Goal: Information Seeking & Learning: Learn about a topic

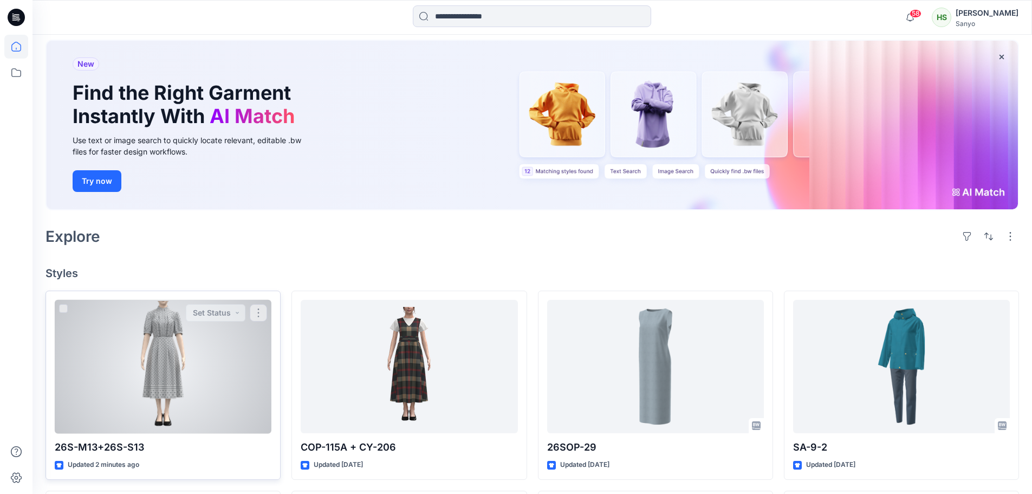
scroll to position [217, 0]
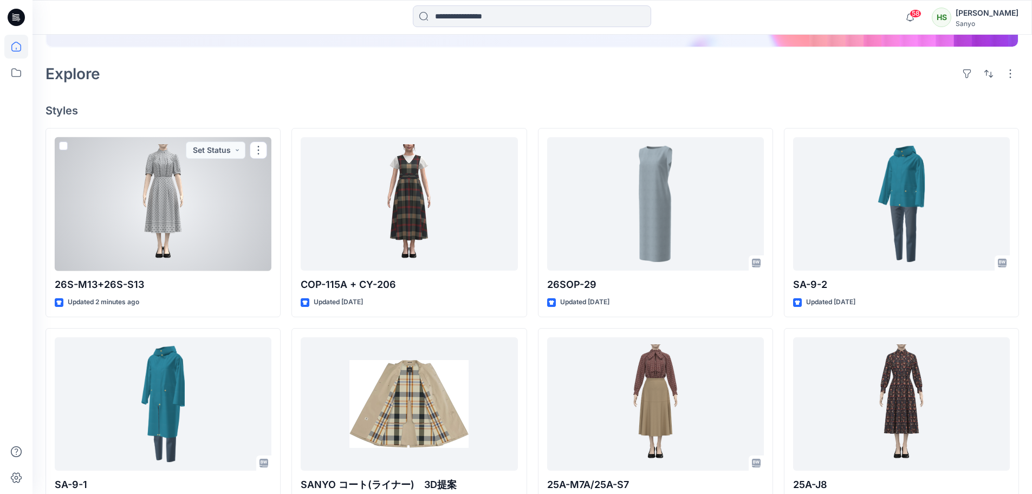
drag, startPoint x: 125, startPoint y: 179, endPoint x: 137, endPoint y: 179, distance: 11.9
click at [126, 179] on div at bounding box center [163, 204] width 217 height 134
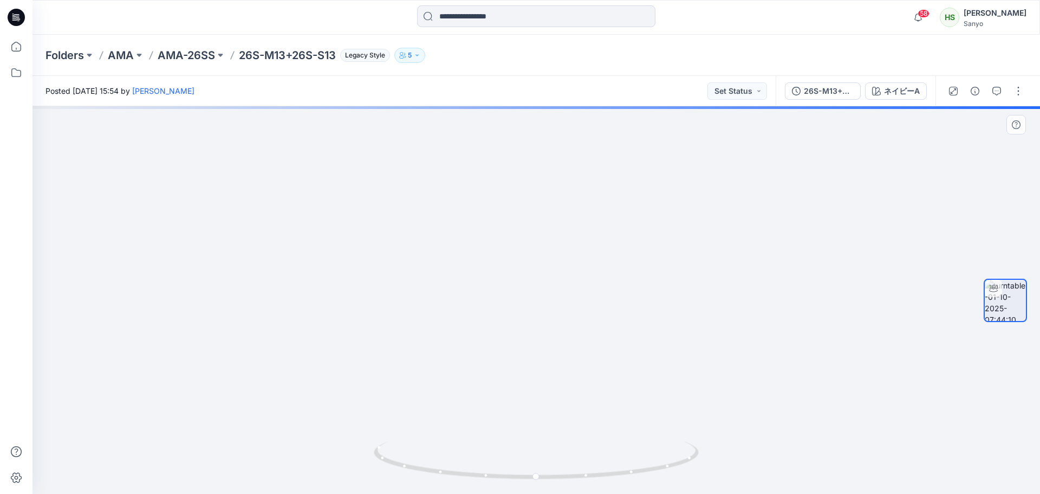
drag, startPoint x: 558, startPoint y: 166, endPoint x: 417, endPoint y: 425, distance: 294.8
drag, startPoint x: 439, startPoint y: 385, endPoint x: 457, endPoint y: 403, distance: 25.7
drag, startPoint x: 477, startPoint y: 360, endPoint x: 633, endPoint y: 336, distance: 158.4
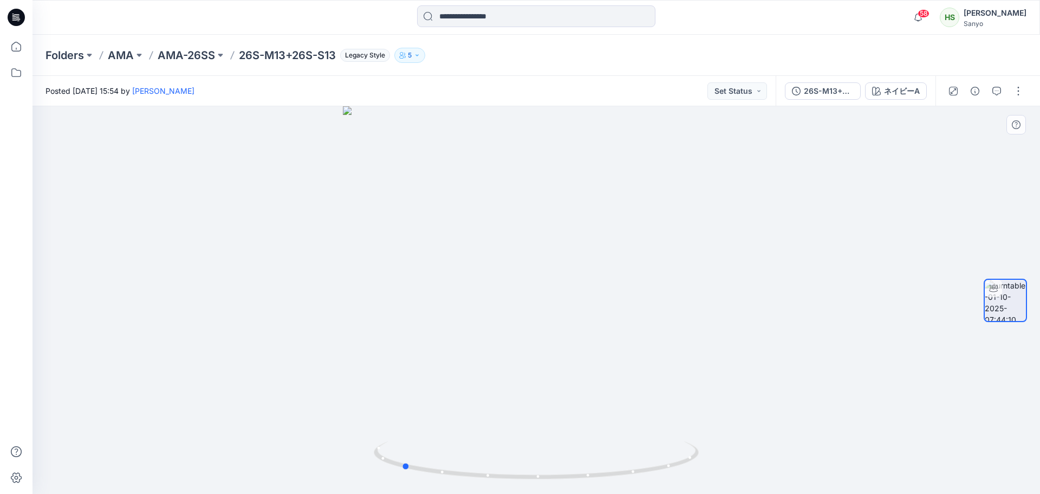
drag, startPoint x: 637, startPoint y: 399, endPoint x: 563, endPoint y: 410, distance: 74.5
click at [562, 412] on div at bounding box center [537, 299] width 1008 height 387
drag, startPoint x: 586, startPoint y: 333, endPoint x: 591, endPoint y: 126, distance: 207.0
drag, startPoint x: 562, startPoint y: 472, endPoint x: 694, endPoint y: 483, distance: 132.1
click at [694, 483] on div at bounding box center [536, 466] width 325 height 54
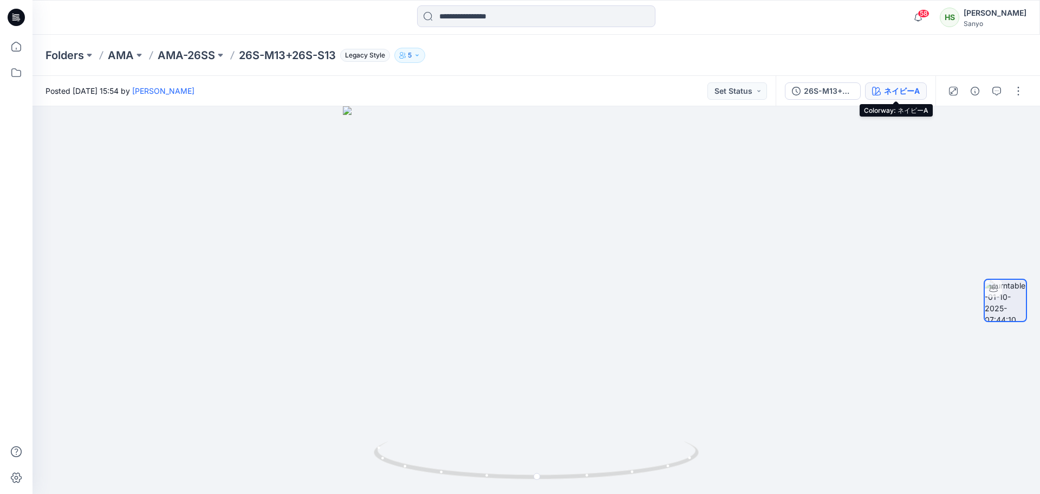
click at [903, 85] on div "ネイビーA" at bounding box center [902, 91] width 36 height 12
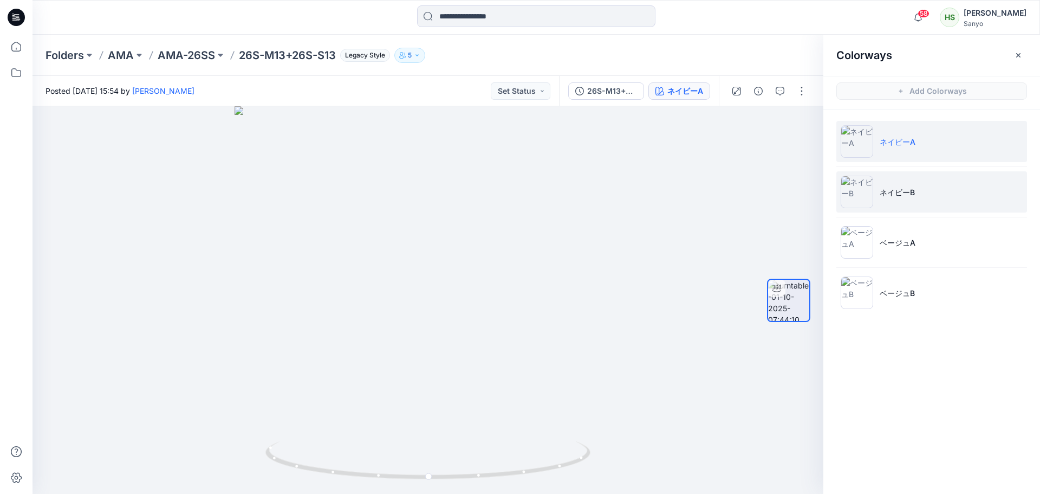
click at [917, 204] on li "ネイビーB" at bounding box center [931, 191] width 191 height 41
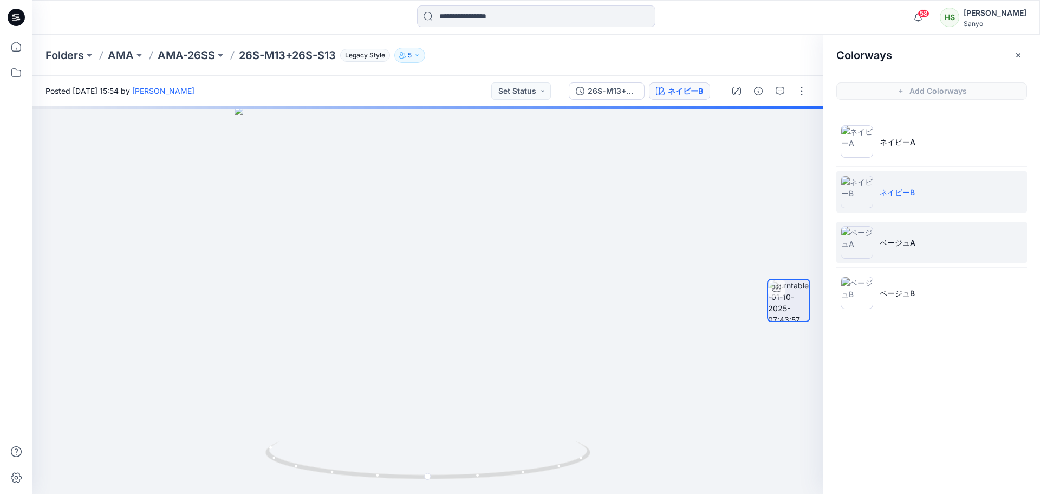
click at [959, 242] on li "ベージュA" at bounding box center [931, 242] width 191 height 41
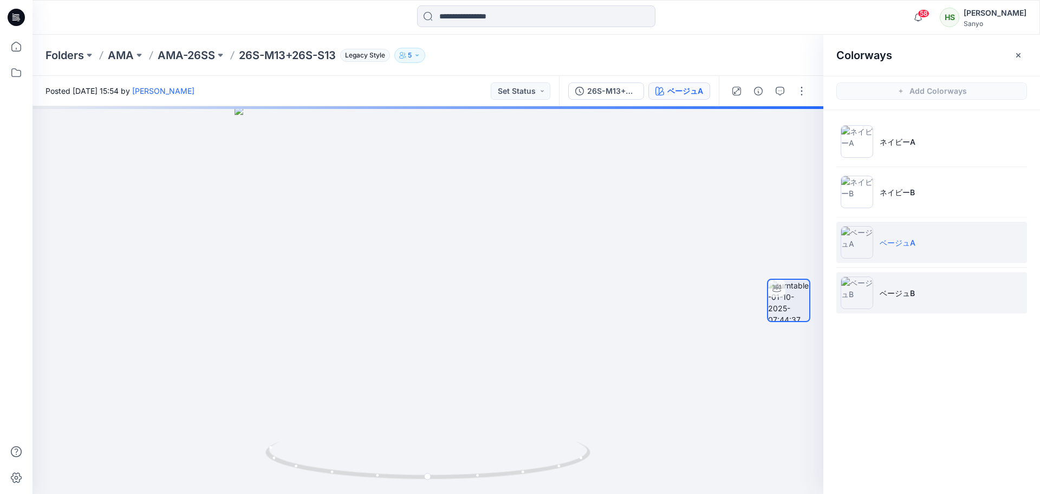
click at [960, 278] on li "ベージュB" at bounding box center [931, 292] width 191 height 41
drag, startPoint x: 522, startPoint y: 231, endPoint x: 567, endPoint y: 315, distance: 95.5
drag, startPoint x: 567, startPoint y: 344, endPoint x: 560, endPoint y: 474, distance: 130.2
click at [932, 238] on li "ベージュA" at bounding box center [931, 242] width 191 height 41
drag, startPoint x: 548, startPoint y: 237, endPoint x: 340, endPoint y: 322, distance: 225.2
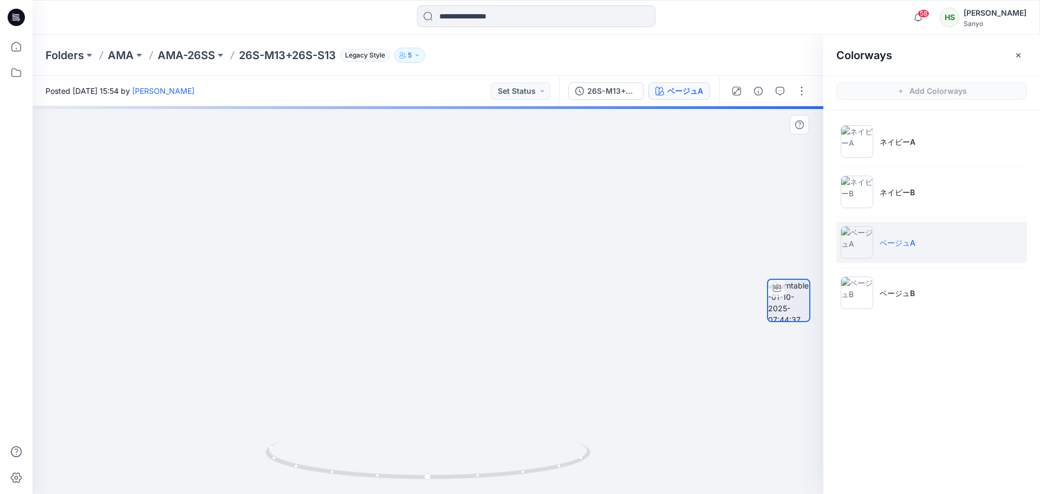
drag, startPoint x: 336, startPoint y: 174, endPoint x: 323, endPoint y: 378, distance: 204.1
drag, startPoint x: 505, startPoint y: 261, endPoint x: 506, endPoint y: 370, distance: 109.4
drag, startPoint x: 527, startPoint y: 459, endPoint x: 717, endPoint y: 457, distance: 189.6
click at [717, 457] on div at bounding box center [428, 299] width 791 height 387
drag, startPoint x: 575, startPoint y: 464, endPoint x: 554, endPoint y: 474, distance: 24.0
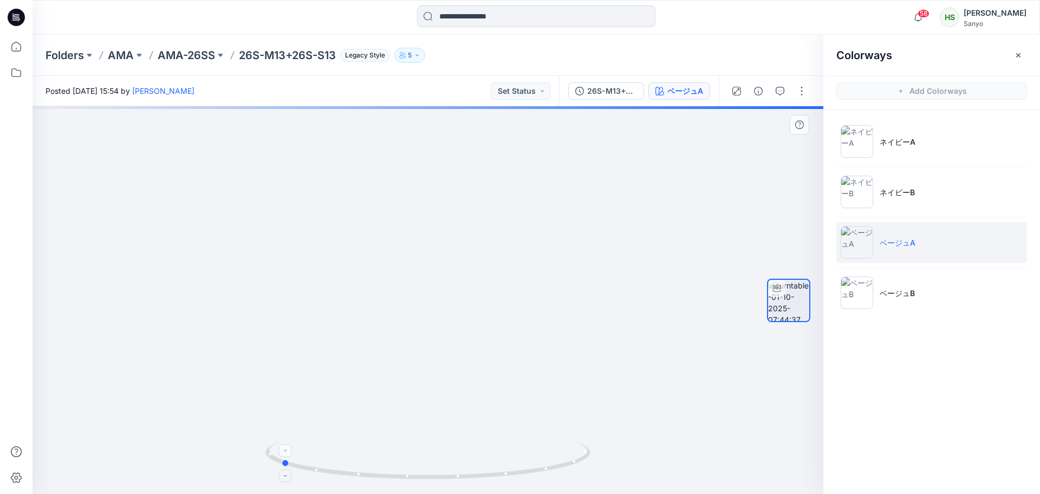
click at [554, 474] on icon at bounding box center [429, 461] width 328 height 41
drag, startPoint x: 491, startPoint y: 379, endPoint x: 365, endPoint y: 384, distance: 126.3
click at [365, 386] on div at bounding box center [428, 299] width 791 height 387
drag, startPoint x: 364, startPoint y: 382, endPoint x: 839, endPoint y: 391, distance: 474.6
click at [836, 392] on div "ベージュA Loading... Material Properties Loading... Colorways Add Colorways ネイビーA ネ…" at bounding box center [537, 299] width 1008 height 387
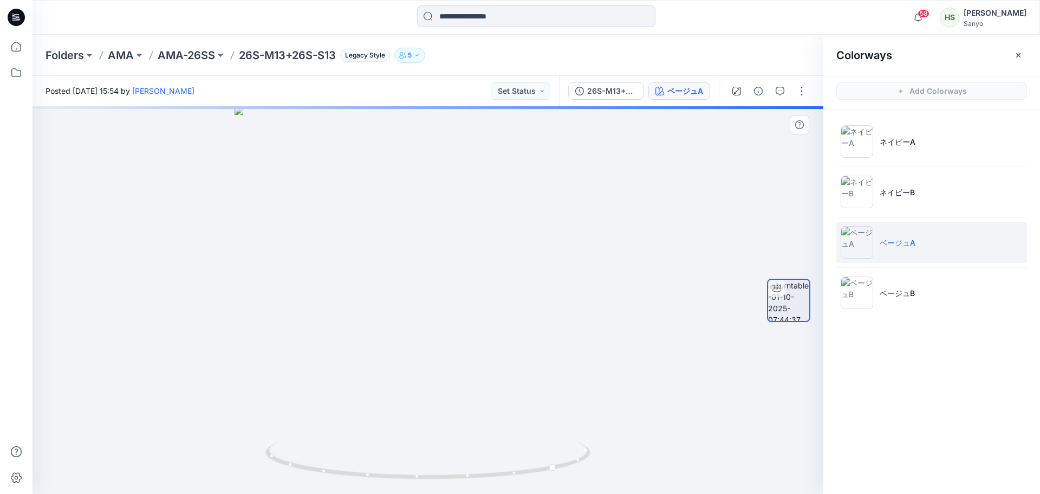
drag, startPoint x: 762, startPoint y: 394, endPoint x: 426, endPoint y: 416, distance: 336.6
click at [426, 417] on div "ベージュA Loading... Material Properties Loading..." at bounding box center [428, 299] width 791 height 387
drag, startPoint x: 521, startPoint y: 470, endPoint x: 498, endPoint y: 470, distance: 22.8
click at [498, 470] on icon at bounding box center [429, 461] width 328 height 41
drag, startPoint x: 499, startPoint y: 352, endPoint x: 481, endPoint y: -37, distance: 389.4
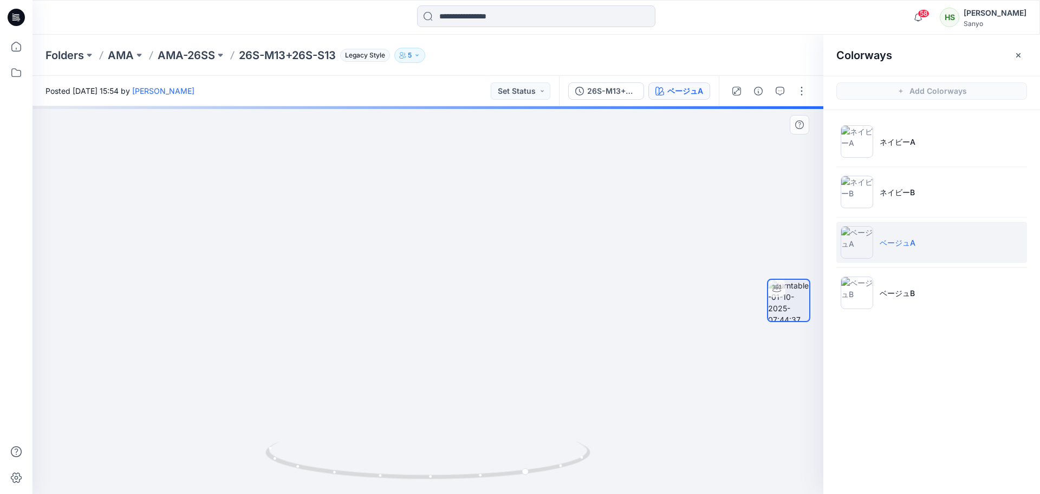
drag, startPoint x: 507, startPoint y: 348, endPoint x: 505, endPoint y: 262, distance: 86.2
drag, startPoint x: 508, startPoint y: 485, endPoint x: 640, endPoint y: 478, distance: 131.9
click at [640, 478] on div at bounding box center [428, 299] width 791 height 387
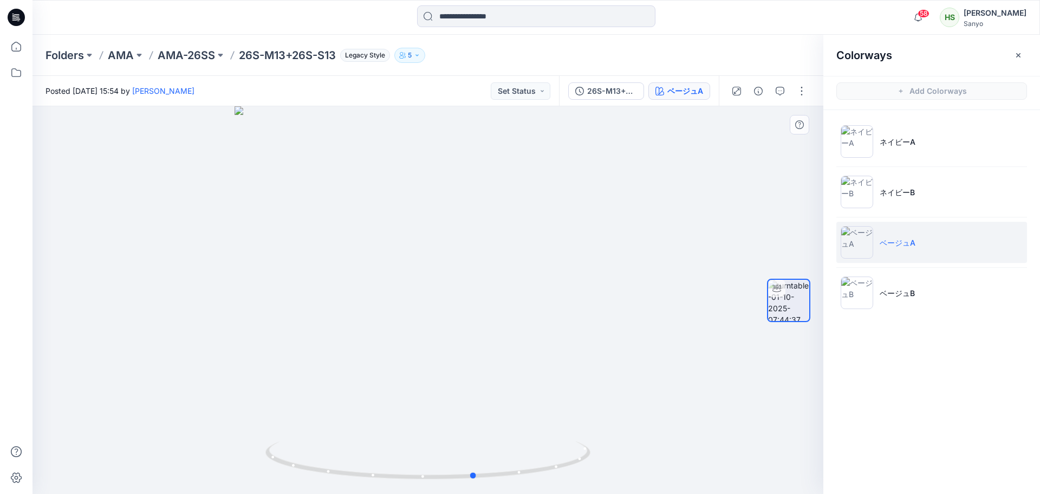
drag, startPoint x: 489, startPoint y: 432, endPoint x: 634, endPoint y: 446, distance: 145.9
click at [634, 446] on div at bounding box center [428, 299] width 791 height 387
click at [884, 287] on p "ベージュB" at bounding box center [897, 292] width 35 height 11
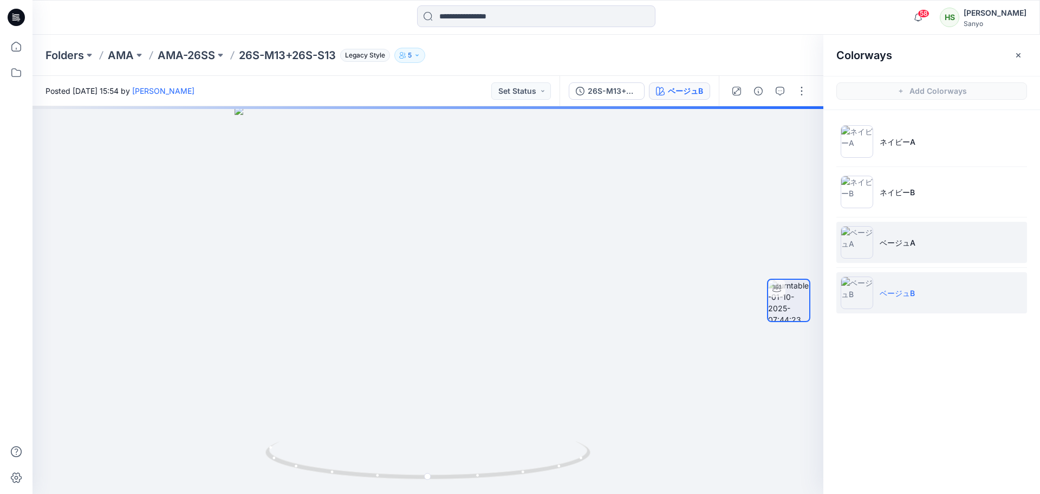
click at [895, 237] on p "ベージュA" at bounding box center [898, 242] width 36 height 11
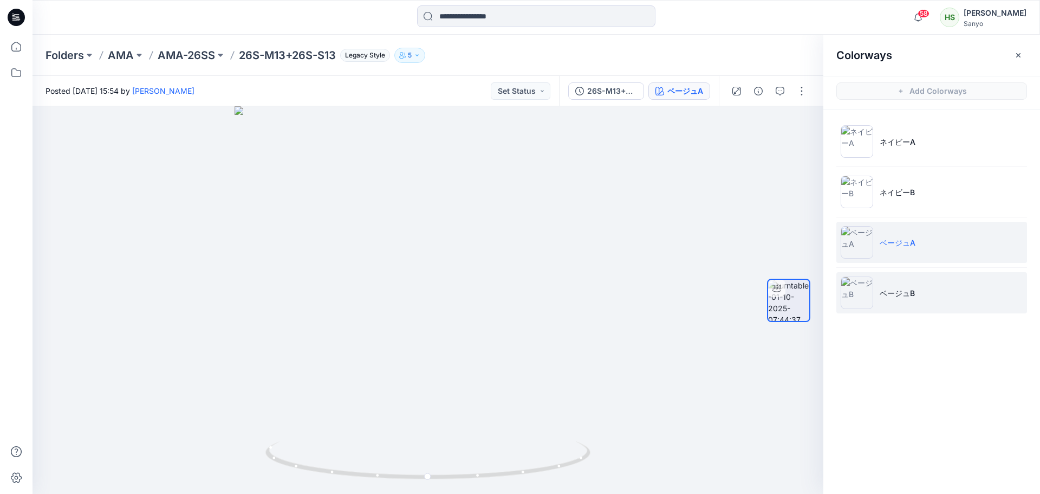
click at [925, 301] on li "ベージュB" at bounding box center [931, 292] width 191 height 41
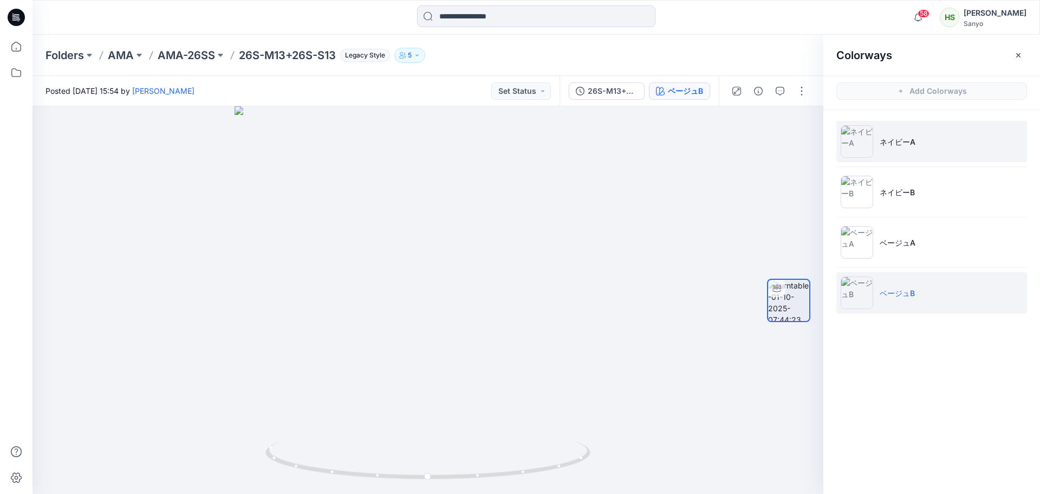
click at [914, 150] on li "ネイビーA" at bounding box center [931, 141] width 191 height 41
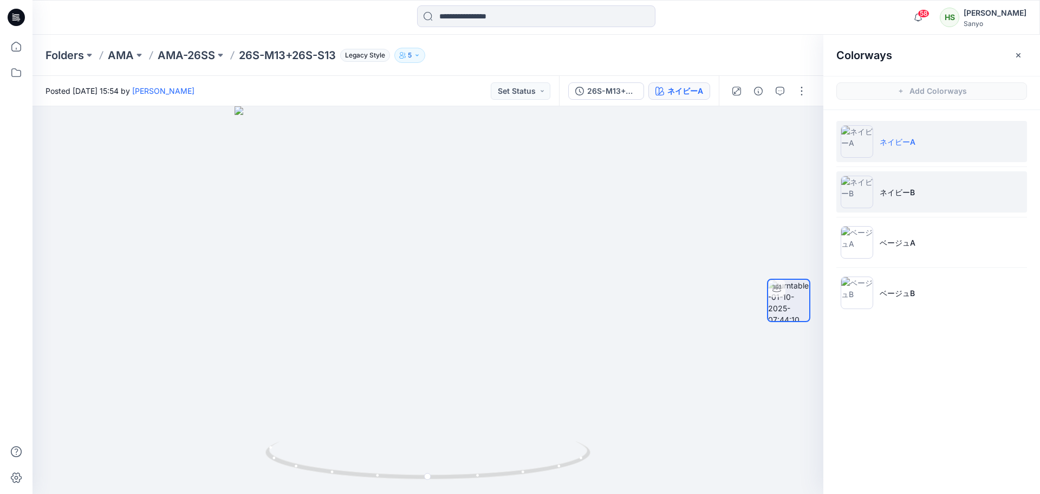
click at [914, 178] on li "ネイビーB" at bounding box center [931, 191] width 191 height 41
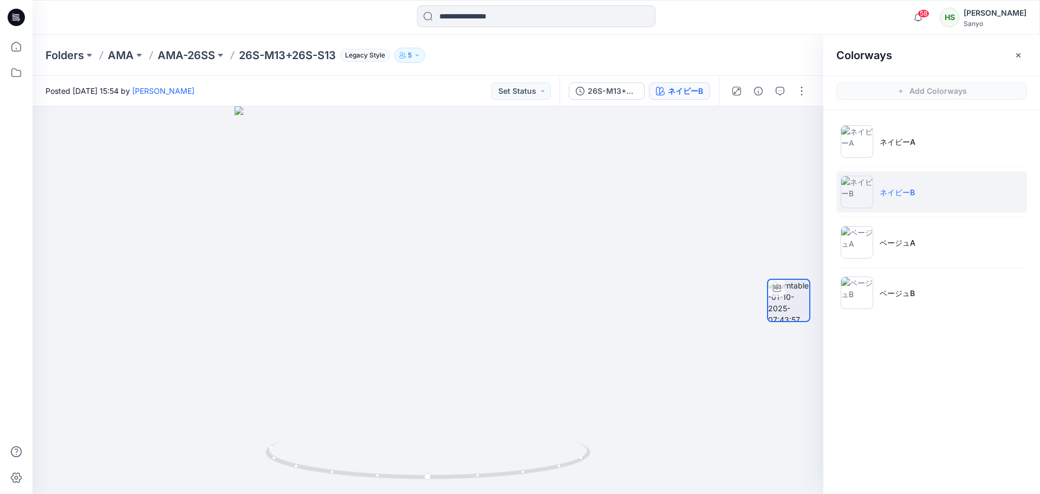
drag, startPoint x: 919, startPoint y: 220, endPoint x: 919, endPoint y: 234, distance: 14.1
click at [920, 221] on ul "ネイビーA ネイビーB ベージュA ベージュB" at bounding box center [931, 217] width 217 height 214
click at [919, 238] on li "ベージュA" at bounding box center [931, 242] width 191 height 41
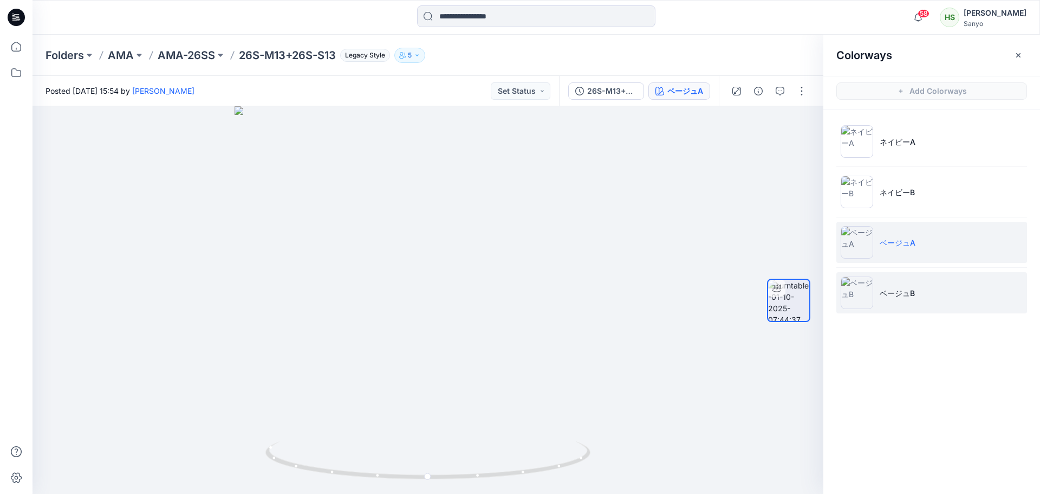
click at [937, 276] on li "ベージュB" at bounding box center [931, 292] width 191 height 41
click at [924, 241] on li "ベージュA" at bounding box center [931, 242] width 191 height 41
click at [935, 255] on li "ベージュA" at bounding box center [931, 242] width 191 height 41
click at [874, 296] on li "ベージュB" at bounding box center [931, 292] width 191 height 41
click at [899, 257] on li "ベージュA" at bounding box center [931, 242] width 191 height 41
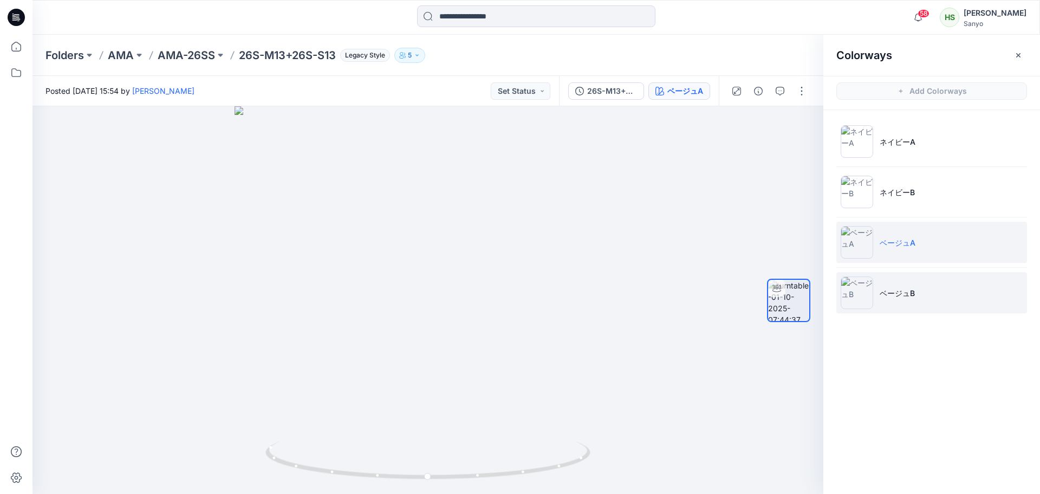
click at [903, 274] on li "ベージュB" at bounding box center [931, 292] width 191 height 41
click at [903, 255] on li "ベージュA" at bounding box center [931, 242] width 191 height 41
click at [934, 289] on li "ベージュB" at bounding box center [931, 292] width 191 height 41
click at [923, 248] on li "ベージュA" at bounding box center [931, 242] width 191 height 41
click at [923, 276] on li "ベージュB" at bounding box center [931, 292] width 191 height 41
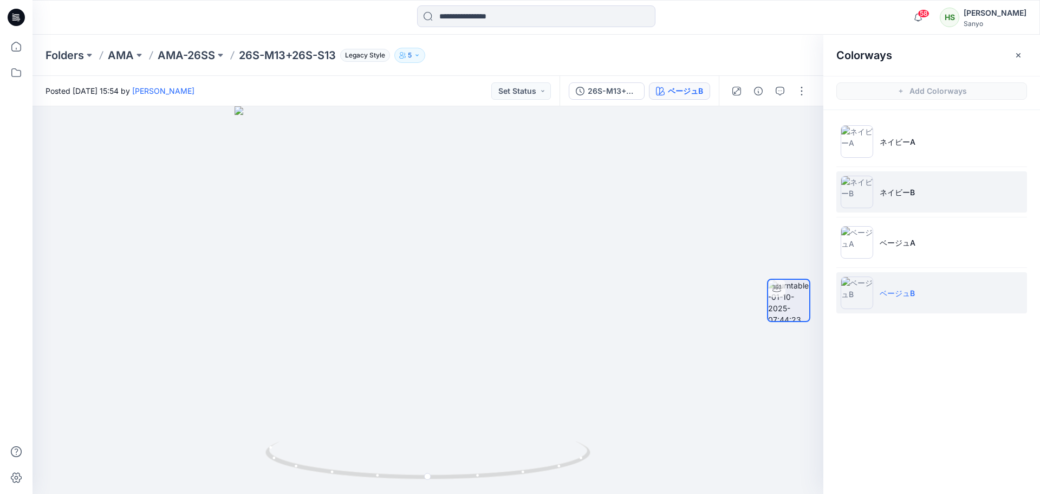
click at [892, 207] on li "ネイビーB" at bounding box center [931, 191] width 191 height 41
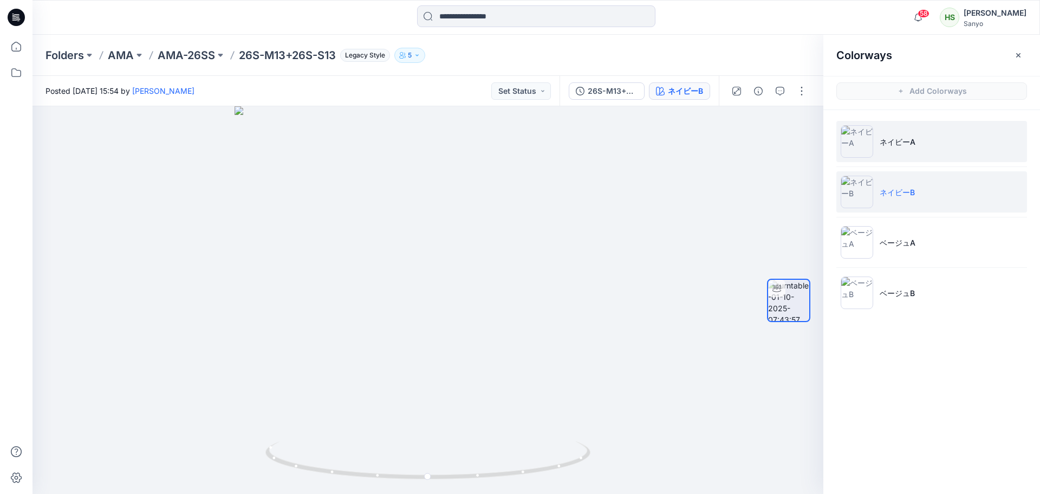
click at [891, 158] on li "ネイビーA" at bounding box center [931, 141] width 191 height 41
click at [888, 184] on li "ネイビーB" at bounding box center [931, 191] width 191 height 41
click at [886, 161] on li "ネイビーA" at bounding box center [931, 141] width 191 height 41
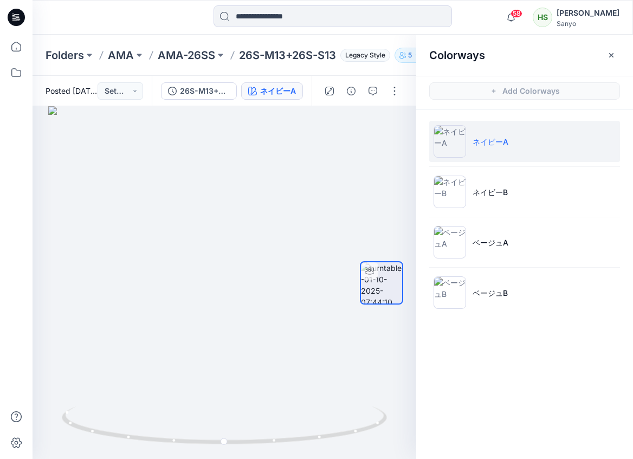
click at [556, 148] on li "ネイビーA" at bounding box center [524, 141] width 191 height 41
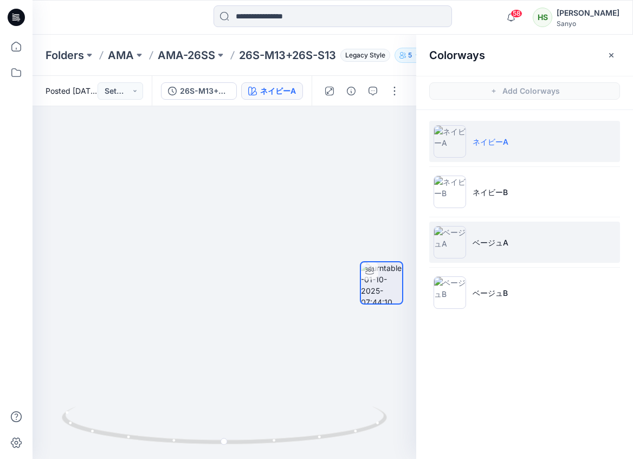
click at [492, 237] on p "ベージュA" at bounding box center [490, 242] width 36 height 11
click at [572, 140] on li "ネイビーA" at bounding box center [524, 141] width 191 height 41
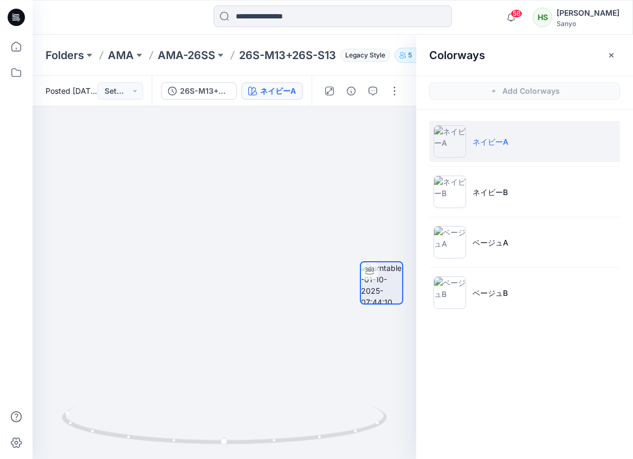
drag, startPoint x: 228, startPoint y: 149, endPoint x: 194, endPoint y: 509, distance: 361.2
drag, startPoint x: 174, startPoint y: 281, endPoint x: 158, endPoint y: 394, distance: 114.9
drag, startPoint x: 152, startPoint y: 342, endPoint x: 260, endPoint y: 271, distance: 128.8
drag, startPoint x: 257, startPoint y: 373, endPoint x: 204, endPoint y: 381, distance: 54.3
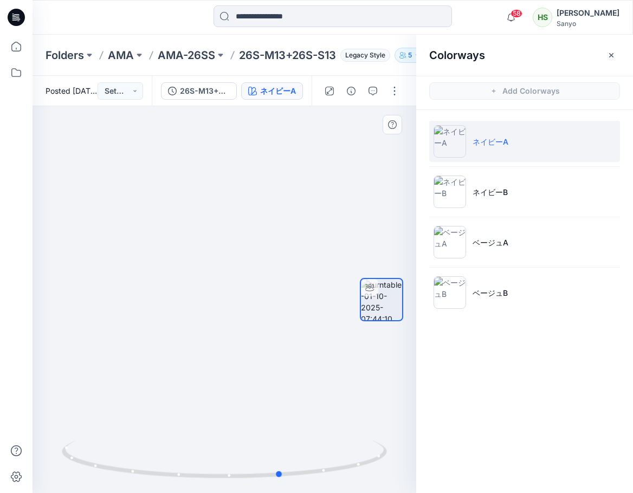
drag, startPoint x: 232, startPoint y: 482, endPoint x: 290, endPoint y: 491, distance: 58.2
click at [290, 491] on img at bounding box center [224, 466] width 325 height 53
drag, startPoint x: 293, startPoint y: 485, endPoint x: 269, endPoint y: 485, distance: 24.4
click at [269, 485] on img at bounding box center [224, 466] width 325 height 53
drag, startPoint x: 310, startPoint y: 449, endPoint x: 212, endPoint y: 458, distance: 98.0
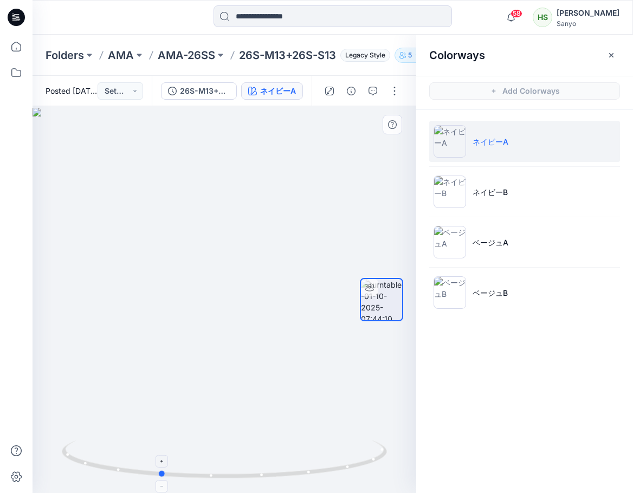
click at [212, 458] on icon at bounding box center [226, 460] width 328 height 41
drag, startPoint x: 225, startPoint y: 387, endPoint x: 248, endPoint y: 294, distance: 95.3
drag, startPoint x: 287, startPoint y: 482, endPoint x: 250, endPoint y: 482, distance: 37.4
click at [250, 482] on img at bounding box center [224, 466] width 325 height 53
drag, startPoint x: 250, startPoint y: 482, endPoint x: 268, endPoint y: 481, distance: 18.0
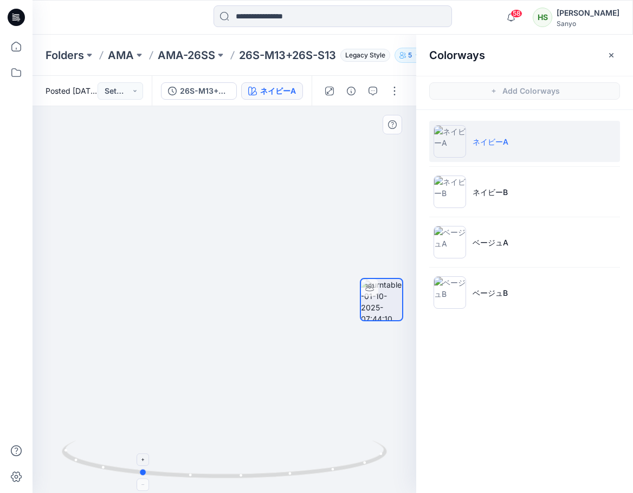
click at [268, 481] on div at bounding box center [224, 466] width 325 height 54
click at [299, 477] on icon at bounding box center [226, 460] width 328 height 41
drag, startPoint x: 158, startPoint y: 190, endPoint x: 166, endPoint y: 266, distance: 76.2
drag, startPoint x: 315, startPoint y: 395, endPoint x: 384, endPoint y: 392, distance: 68.3
click at [384, 392] on div "ネイビーA Loading... Material Properties Loading..." at bounding box center [225, 299] width 384 height 387
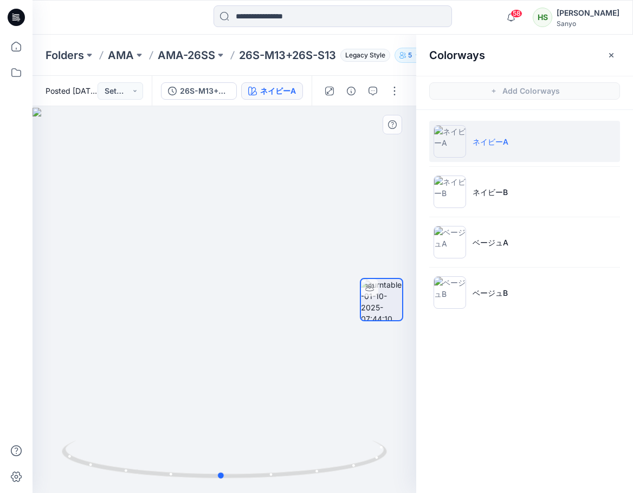
drag, startPoint x: 356, startPoint y: 376, endPoint x: 371, endPoint y: 380, distance: 14.5
click at [368, 378] on div "ネイビーA Loading... Material Properties Loading..." at bounding box center [225, 299] width 384 height 387
drag, startPoint x: 264, startPoint y: 153, endPoint x: 230, endPoint y: 432, distance: 281.1
drag, startPoint x: 235, startPoint y: 276, endPoint x: 230, endPoint y: 425, distance: 148.5
drag, startPoint x: 193, startPoint y: 309, endPoint x: 222, endPoint y: 323, distance: 31.7
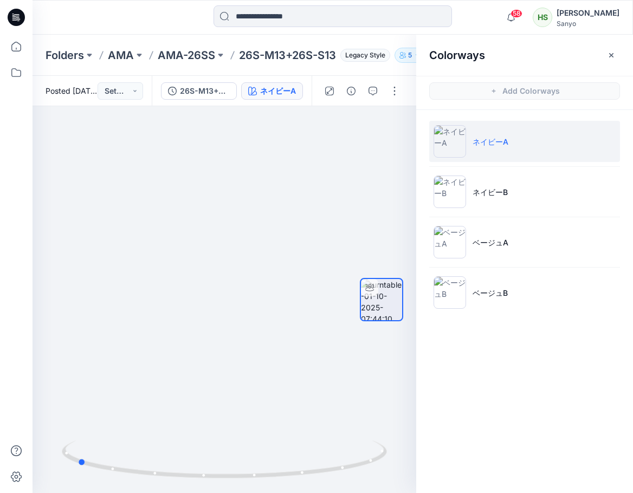
drag, startPoint x: 258, startPoint y: 475, endPoint x: 424, endPoint y: 458, distance: 166.7
click at [432, 461] on div "ネイビーA Loading... Material Properties Loading... Colorways Add Colorways ネイビーA ネ…" at bounding box center [333, 299] width 600 height 387
drag, startPoint x: 171, startPoint y: 403, endPoint x: 245, endPoint y: 232, distance: 186.1
drag, startPoint x: 215, startPoint y: 472, endPoint x: 241, endPoint y: 464, distance: 26.7
click at [241, 464] on icon at bounding box center [226, 460] width 328 height 41
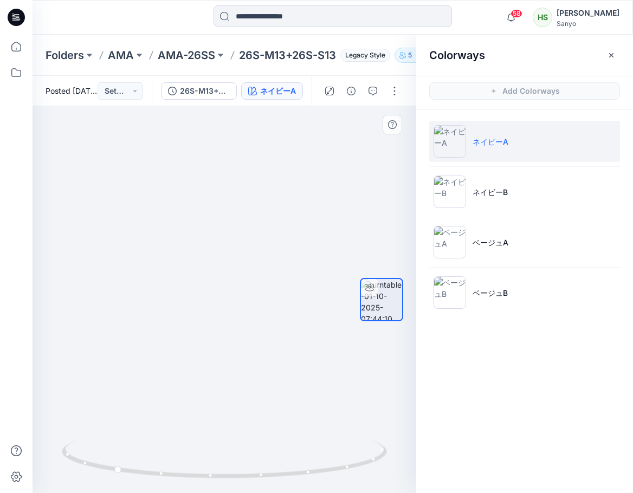
drag, startPoint x: 296, startPoint y: 421, endPoint x: 118, endPoint y: 415, distance: 178.3
drag, startPoint x: 262, startPoint y: 467, endPoint x: 172, endPoint y: 470, distance: 90.5
click at [172, 470] on icon at bounding box center [226, 460] width 328 height 41
drag, startPoint x: 168, startPoint y: 417, endPoint x: 288, endPoint y: 405, distance: 120.3
click at [263, 470] on icon at bounding box center [226, 460] width 328 height 41
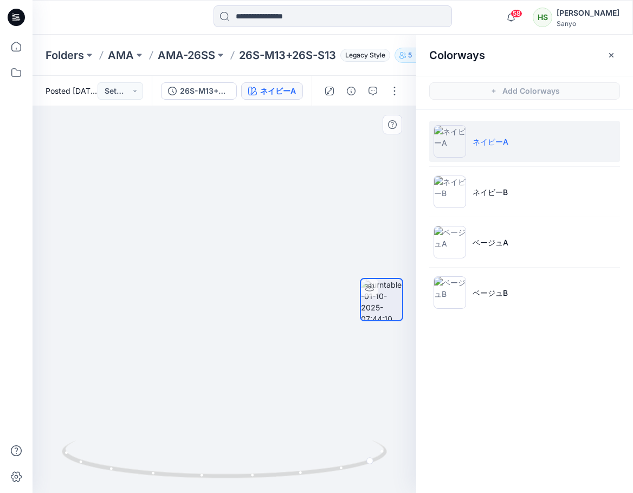
drag, startPoint x: 186, startPoint y: 231, endPoint x: 172, endPoint y: 380, distance: 150.2
drag, startPoint x: 214, startPoint y: 465, endPoint x: 401, endPoint y: 483, distance: 188.3
click at [401, 483] on div at bounding box center [225, 299] width 384 height 387
drag, startPoint x: 264, startPoint y: 148, endPoint x: 258, endPoint y: 459, distance: 311.5
drag, startPoint x: 239, startPoint y: 277, endPoint x: 284, endPoint y: 519, distance: 246.3
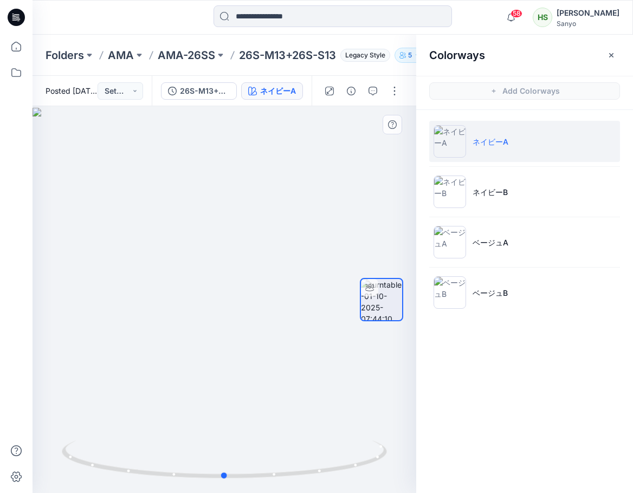
drag, startPoint x: 293, startPoint y: 285, endPoint x: 322, endPoint y: 296, distance: 31.2
click at [322, 296] on div at bounding box center [225, 299] width 384 height 387
drag, startPoint x: 252, startPoint y: 257, endPoint x: 204, endPoint y: 366, distance: 119.3
drag, startPoint x: 113, startPoint y: 251, endPoint x: 140, endPoint y: 428, distance: 178.7
drag, startPoint x: 198, startPoint y: 251, endPoint x: 105, endPoint y: 516, distance: 280.1
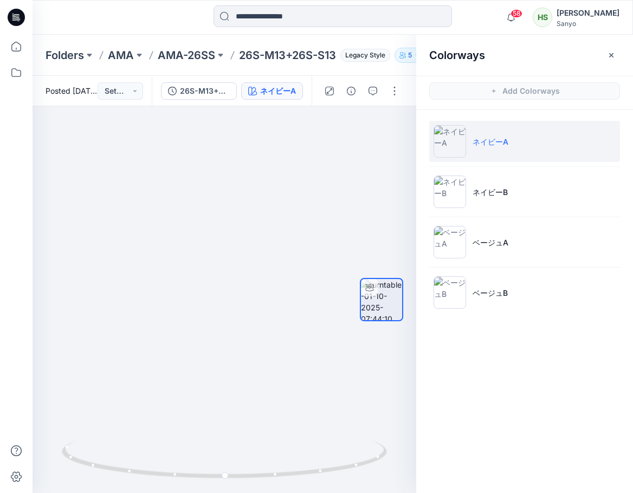
drag, startPoint x: 142, startPoint y: 478, endPoint x: 142, endPoint y: 496, distance: 17.3
drag, startPoint x: 124, startPoint y: 311, endPoint x: 191, endPoint y: 274, distance: 77.6
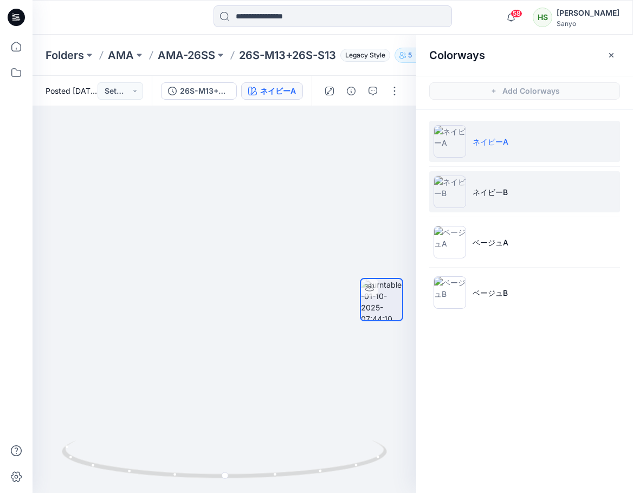
drag, startPoint x: 527, startPoint y: 194, endPoint x: 482, endPoint y: 204, distance: 45.9
click at [527, 194] on li "ネイビーB" at bounding box center [524, 191] width 191 height 41
click at [522, 135] on li "ネイビーA" at bounding box center [524, 141] width 191 height 41
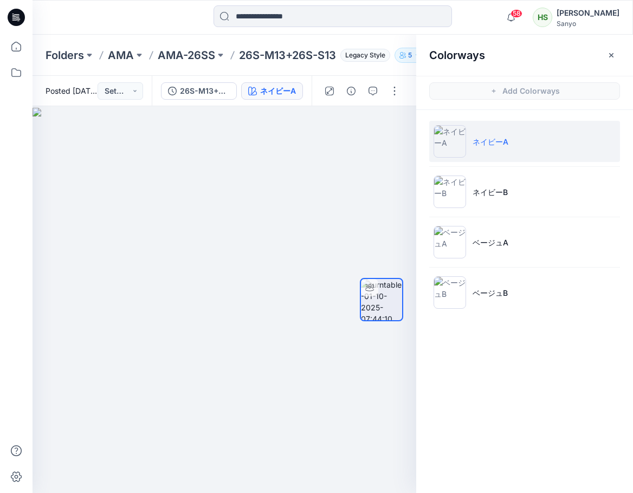
click at [510, 159] on li "ネイビーA" at bounding box center [524, 141] width 191 height 41
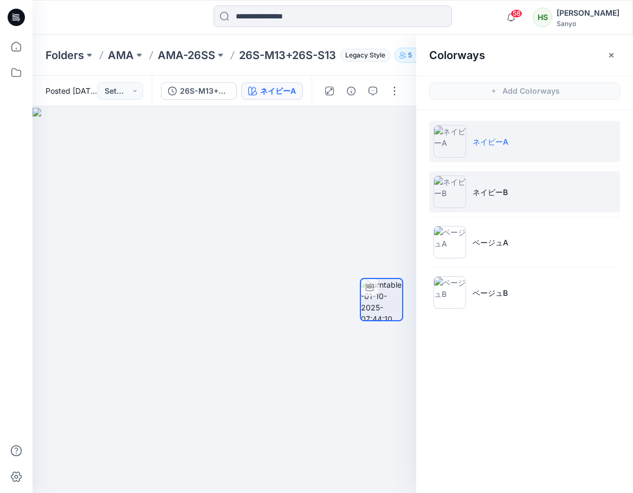
click at [525, 187] on li "ネイビーB" at bounding box center [524, 191] width 191 height 41
click at [508, 161] on li "ネイビーA" at bounding box center [524, 141] width 191 height 41
click at [474, 198] on li "ネイビーB" at bounding box center [524, 191] width 191 height 41
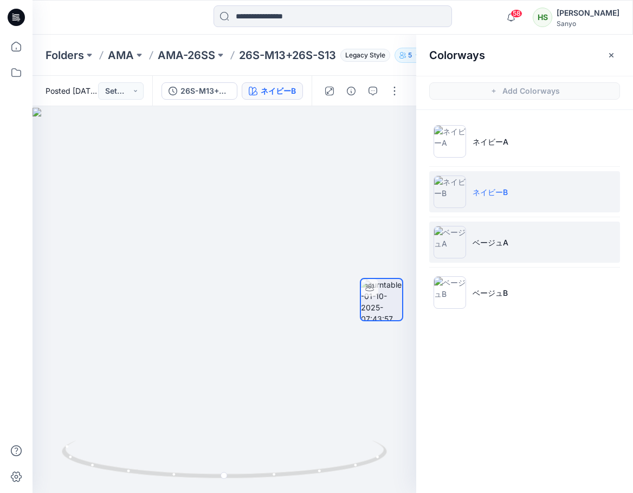
click at [497, 250] on li "ベージュA" at bounding box center [524, 242] width 191 height 41
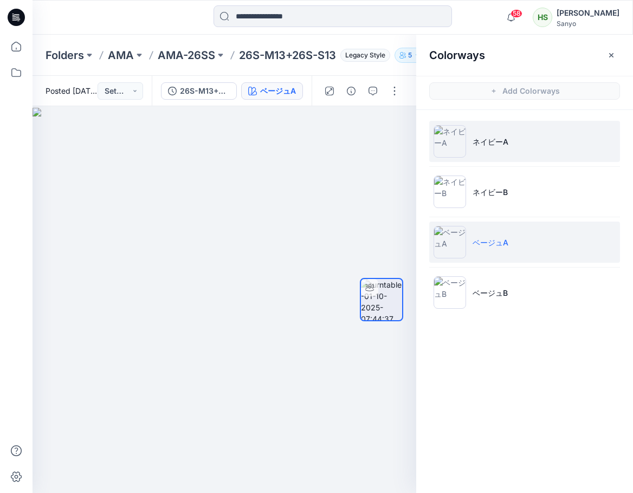
click at [515, 151] on li "ネイビーA" at bounding box center [524, 141] width 191 height 41
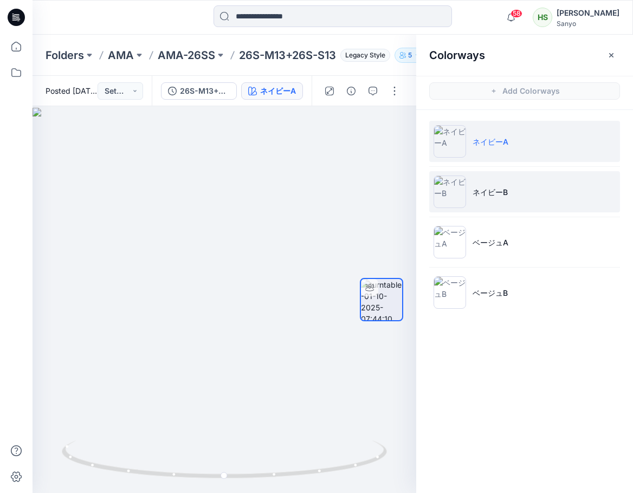
click at [470, 186] on li "ネイビーB" at bounding box center [524, 191] width 191 height 41
click at [522, 145] on li "ネイビーA" at bounding box center [524, 141] width 191 height 41
click at [523, 186] on li "ネイビーB" at bounding box center [524, 191] width 191 height 41
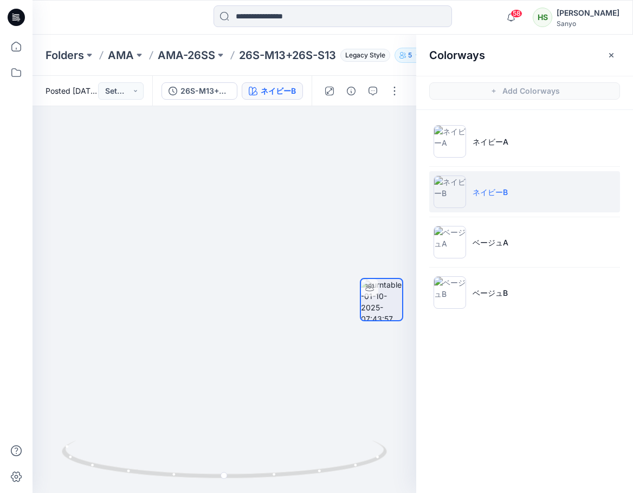
drag, startPoint x: 370, startPoint y: 210, endPoint x: 415, endPoint y: 50, distance: 166.5
drag, startPoint x: 226, startPoint y: 348, endPoint x: 200, endPoint y: 158, distance: 192.5
drag, startPoint x: 191, startPoint y: 299, endPoint x: 204, endPoint y: 295, distance: 13.5
drag, startPoint x: 296, startPoint y: 212, endPoint x: 293, endPoint y: 418, distance: 206.4
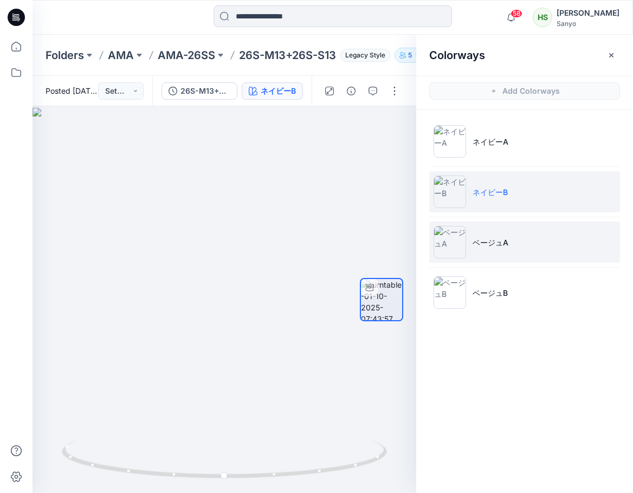
click at [515, 254] on li "ベージュA" at bounding box center [524, 242] width 191 height 41
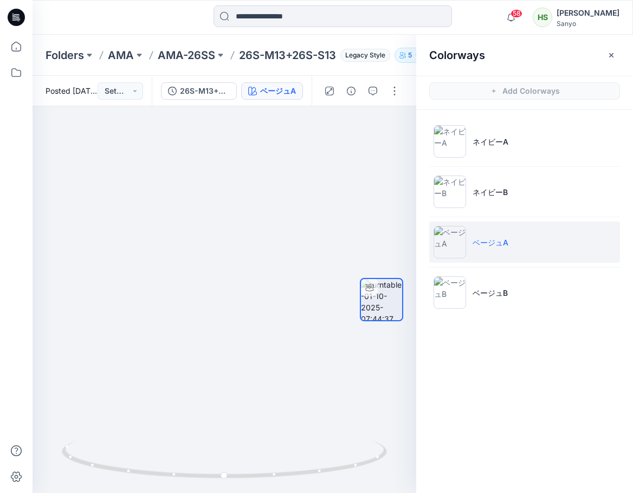
drag, startPoint x: 223, startPoint y: 253, endPoint x: 226, endPoint y: 514, distance: 260.6
drag, startPoint x: 343, startPoint y: 176, endPoint x: 328, endPoint y: 499, distance: 323.8
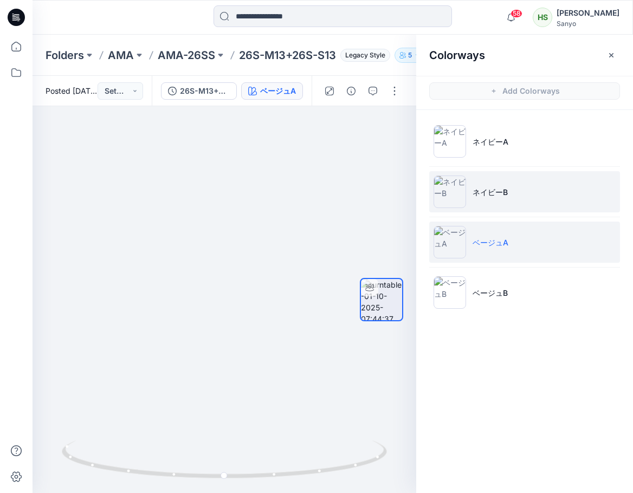
click at [498, 212] on li "ネイビーB" at bounding box center [524, 191] width 191 height 41
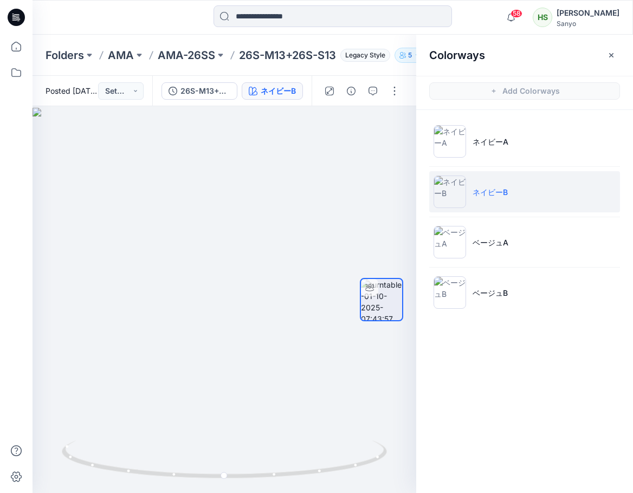
click at [496, 204] on li "ネイビーB" at bounding box center [524, 191] width 191 height 41
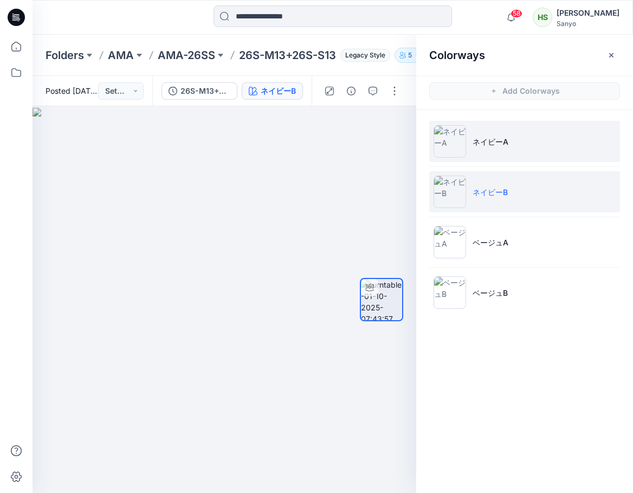
click at [486, 155] on li "ネイビーA" at bounding box center [524, 141] width 191 height 41
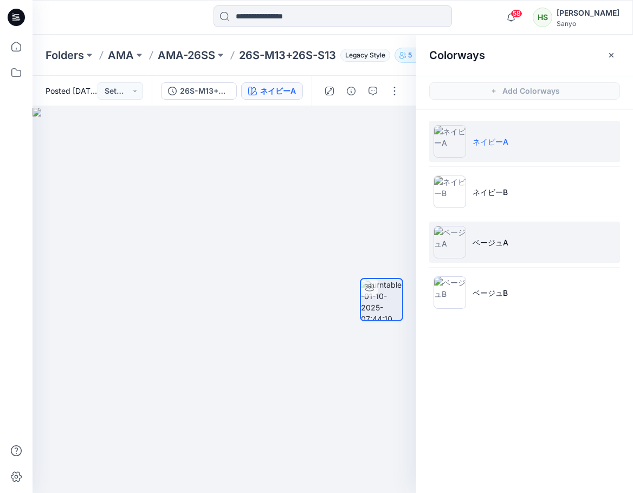
click at [467, 225] on li "ベージュA" at bounding box center [524, 242] width 191 height 41
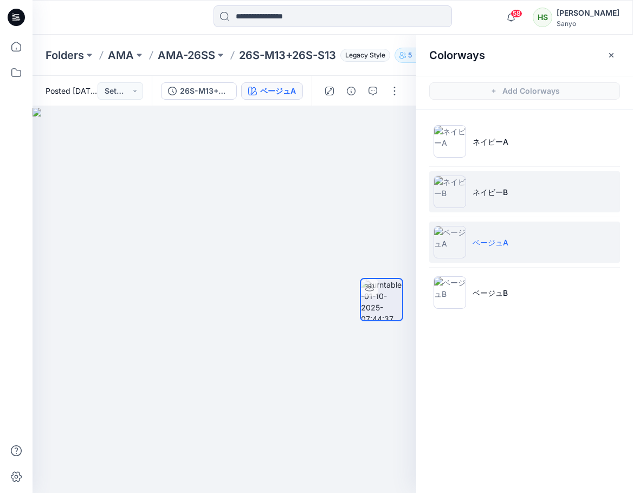
click at [477, 206] on li "ネイビーB" at bounding box center [524, 191] width 191 height 41
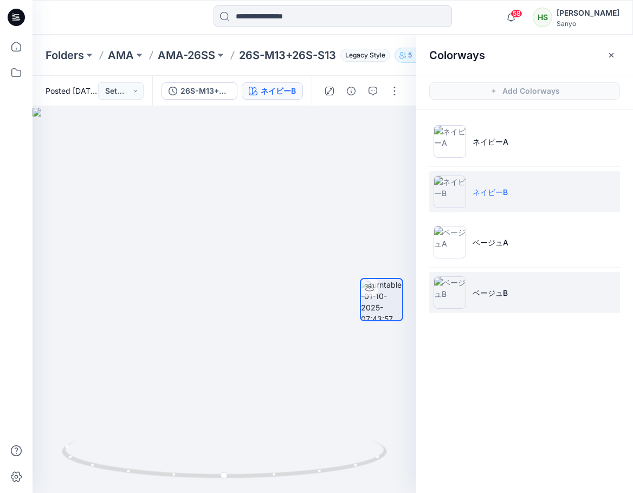
click at [451, 302] on img at bounding box center [449, 292] width 33 height 33
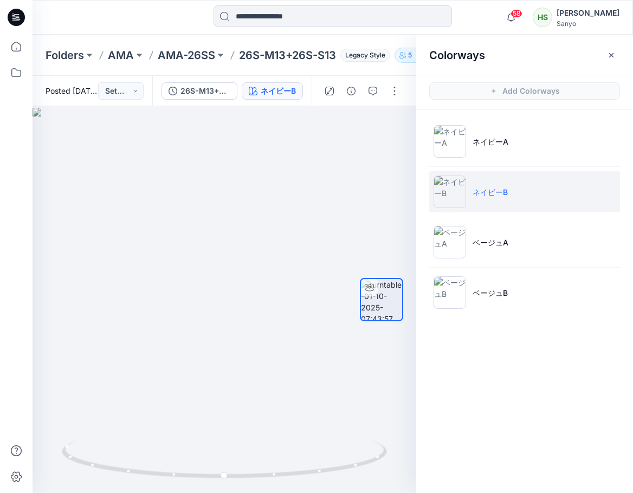
click at [468, 266] on ul "ネイビーA ネイビーB ベージュA ベージュB" at bounding box center [524, 217] width 217 height 214
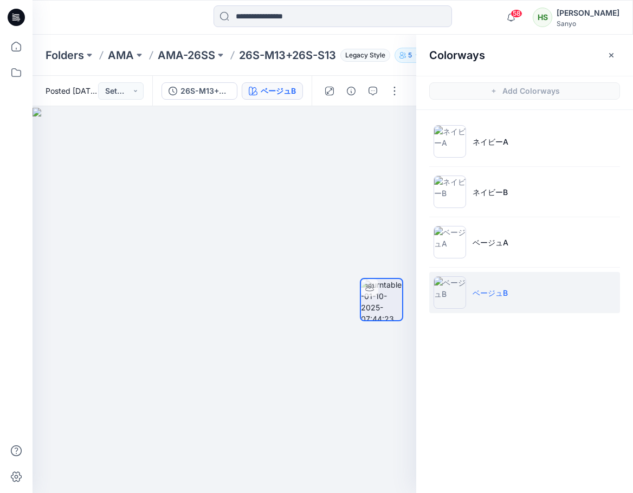
click at [458, 297] on img at bounding box center [449, 292] width 33 height 33
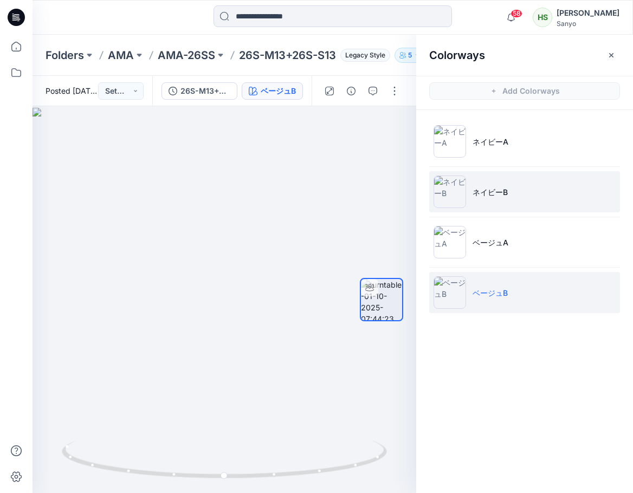
click at [485, 200] on li "ネイビーB" at bounding box center [524, 191] width 191 height 41
click at [476, 293] on p "ベージュB" at bounding box center [489, 292] width 35 height 11
click at [504, 199] on li "ネイビーB" at bounding box center [524, 191] width 191 height 41
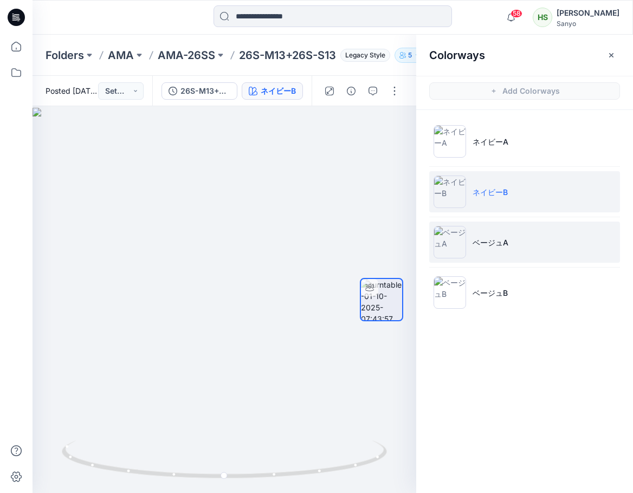
click at [491, 248] on li "ベージュA" at bounding box center [524, 242] width 191 height 41
click at [502, 171] on li "ネイビーB" at bounding box center [524, 191] width 191 height 41
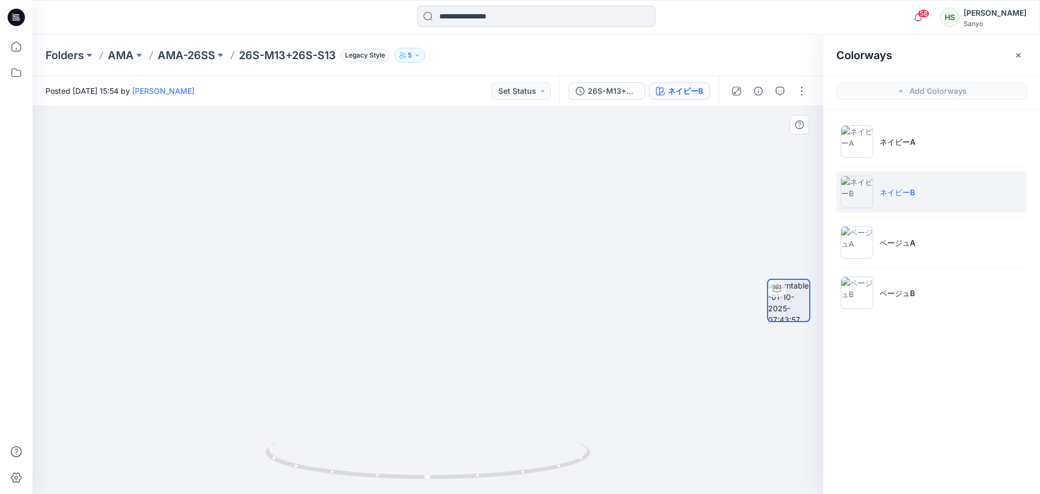
drag, startPoint x: 495, startPoint y: 202, endPoint x: 499, endPoint y: 490, distance: 288.2
drag, startPoint x: 483, startPoint y: 341, endPoint x: 490, endPoint y: 519, distance: 178.4
click at [965, 142] on li "ネイビーA" at bounding box center [931, 141] width 191 height 41
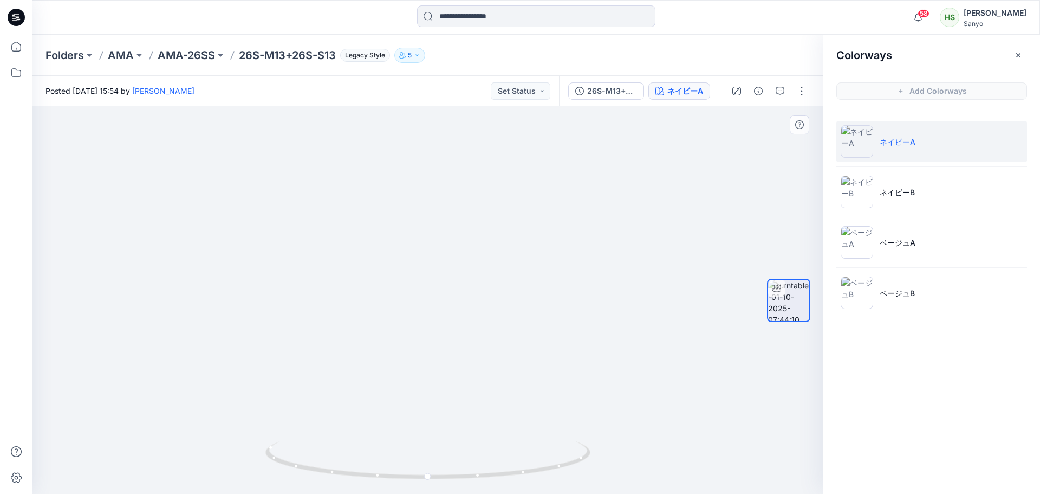
drag, startPoint x: 472, startPoint y: 193, endPoint x: 470, endPoint y: 369, distance: 175.5
drag, startPoint x: 458, startPoint y: 291, endPoint x: 466, endPoint y: 370, distance: 78.9
drag, startPoint x: 466, startPoint y: 275, endPoint x: 470, endPoint y: 305, distance: 30.6
drag, startPoint x: 430, startPoint y: 475, endPoint x: 605, endPoint y: 487, distance: 174.8
click at [605, 487] on div at bounding box center [428, 299] width 791 height 387
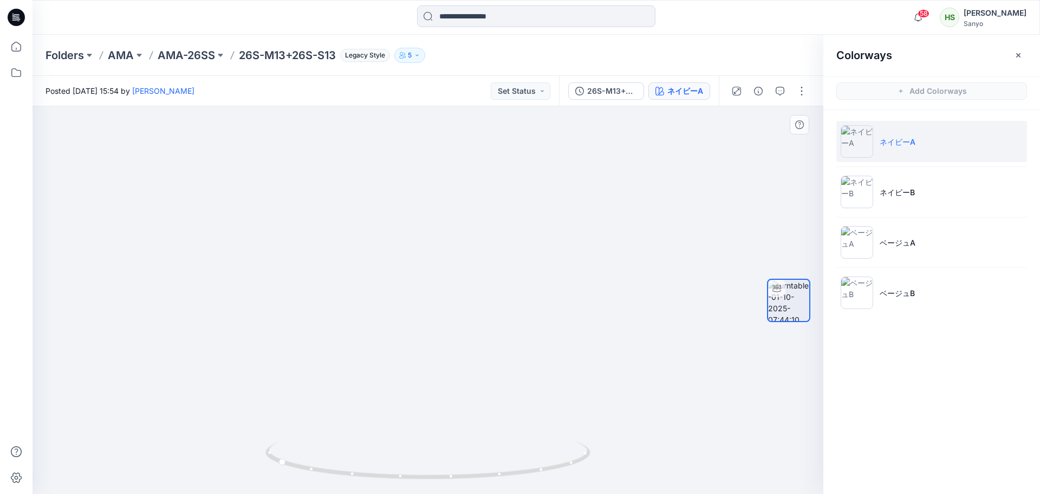
drag, startPoint x: 519, startPoint y: 397, endPoint x: 521, endPoint y: 382, distance: 14.7
drag, startPoint x: 521, startPoint y: 383, endPoint x: 525, endPoint y: 373, distance: 11.0
drag, startPoint x: 522, startPoint y: 388, endPoint x: 529, endPoint y: 401, distance: 14.8
drag, startPoint x: 468, startPoint y: 475, endPoint x: 419, endPoint y: 445, distance: 57.1
click at [419, 445] on icon at bounding box center [429, 461] width 328 height 41
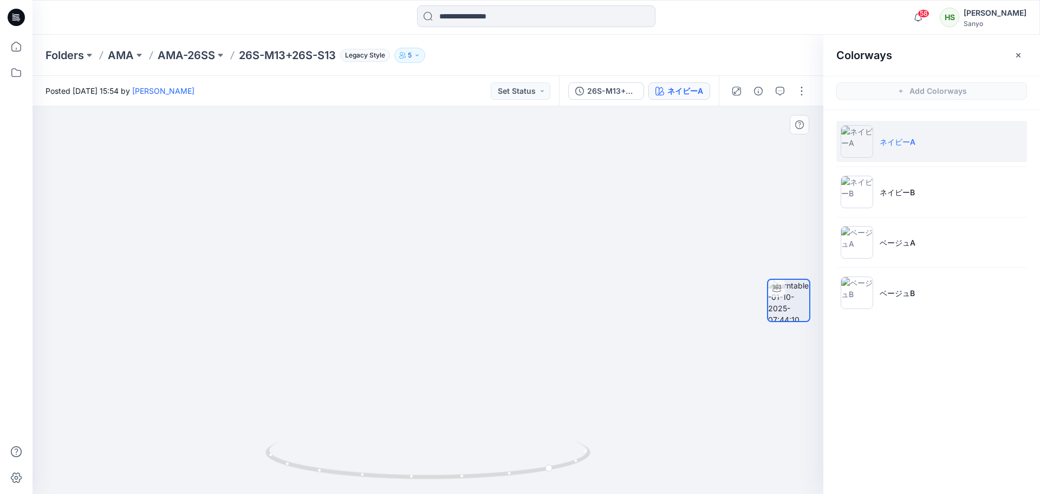
drag, startPoint x: 523, startPoint y: 394, endPoint x: 477, endPoint y: 210, distance: 189.9
drag, startPoint x: 467, startPoint y: 476, endPoint x: 404, endPoint y: 460, distance: 65.3
click at [404, 460] on icon at bounding box center [429, 461] width 328 height 41
drag, startPoint x: 481, startPoint y: 319, endPoint x: 472, endPoint y: 472, distance: 153.0
drag, startPoint x: 464, startPoint y: 465, endPoint x: 449, endPoint y: 465, distance: 15.2
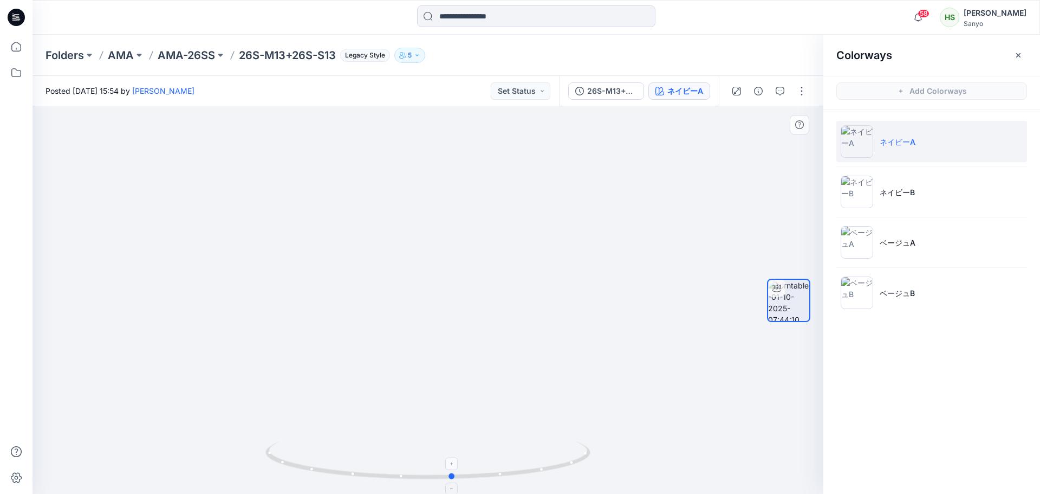
click at [449, 465] on icon at bounding box center [429, 461] width 328 height 41
drag, startPoint x: 460, startPoint y: 484, endPoint x: 744, endPoint y: 490, distance: 283.9
click at [744, 490] on div at bounding box center [428, 299] width 791 height 387
drag, startPoint x: 537, startPoint y: 482, endPoint x: 406, endPoint y: 479, distance: 130.6
click at [406, 479] on div at bounding box center [427, 466] width 325 height 54
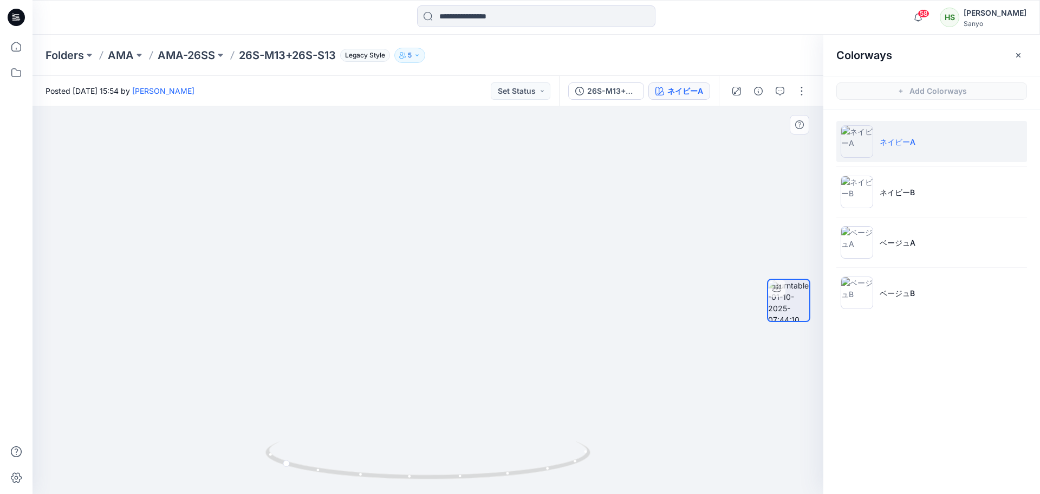
drag, startPoint x: 516, startPoint y: 429, endPoint x: 543, endPoint y: 205, distance: 225.3
drag, startPoint x: 508, startPoint y: 385, endPoint x: 547, endPoint y: 271, distance: 120.4
drag, startPoint x: 460, startPoint y: 477, endPoint x: 533, endPoint y: 479, distance: 72.1
drag, startPoint x: 496, startPoint y: 479, endPoint x: 345, endPoint y: 481, distance: 150.6
click at [345, 481] on icon at bounding box center [429, 461] width 328 height 41
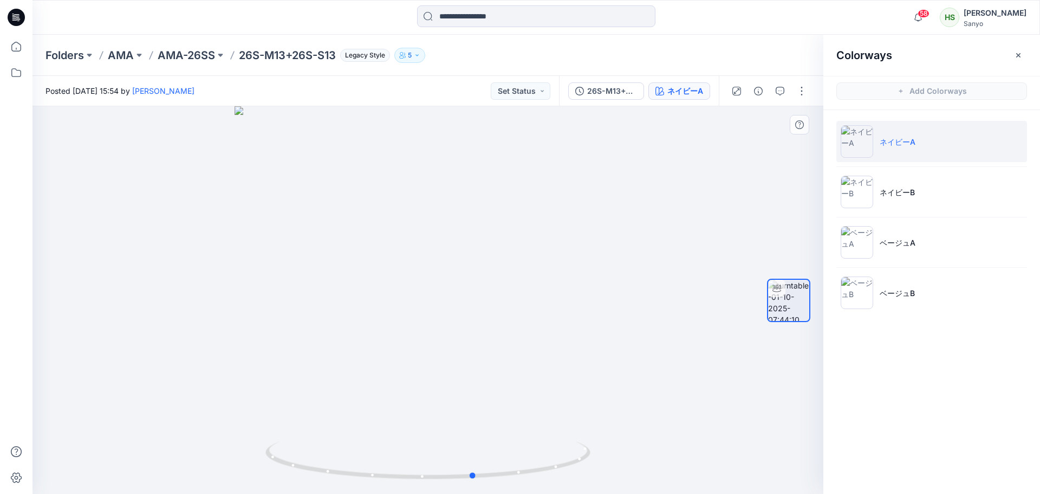
drag, startPoint x: 521, startPoint y: 320, endPoint x: 467, endPoint y: 323, distance: 54.3
click at [467, 323] on div at bounding box center [428, 299] width 791 height 387
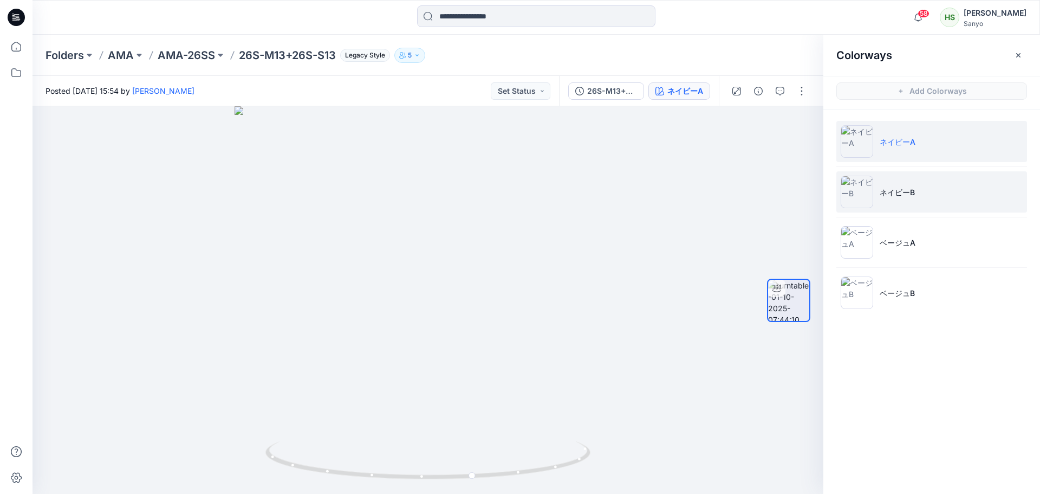
click at [918, 177] on li "ネイビーB" at bounding box center [931, 191] width 191 height 41
click at [900, 131] on li "ネイビーA" at bounding box center [931, 141] width 191 height 41
click at [904, 206] on li "ネイビーB" at bounding box center [931, 191] width 191 height 41
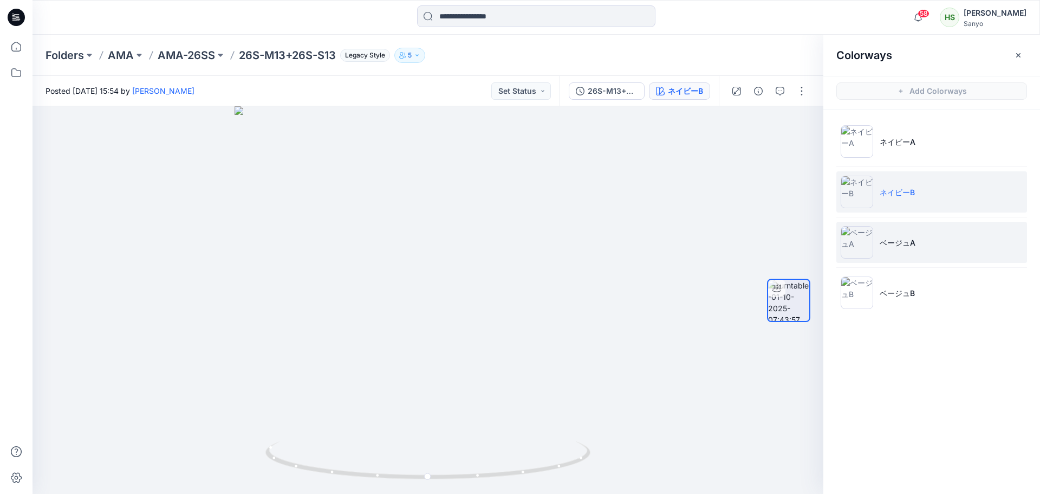
click at [918, 233] on li "ベージュA" at bounding box center [931, 242] width 191 height 41
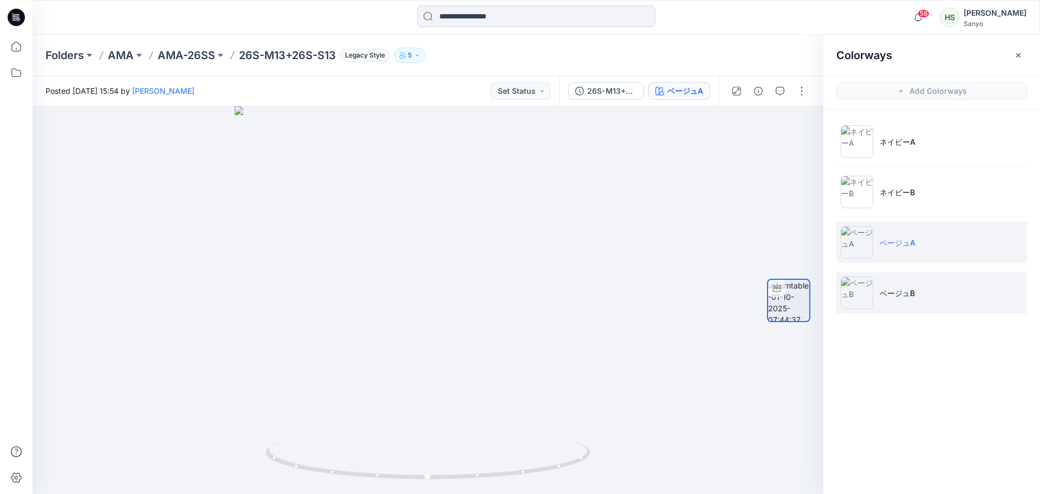
click at [919, 290] on li "ベージュB" at bounding box center [931, 292] width 191 height 41
click at [897, 238] on p "ベージュA" at bounding box center [898, 242] width 36 height 11
click at [920, 264] on ul "ネイビーA ネイビーB ベージュA ベージュB" at bounding box center [931, 217] width 217 height 214
click at [919, 283] on li "ベージュB" at bounding box center [931, 292] width 191 height 41
click at [929, 246] on li "ベージュA" at bounding box center [931, 242] width 191 height 41
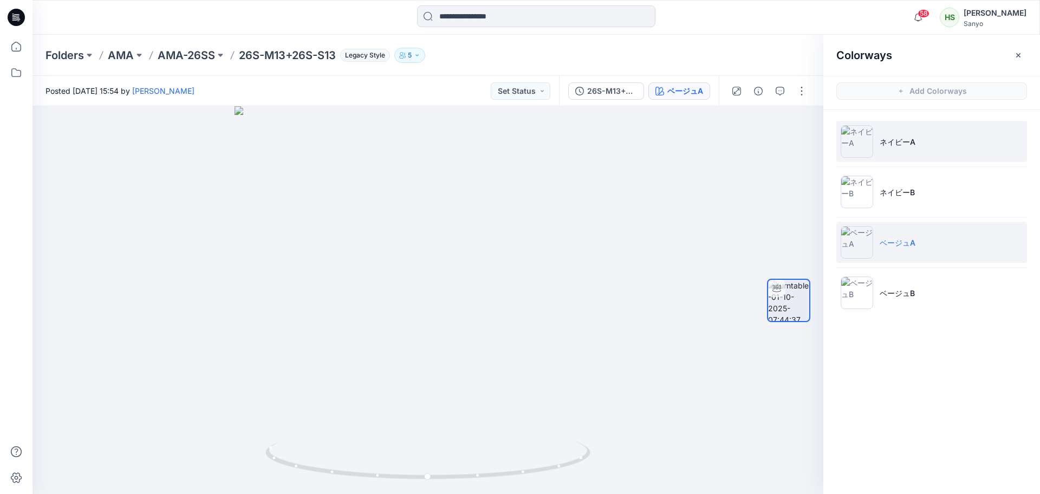
click at [952, 149] on li "ネイビーA" at bounding box center [931, 141] width 191 height 41
click at [934, 245] on li "ベージュA" at bounding box center [931, 242] width 191 height 41
click at [912, 131] on li "ネイビーA" at bounding box center [931, 141] width 191 height 41
click at [911, 242] on p "ベージュA" at bounding box center [898, 242] width 36 height 11
click at [913, 170] on ul "ネイビーA ネイビーB ベージュA ベージュB" at bounding box center [931, 217] width 217 height 214
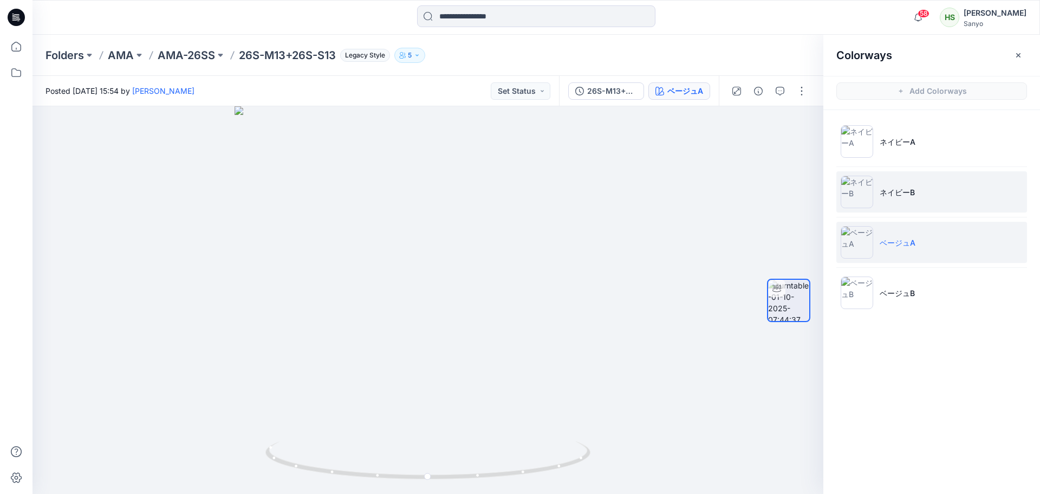
click at [911, 178] on li "ネイビーB" at bounding box center [931, 191] width 191 height 41
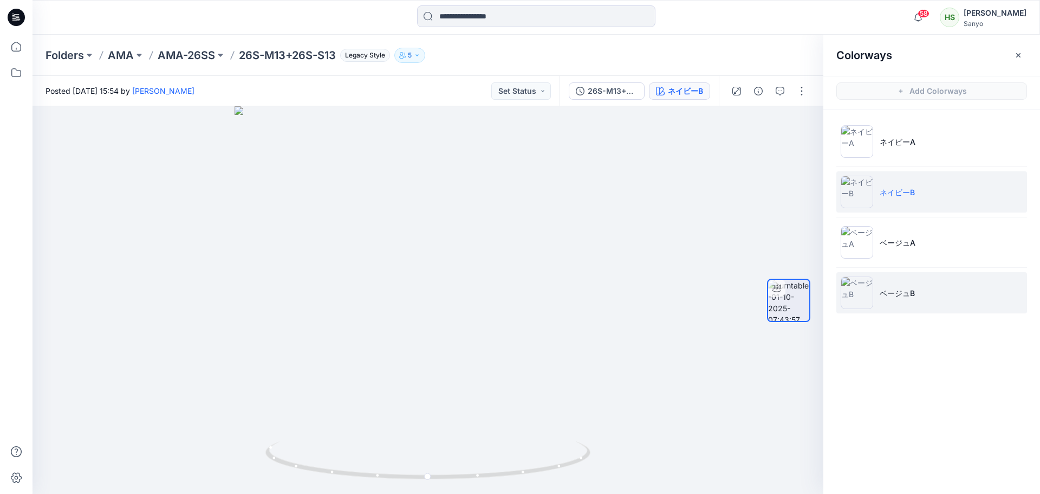
click at [910, 288] on p "ベージュB" at bounding box center [897, 292] width 35 height 11
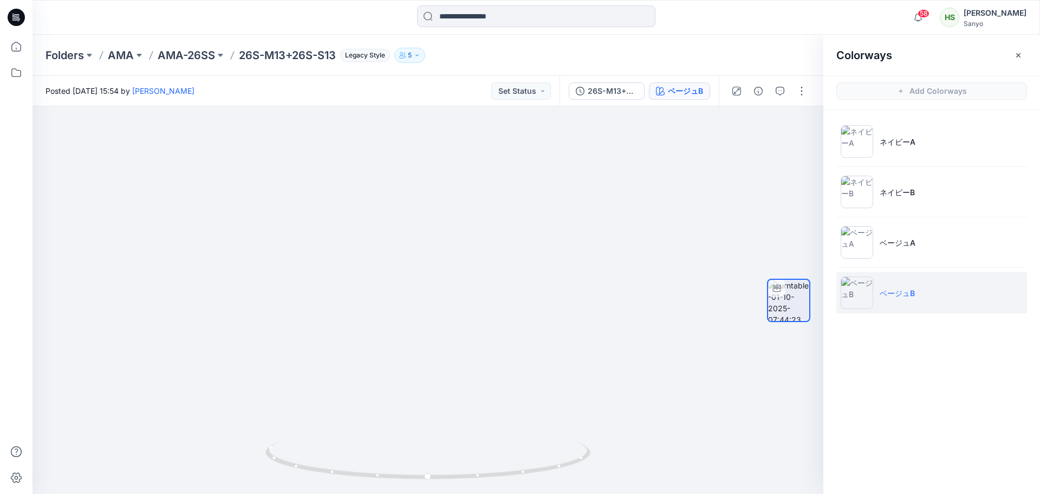
drag, startPoint x: 557, startPoint y: 389, endPoint x: 554, endPoint y: 514, distance: 124.1
drag, startPoint x: 485, startPoint y: 300, endPoint x: 493, endPoint y: 519, distance: 219.0
drag, startPoint x: 481, startPoint y: 415, endPoint x: 490, endPoint y: 413, distance: 9.5
drag, startPoint x: 551, startPoint y: 283, endPoint x: 598, endPoint y: 138, distance: 153.2
drag, startPoint x: 575, startPoint y: 284, endPoint x: 571, endPoint y: 261, distance: 24.1
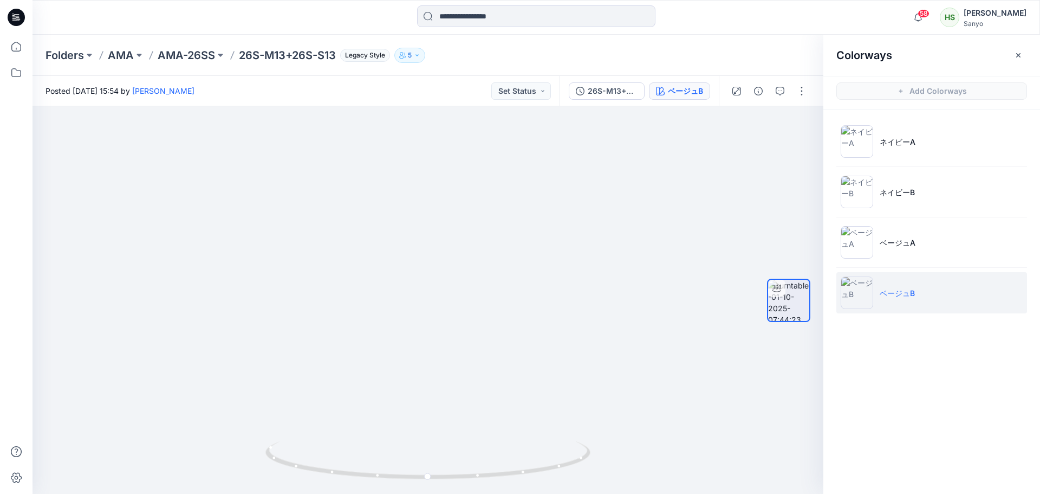
drag, startPoint x: 553, startPoint y: 105, endPoint x: 567, endPoint y: -66, distance: 171.2
drag, startPoint x: 552, startPoint y: 264, endPoint x: 549, endPoint y: -37, distance: 301.2
drag, startPoint x: 560, startPoint y: 287, endPoint x: 556, endPoint y: 265, distance: 22.5
click at [934, 154] on li "ネイビーA" at bounding box center [931, 141] width 191 height 41
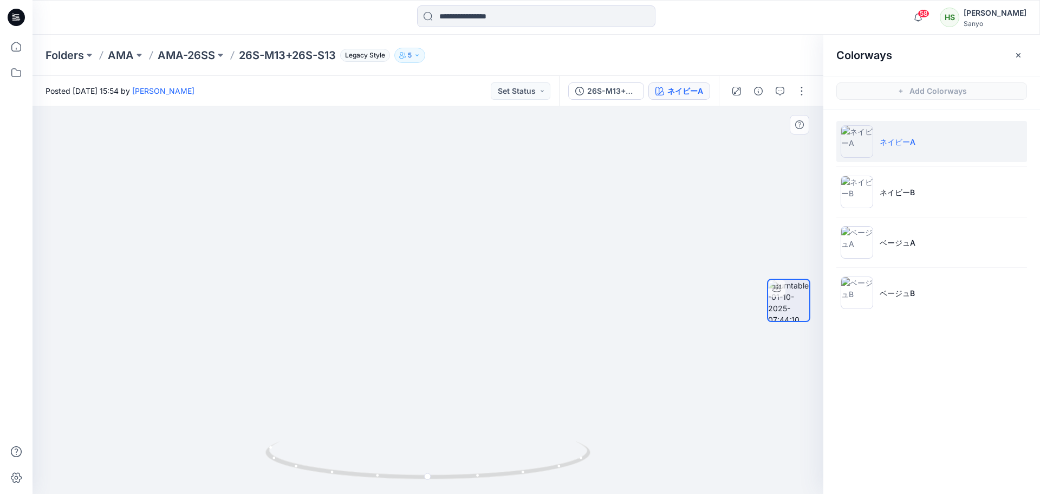
drag, startPoint x: 440, startPoint y: 394, endPoint x: 484, endPoint y: 147, distance: 250.9
drag, startPoint x: 499, startPoint y: 484, endPoint x: 526, endPoint y: 475, distance: 27.9
click at [526, 475] on div at bounding box center [427, 466] width 325 height 54
click at [1018, 55] on icon "button" at bounding box center [1018, 55] width 4 height 4
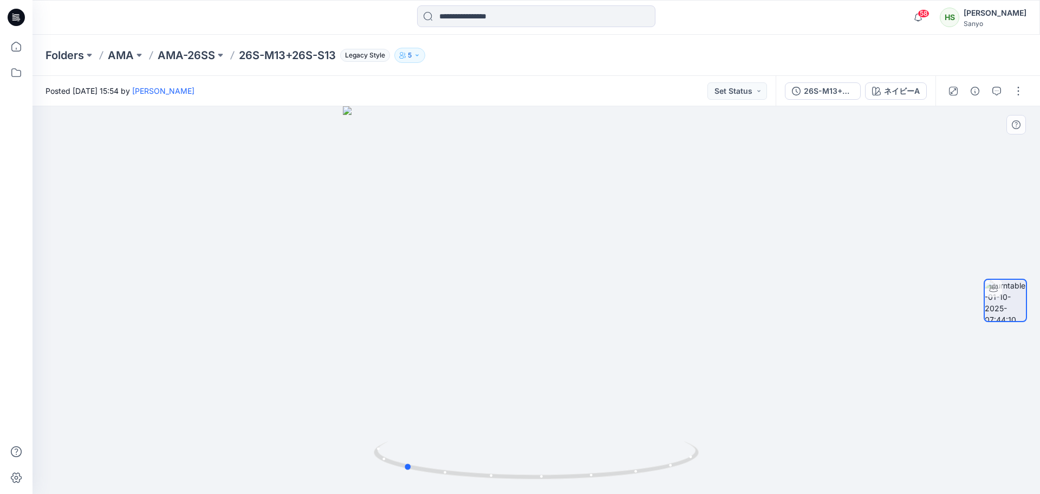
drag, startPoint x: 554, startPoint y: 363, endPoint x: 399, endPoint y: 359, distance: 155.0
click at [399, 359] on div at bounding box center [537, 299] width 1008 height 387
click at [184, 48] on p "AMA-26SS" at bounding box center [186, 55] width 57 height 15
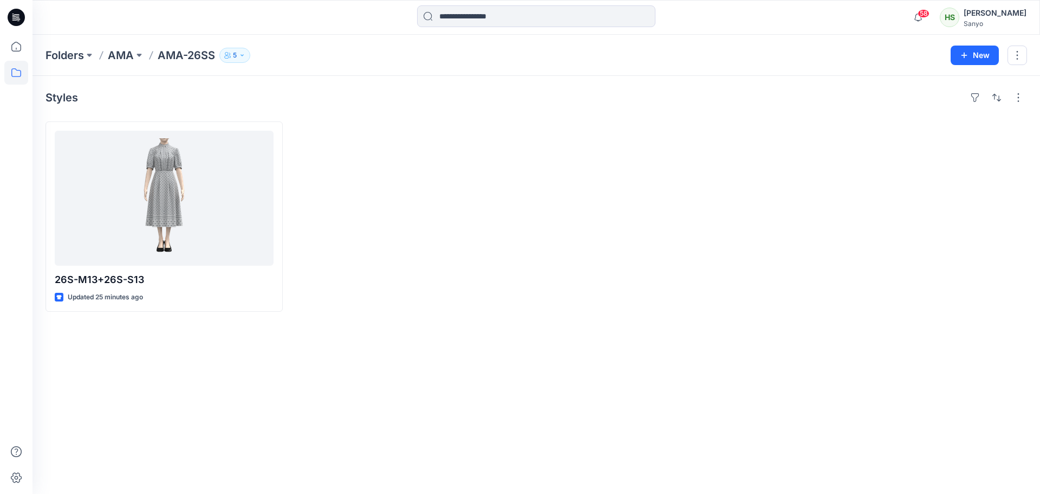
click at [133, 54] on p "AMA" at bounding box center [121, 55] width 26 height 15
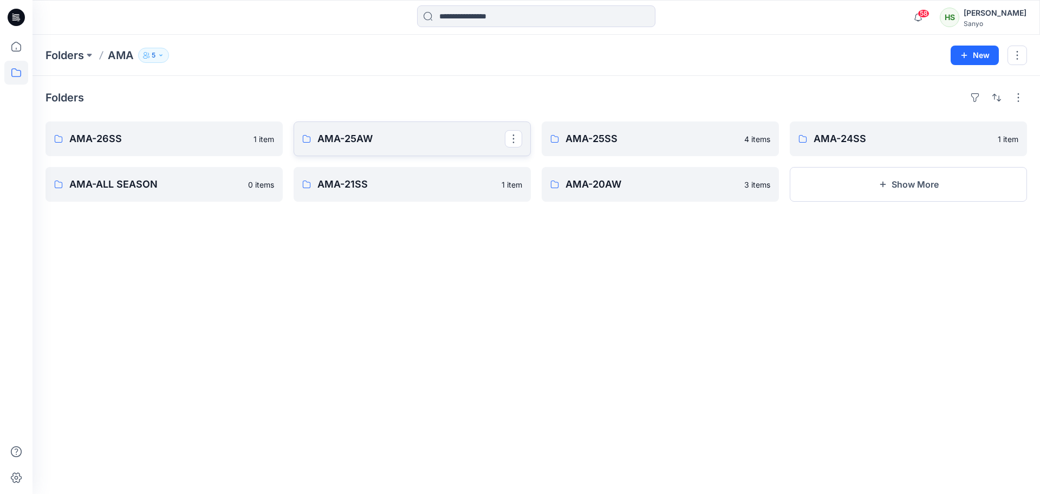
click at [364, 126] on link "AMA-25AW" at bounding box center [412, 138] width 237 height 35
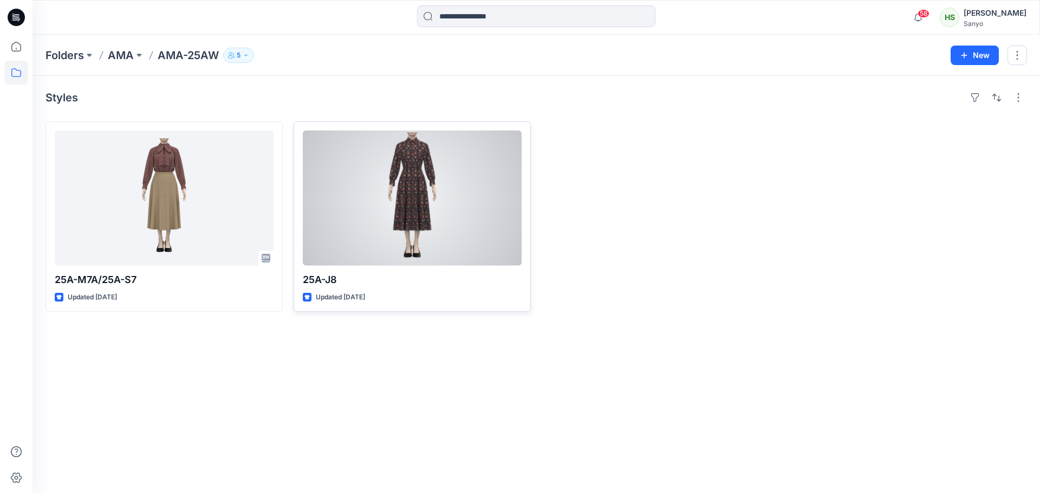
click at [421, 265] on div at bounding box center [412, 198] width 219 height 135
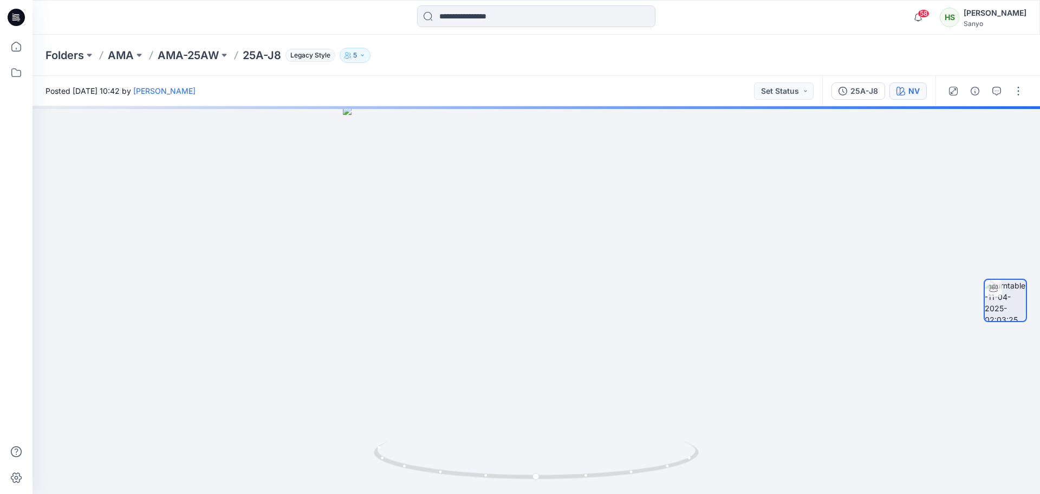
click at [911, 89] on div "NV" at bounding box center [913, 91] width 11 height 12
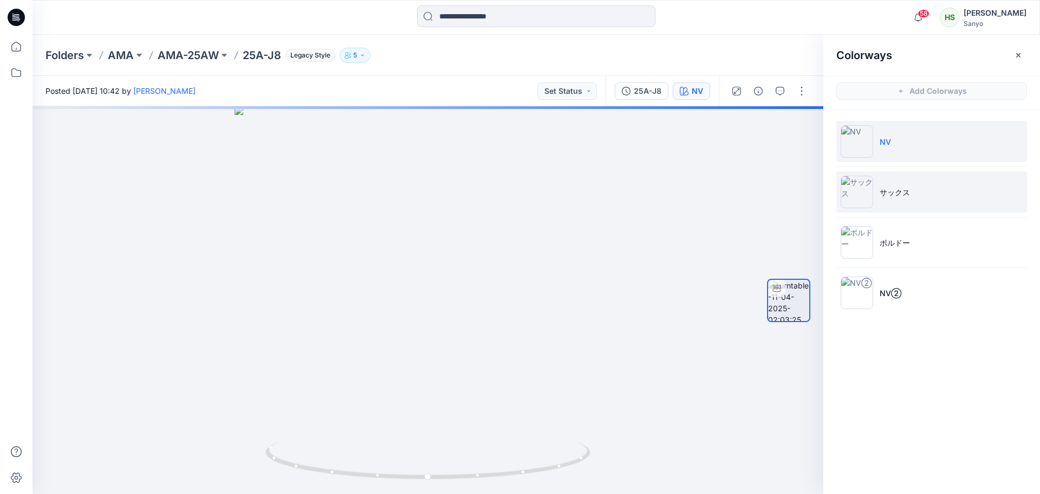
click at [885, 201] on li "サックス" at bounding box center [931, 191] width 191 height 41
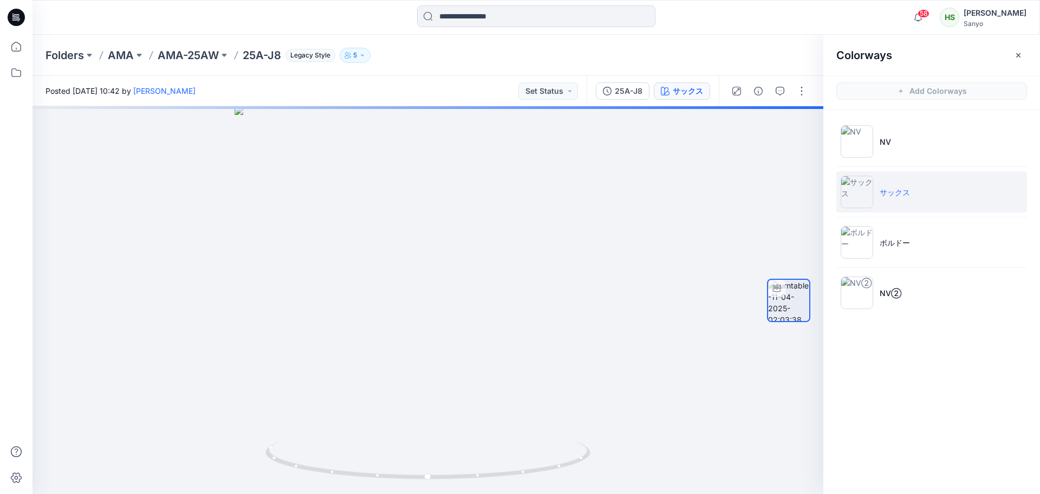
click at [964, 207] on li "サックス" at bounding box center [931, 191] width 191 height 41
click at [960, 219] on ul "NV サックス ボルドー NV②" at bounding box center [931, 217] width 217 height 214
click at [945, 246] on li "ボルドー" at bounding box center [931, 242] width 191 height 41
click at [873, 177] on li "サックス" at bounding box center [931, 191] width 191 height 41
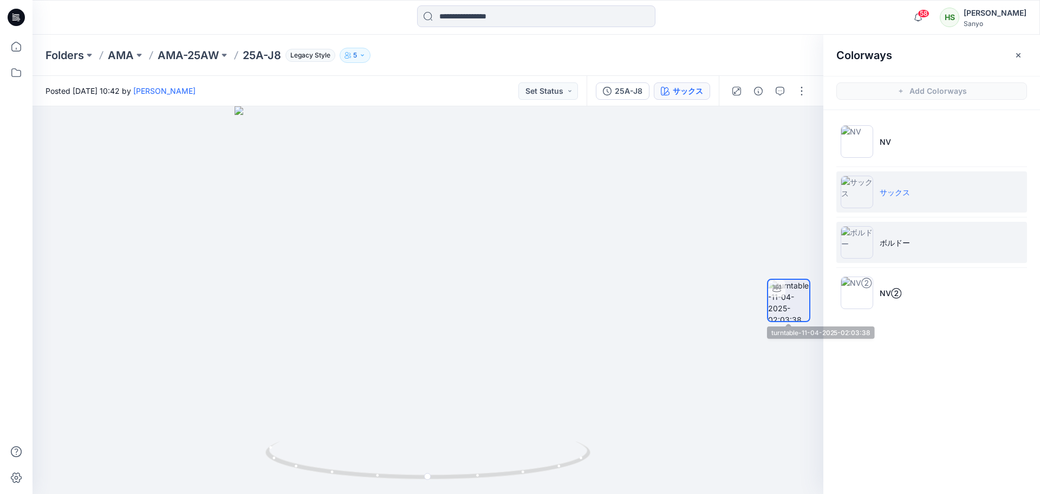
click at [879, 258] on li "ボルドー" at bounding box center [931, 242] width 191 height 41
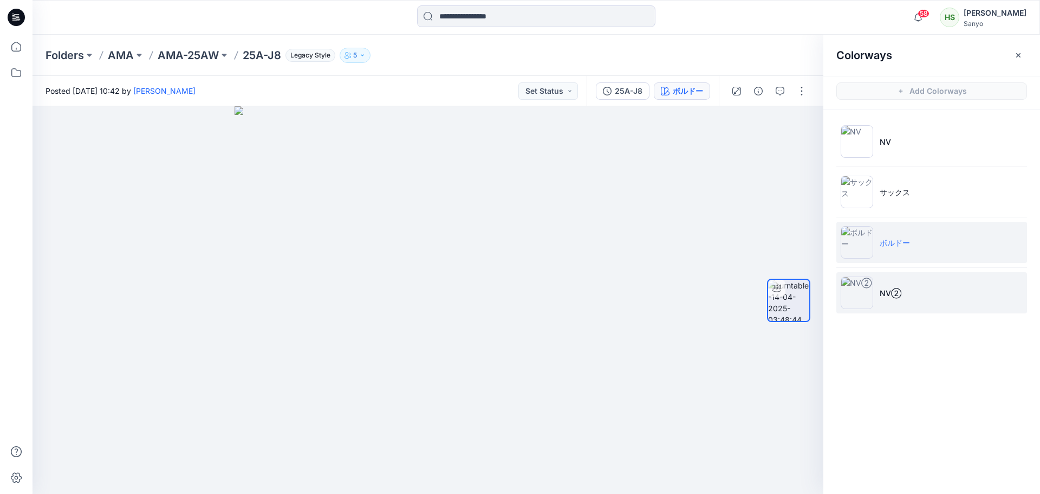
click at [893, 289] on p "NV②" at bounding box center [891, 292] width 22 height 11
click at [895, 250] on li "ボルドー" at bounding box center [931, 242] width 191 height 41
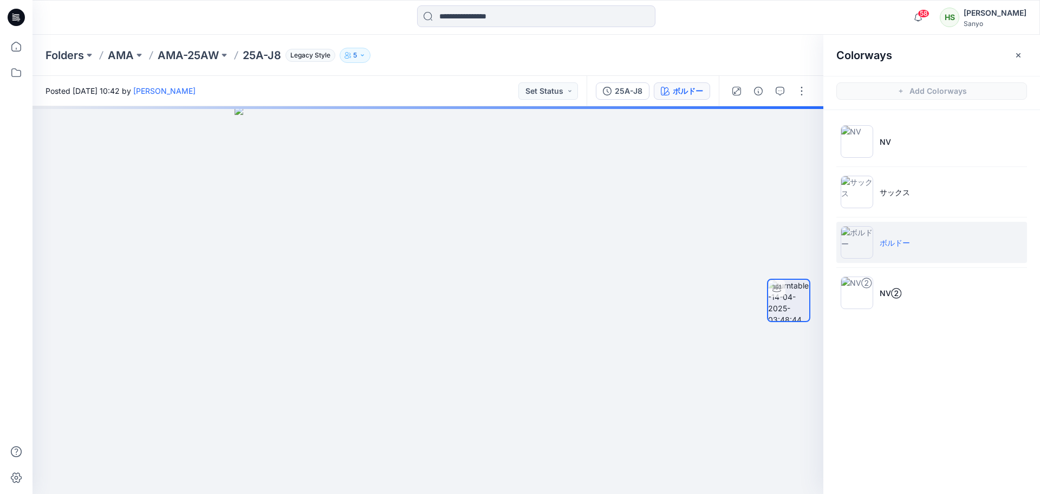
click at [893, 222] on li "ボルドー" at bounding box center [931, 242] width 191 height 41
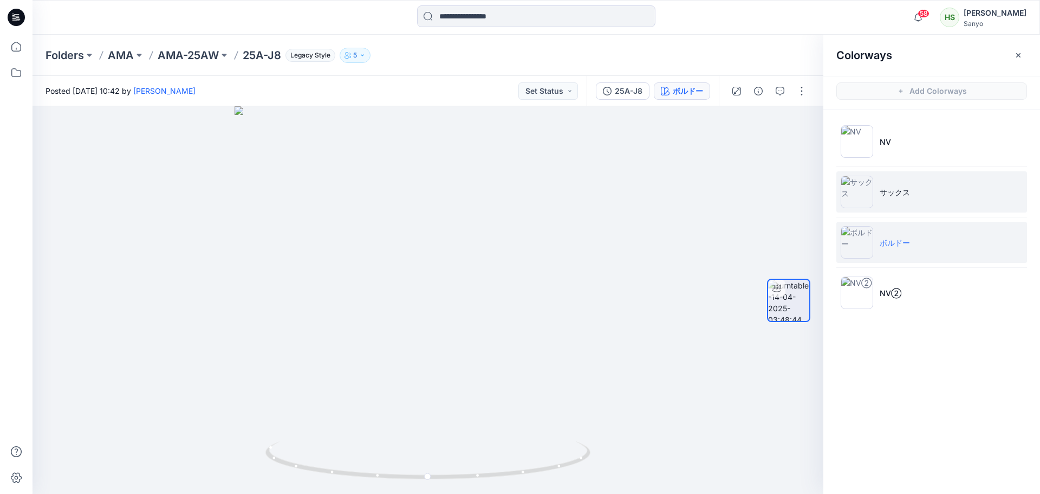
click at [895, 185] on li "サックス" at bounding box center [931, 191] width 191 height 41
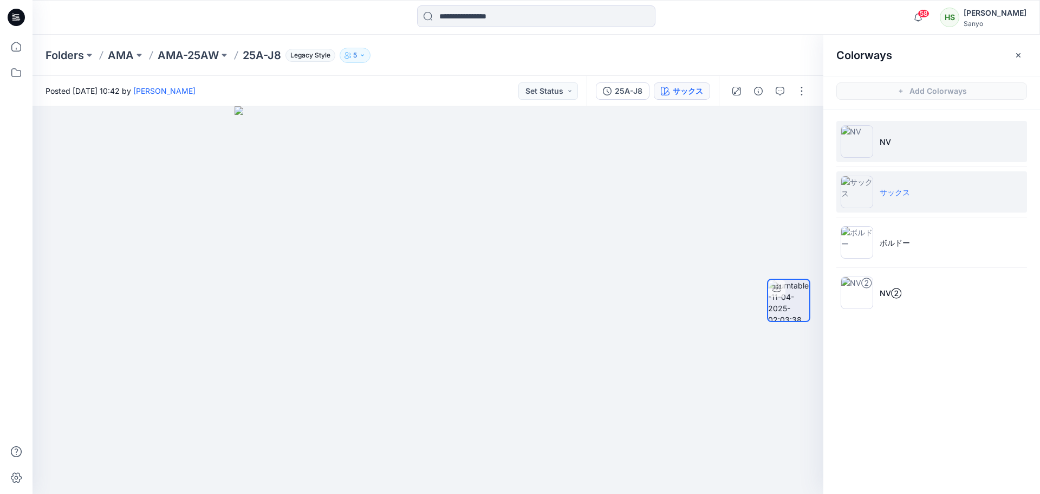
click at [894, 159] on li "NV" at bounding box center [931, 141] width 191 height 41
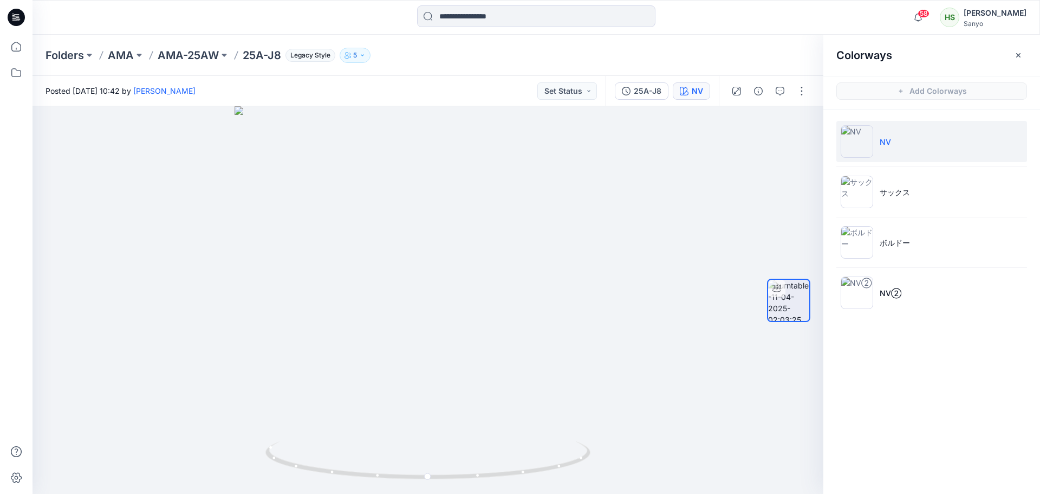
click at [836, 346] on div "Colorways Add Colorways NV サックス ボルドー NV②" at bounding box center [931, 264] width 217 height 459
click at [1014, 56] on icon "button" at bounding box center [1018, 55] width 9 height 9
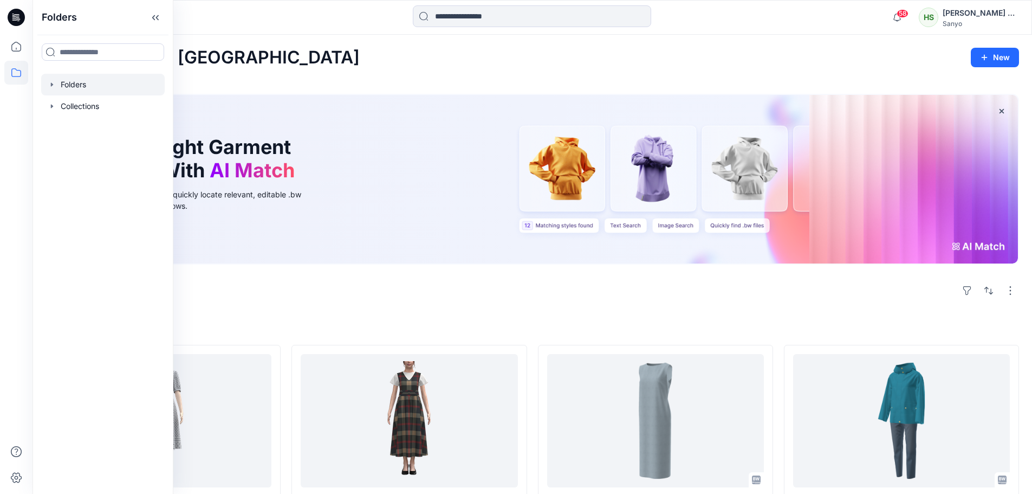
click at [106, 85] on div at bounding box center [103, 85] width 124 height 22
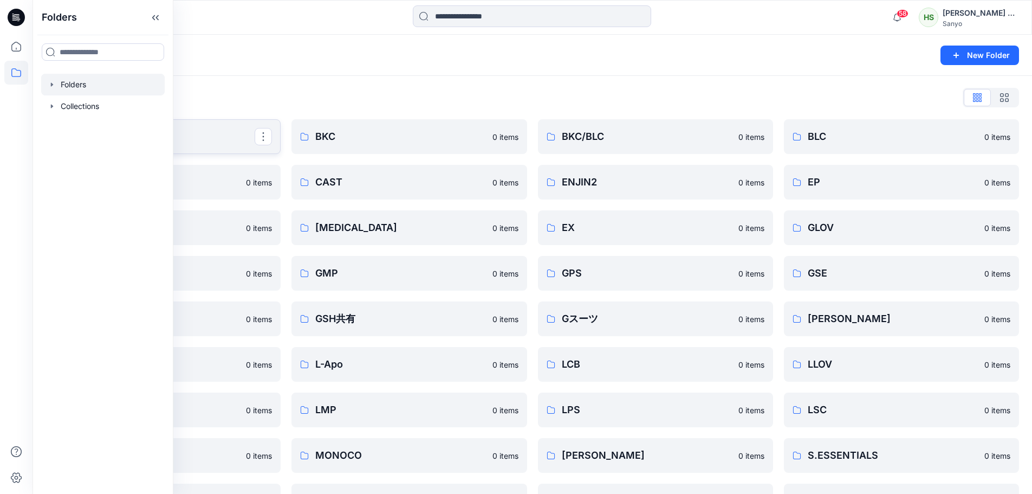
click at [208, 132] on p "AMA" at bounding box center [161, 136] width 185 height 15
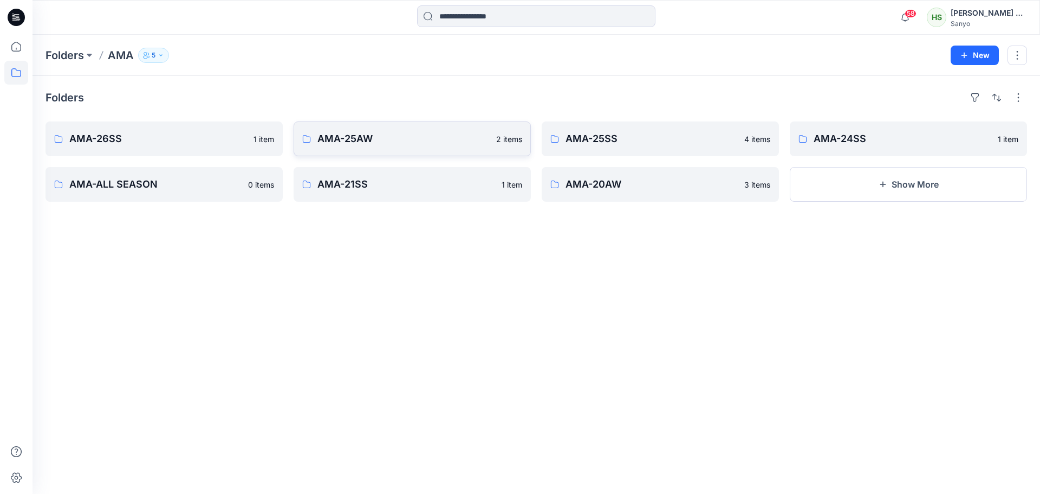
click at [420, 133] on p "AMA-25AW" at bounding box center [403, 138] width 172 height 15
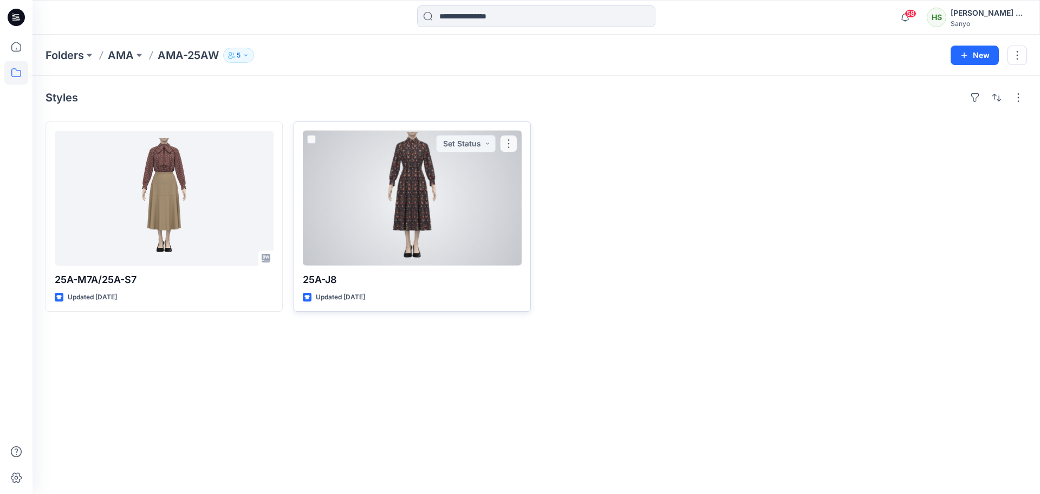
click at [445, 225] on div at bounding box center [412, 198] width 219 height 135
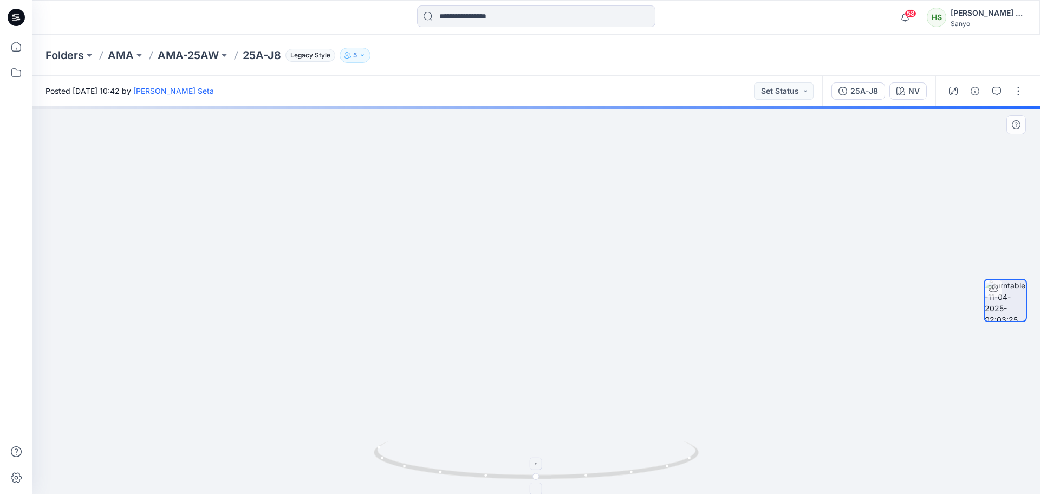
drag, startPoint x: 587, startPoint y: 239, endPoint x: 590, endPoint y: 446, distance: 207.5
drag, startPoint x: 595, startPoint y: 199, endPoint x: 593, endPoint y: 484, distance: 285.0
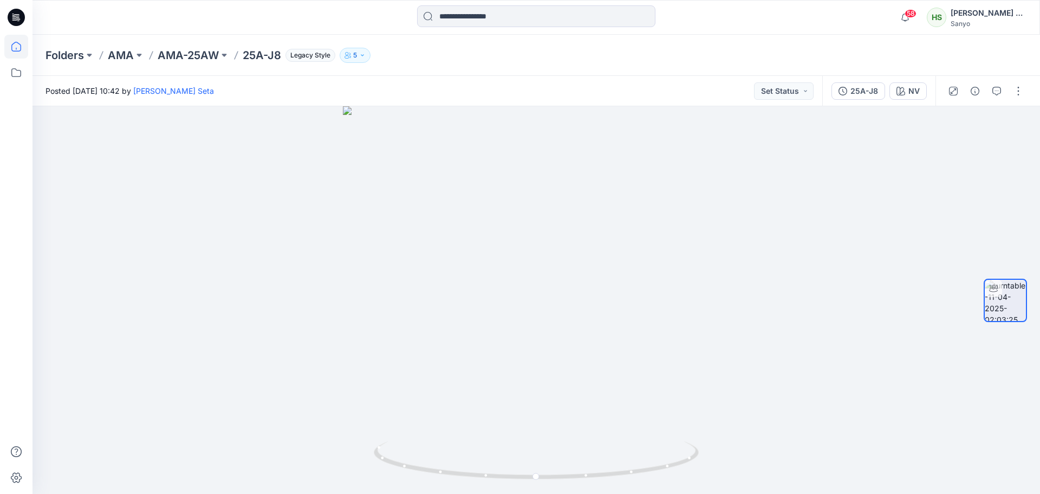
click at [22, 45] on icon at bounding box center [16, 47] width 24 height 24
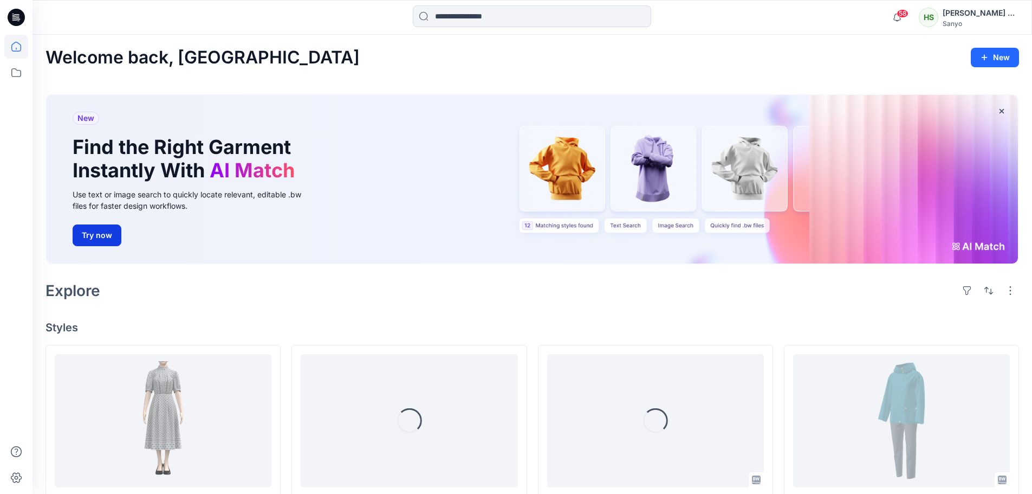
click at [111, 240] on button "Try now" at bounding box center [97, 235] width 49 height 22
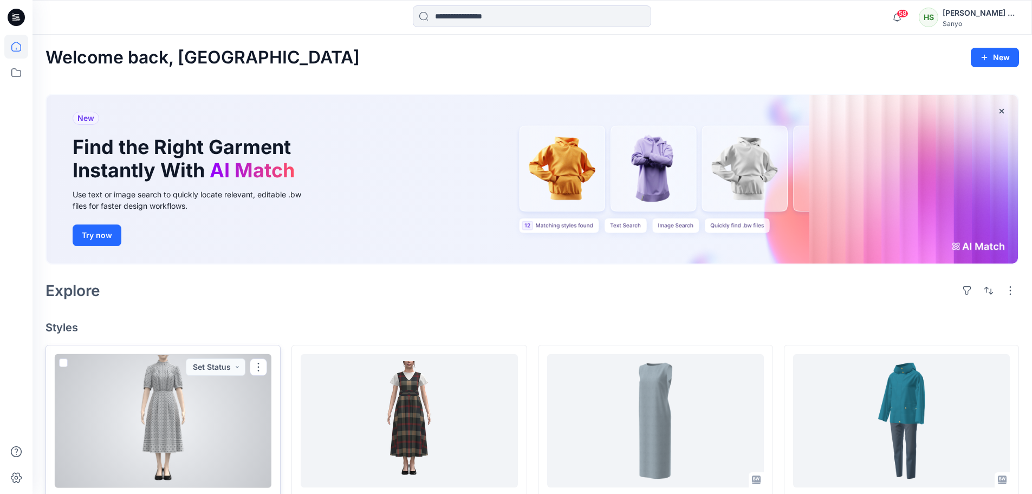
drag, startPoint x: 100, startPoint y: 413, endPoint x: 183, endPoint y: 327, distance: 118.8
click at [100, 413] on div at bounding box center [163, 421] width 217 height 134
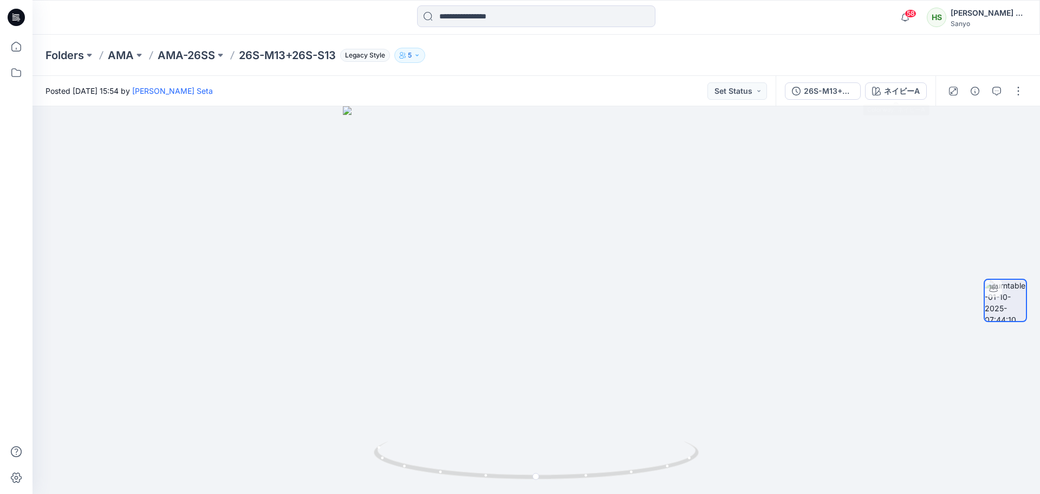
click at [876, 93] on icon "button" at bounding box center [876, 91] width 9 height 9
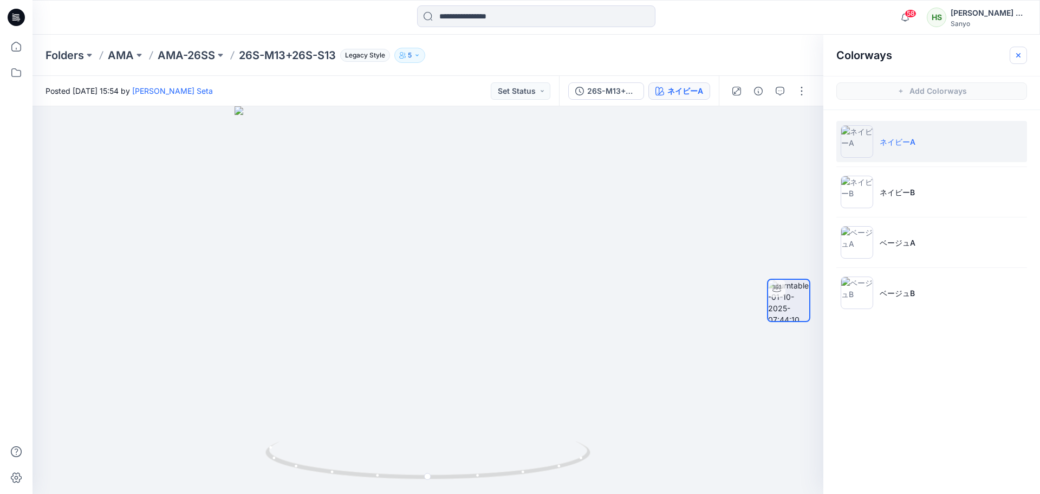
click at [1016, 56] on icon "button" at bounding box center [1018, 55] width 9 height 9
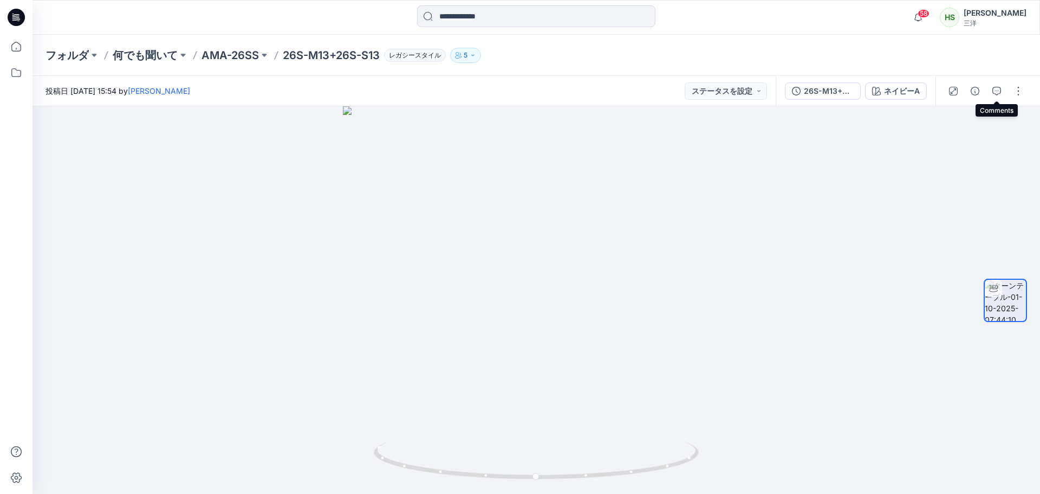
click at [1029, 92] on div at bounding box center [986, 91] width 100 height 30
click at [1024, 93] on button "button" at bounding box center [1018, 90] width 17 height 17
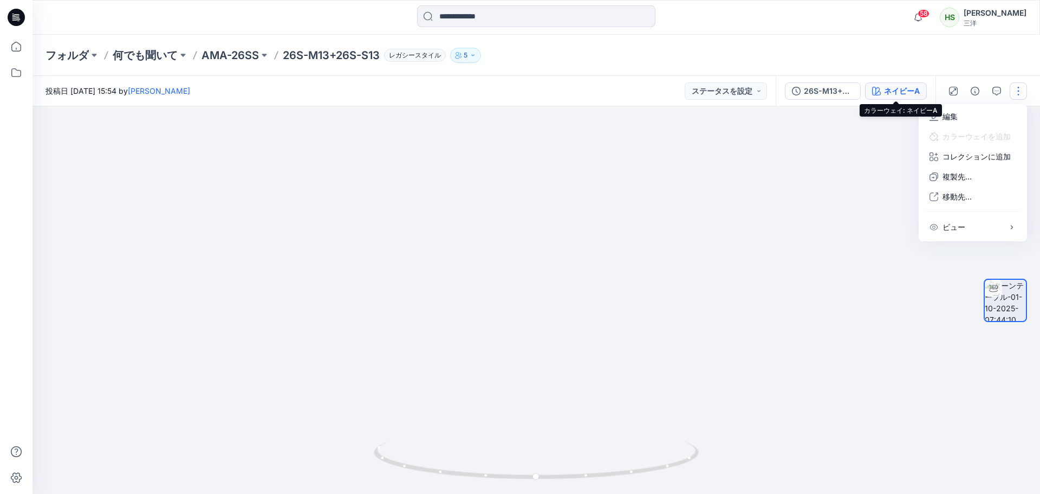
click at [895, 91] on font "ネイビーA" at bounding box center [902, 90] width 36 height 9
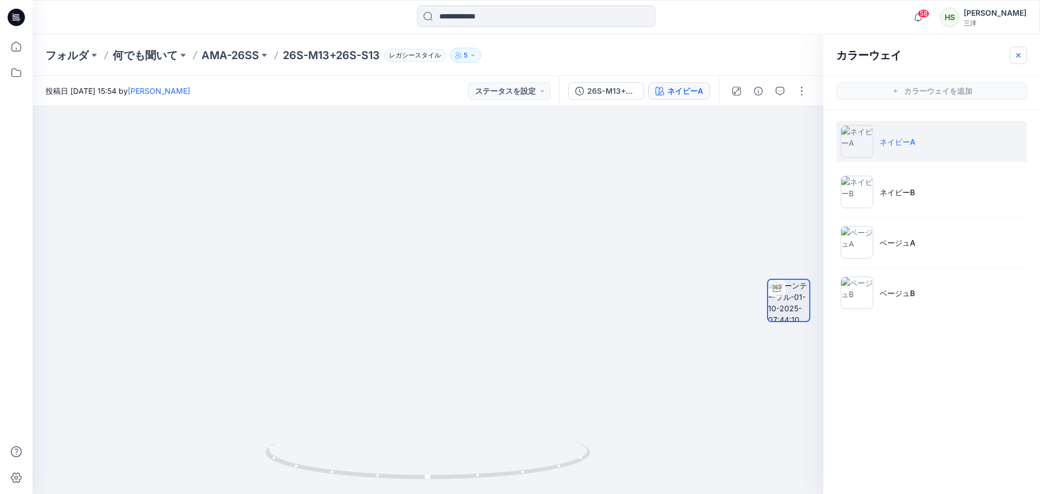
click at [1023, 57] on button "button" at bounding box center [1018, 55] width 17 height 17
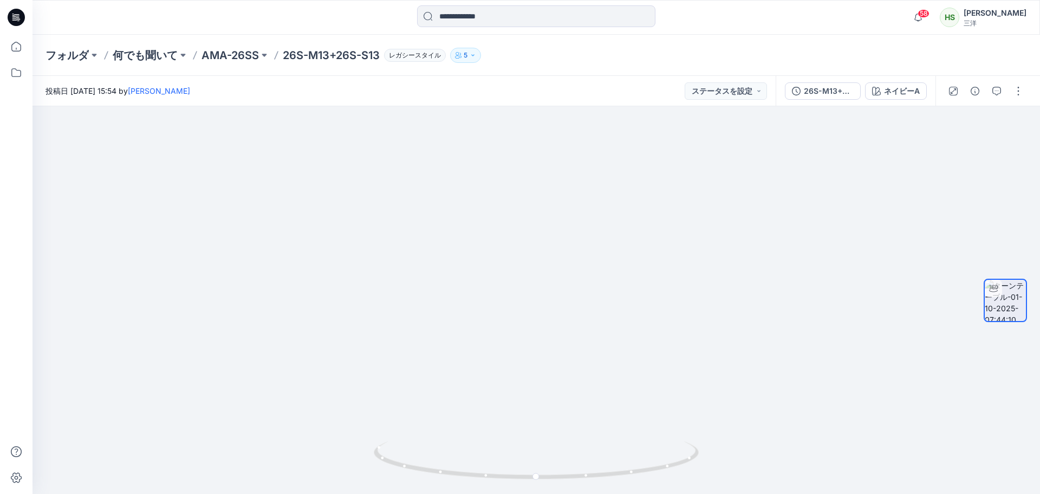
click at [857, 101] on div "26S-M13+26S-S13 ネイビーA" at bounding box center [856, 91] width 160 height 30
click at [850, 97] on button "26S-M13+26S-S13" at bounding box center [823, 90] width 76 height 17
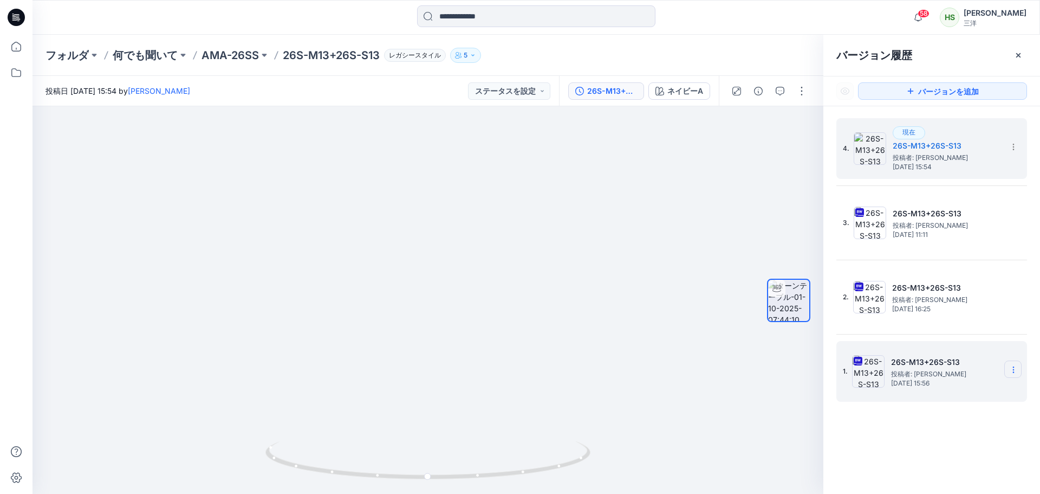
click at [1010, 372] on icon at bounding box center [1013, 369] width 9 height 9
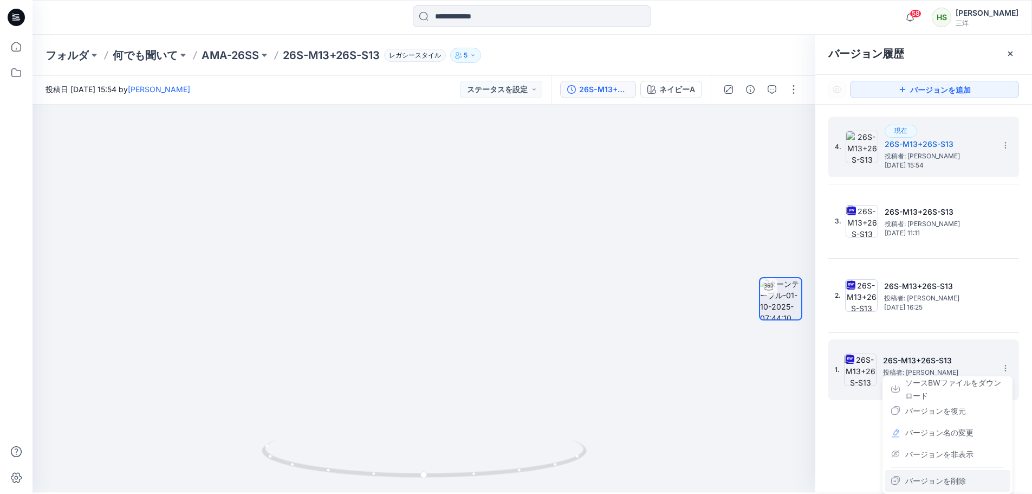
click at [960, 484] on font "バージョンを削除" at bounding box center [935, 480] width 61 height 9
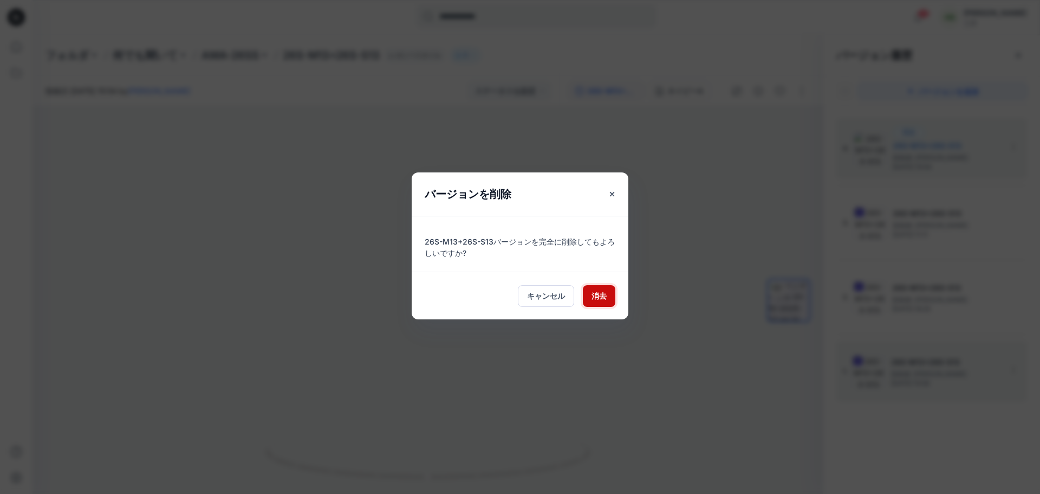
click at [600, 300] on font "消去" at bounding box center [599, 295] width 15 height 9
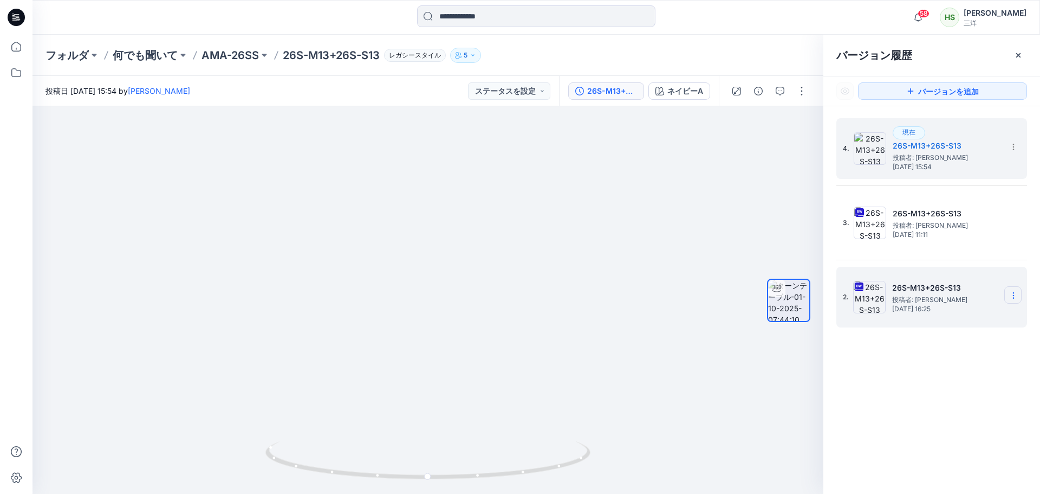
click at [1017, 296] on icon at bounding box center [1013, 295] width 9 height 9
click at [971, 405] on font "バージョンを削除" at bounding box center [943, 407] width 61 height 9
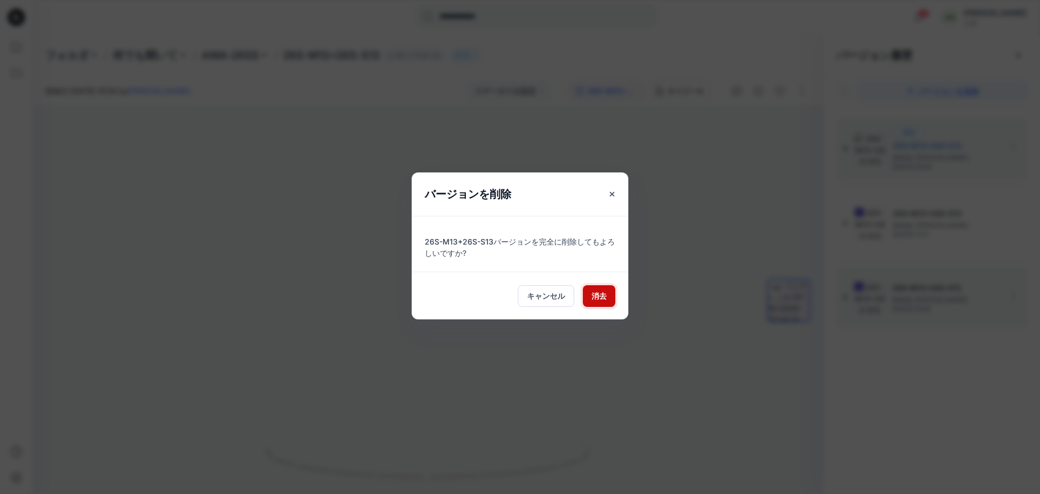
click at [594, 298] on font "消去" at bounding box center [599, 295] width 15 height 9
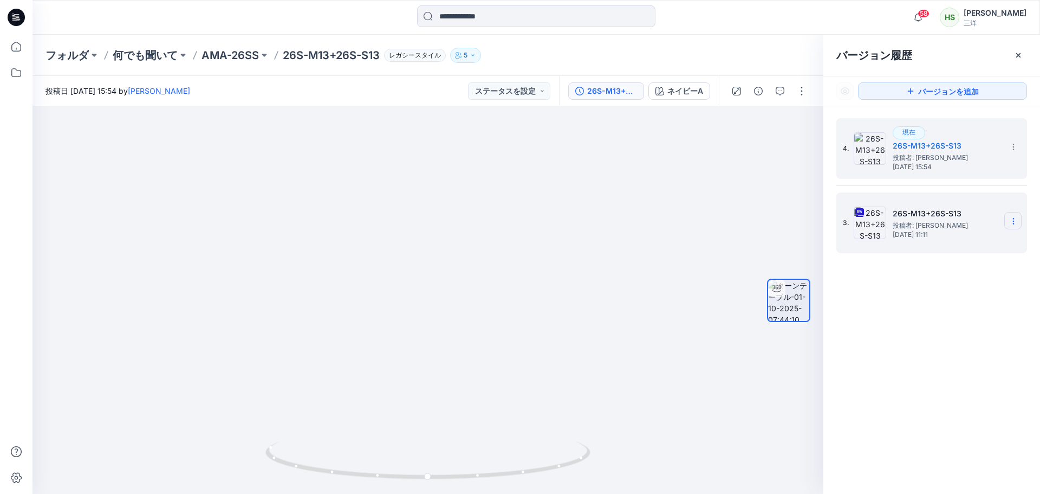
click at [1012, 218] on icon at bounding box center [1013, 221] width 9 height 9
click at [950, 329] on font "バージョンを削除" at bounding box center [943, 333] width 61 height 9
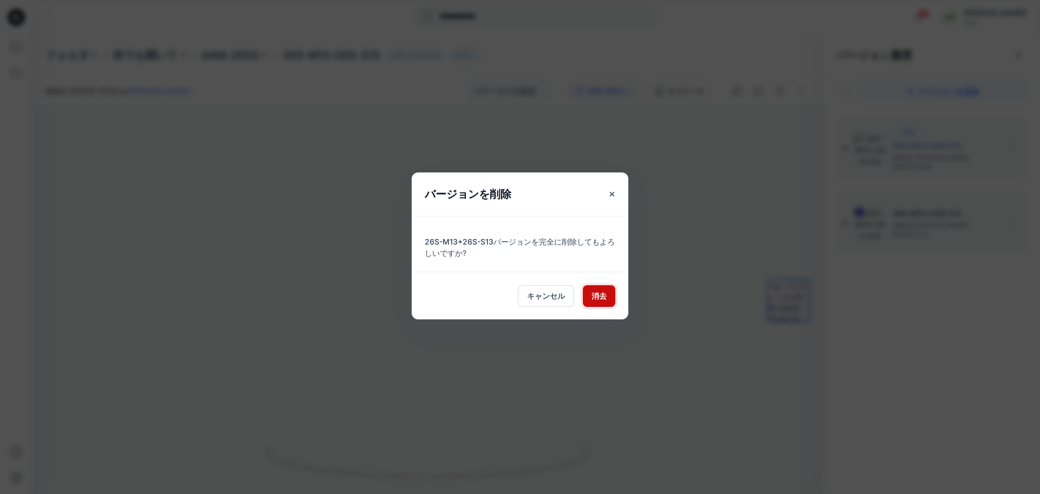
click at [600, 295] on font "消去" at bounding box center [599, 295] width 15 height 9
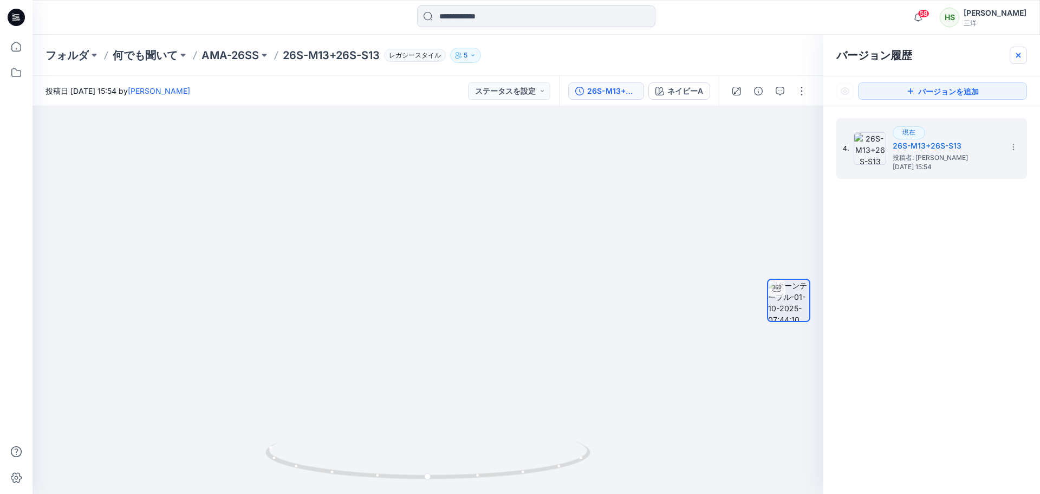
click at [1016, 57] on icon at bounding box center [1018, 55] width 9 height 9
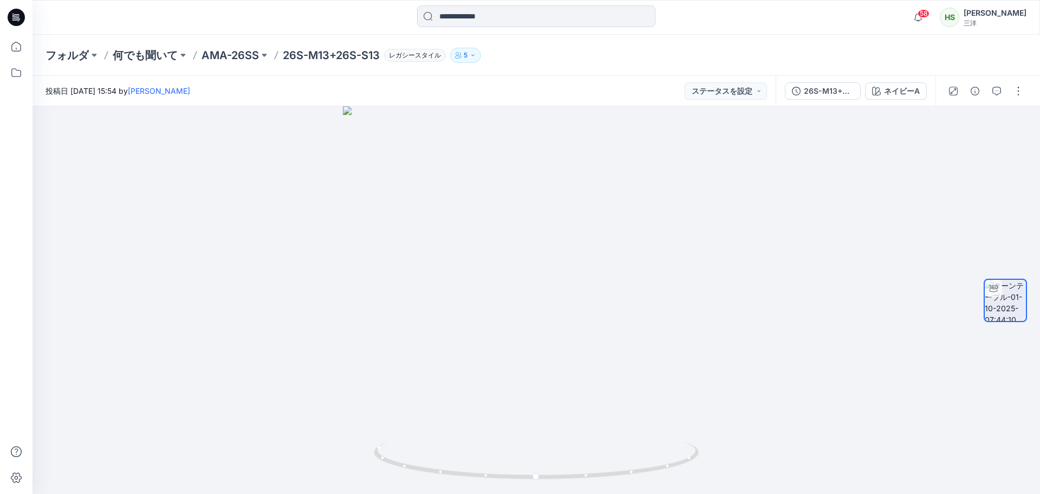
click at [843, 50] on div "フォルダ 何でも聞いて AMA-26SS 26S-M13+26S-S13 レガシースタイル 5" at bounding box center [494, 55] width 897 height 15
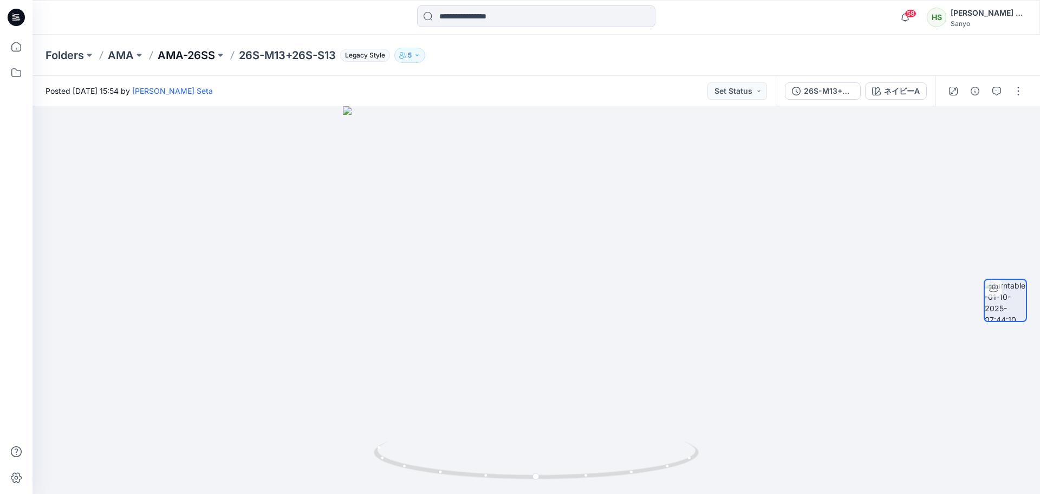
click at [205, 51] on p "AMA-26SS" at bounding box center [186, 55] width 57 height 15
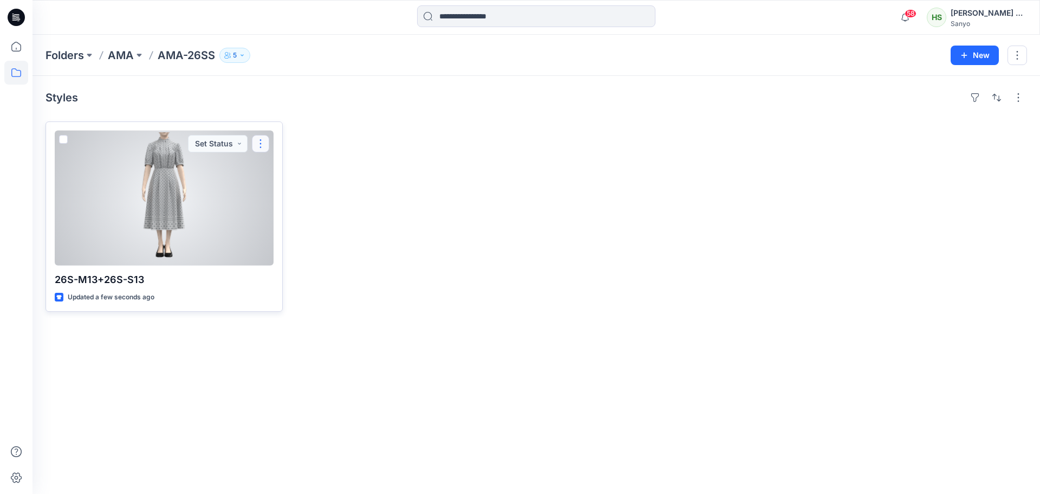
click at [261, 141] on button "button" at bounding box center [260, 143] width 17 height 17
click at [287, 265] on p "Like" at bounding box center [281, 268] width 15 height 11
click at [287, 265] on p "Unlike" at bounding box center [285, 268] width 22 height 11
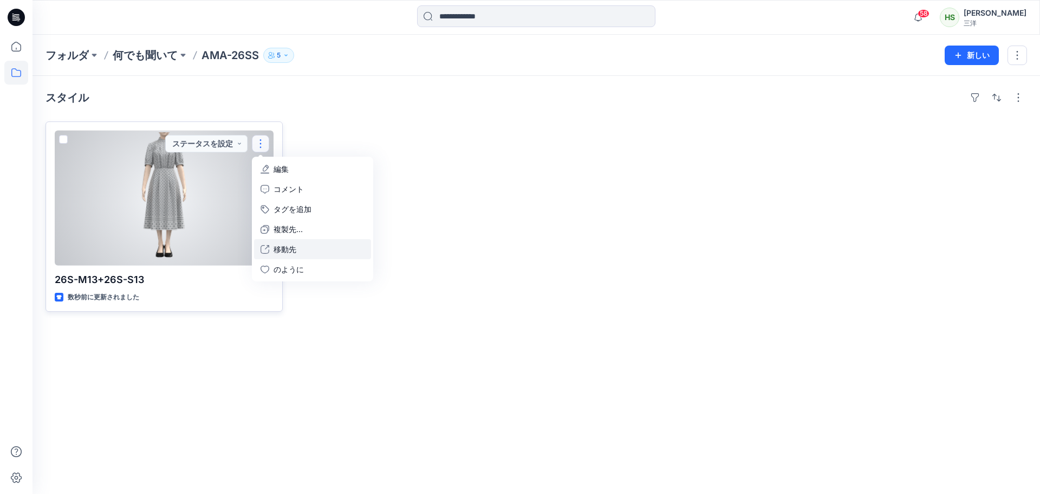
click at [298, 248] on button "移動先" at bounding box center [312, 249] width 117 height 20
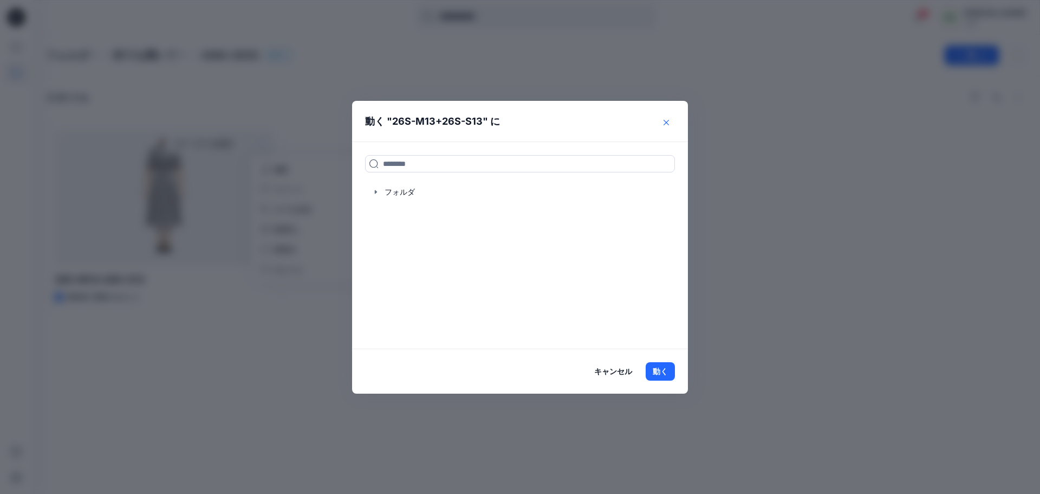
click at [669, 114] on button "近い" at bounding box center [666, 122] width 17 height 17
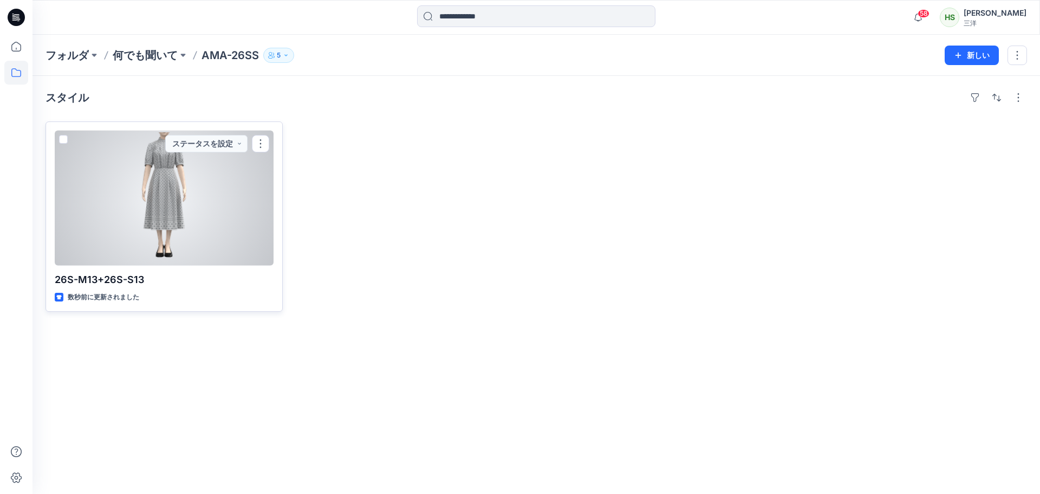
click at [245, 235] on div at bounding box center [164, 198] width 219 height 135
click at [259, 145] on button "button" at bounding box center [260, 143] width 17 height 17
click at [298, 229] on font "複製先..." at bounding box center [288, 228] width 29 height 9
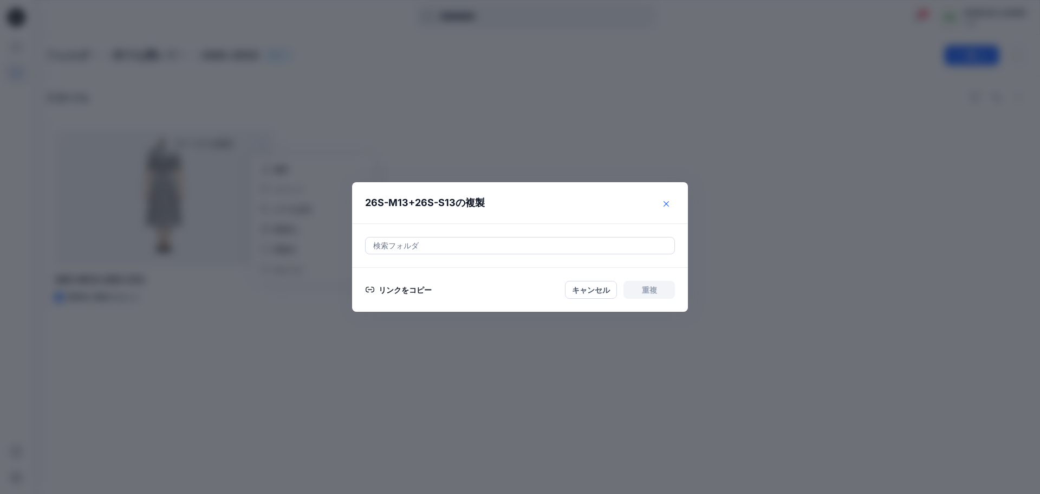
click at [664, 203] on icon "近い" at bounding box center [666, 203] width 5 height 5
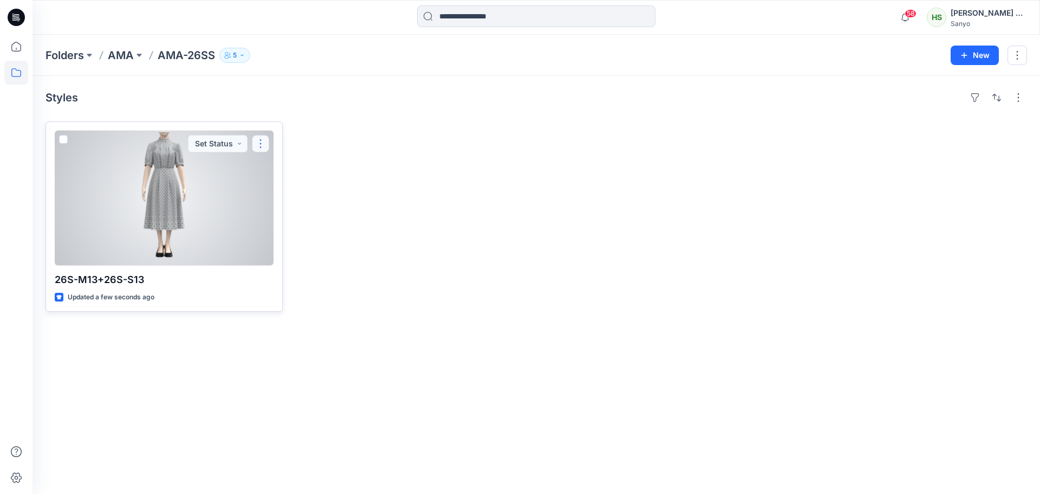
click at [265, 145] on button "button" at bounding box center [260, 143] width 17 height 17
click at [295, 228] on p "Duplicate to..." at bounding box center [298, 228] width 49 height 11
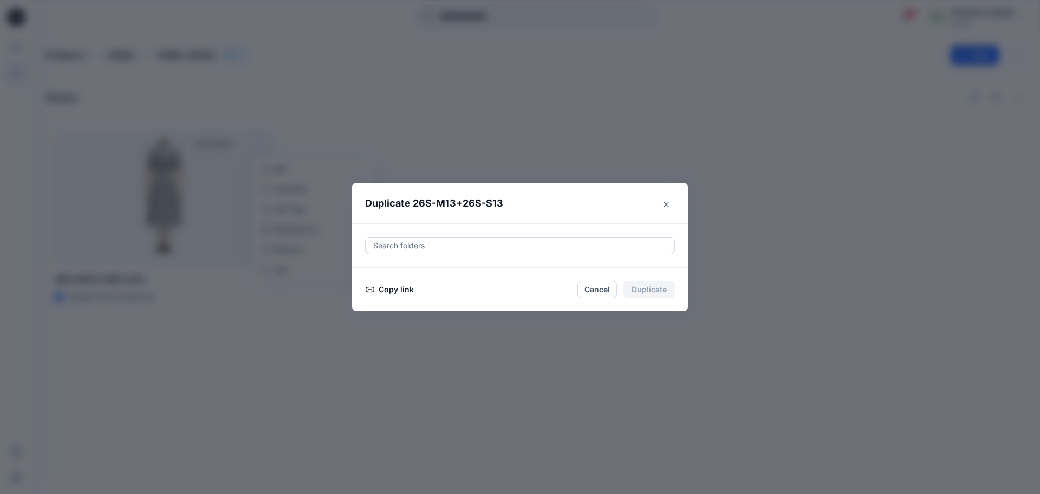
click at [398, 294] on button "Copy link" at bounding box center [389, 289] width 49 height 13
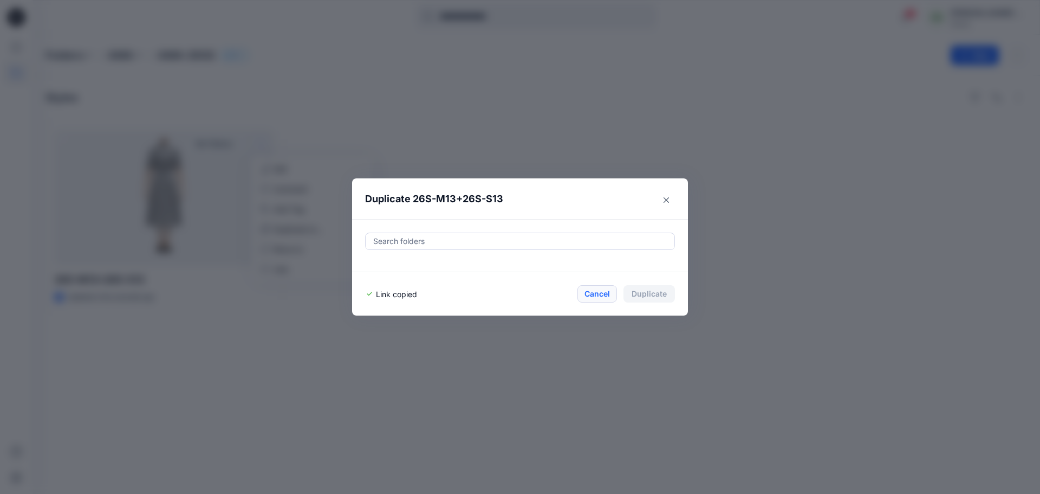
click at [597, 298] on button "Cancel" at bounding box center [597, 293] width 40 height 17
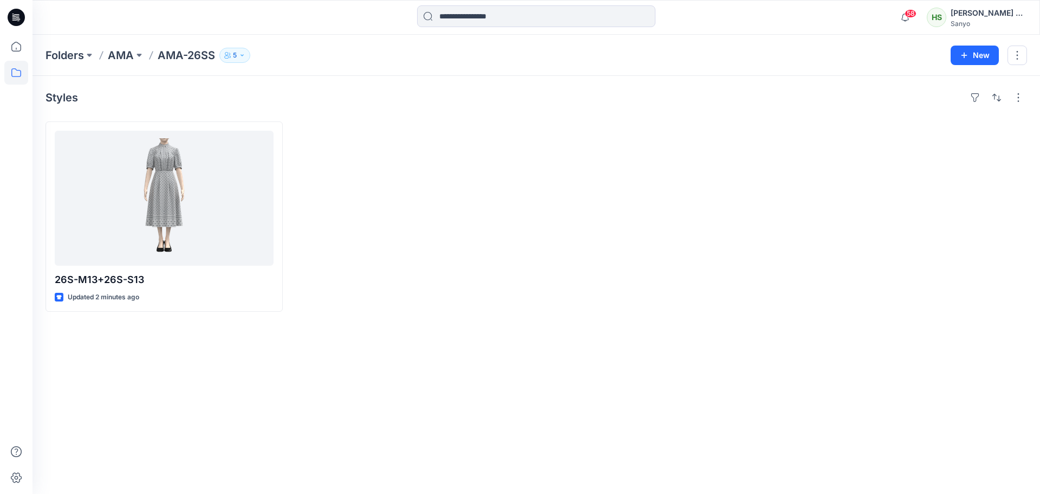
click at [1002, 6] on div "58 Notifications Your style 26S-M13+26S-S13 has been updated with 26S-M13+26S-S…" at bounding box center [960, 17] width 132 height 24
click at [998, 14] on div "[PERSON_NAME]" at bounding box center [989, 13] width 76 height 13
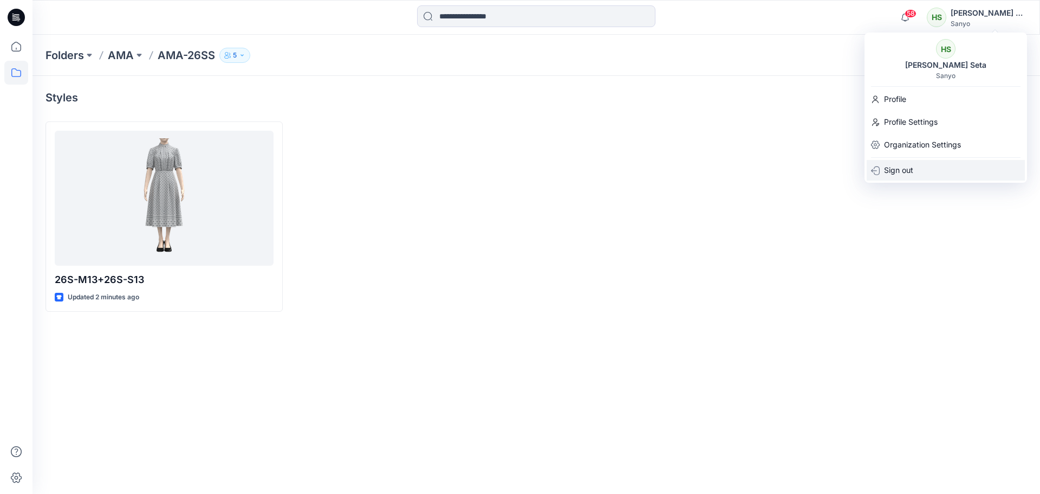
click at [910, 164] on p "Sign out" at bounding box center [898, 170] width 29 height 21
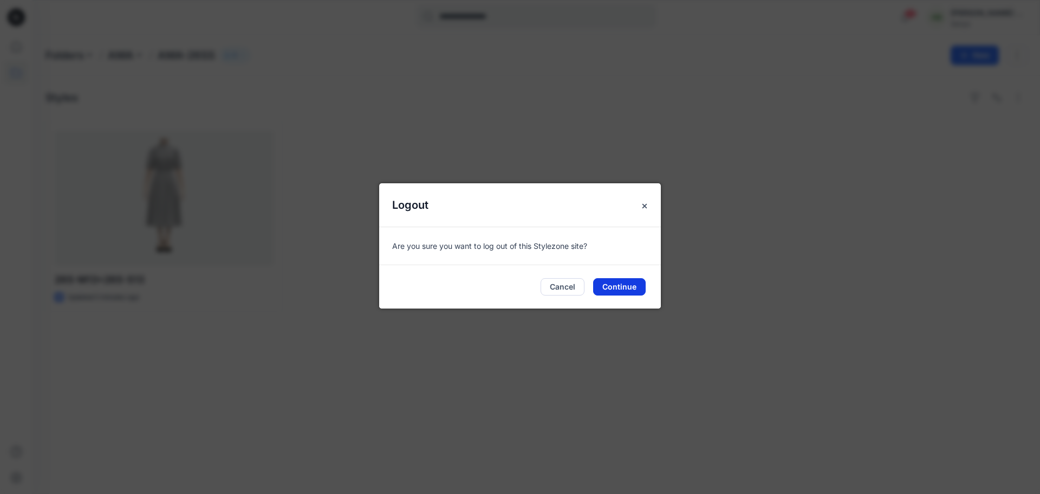
click at [621, 290] on button "Continue" at bounding box center [619, 286] width 53 height 17
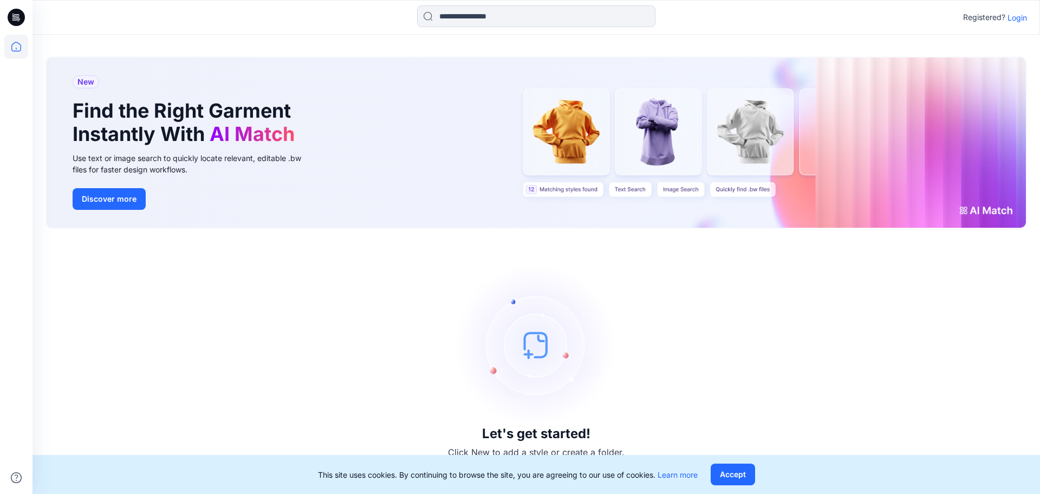
click at [1017, 14] on p "Login" at bounding box center [1018, 17] width 20 height 11
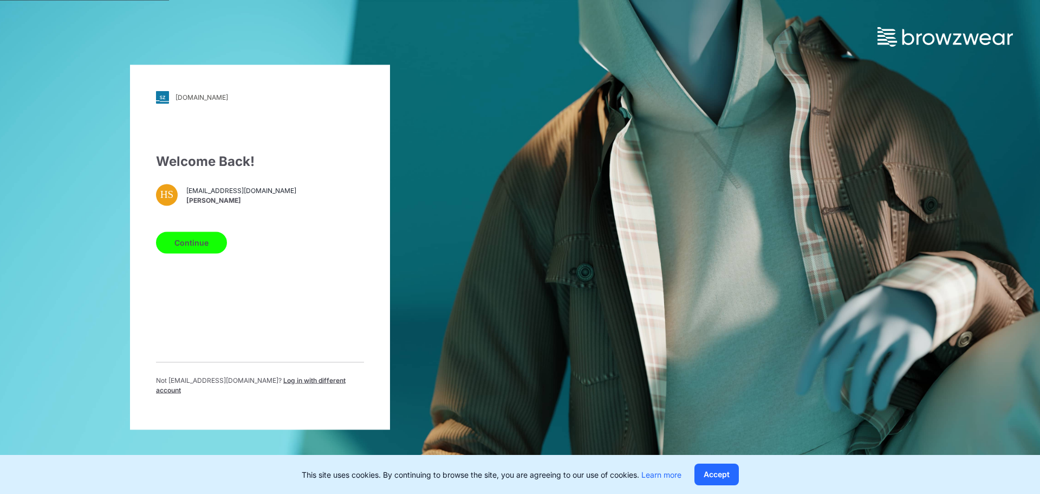
click at [214, 248] on button "Continue" at bounding box center [191, 242] width 71 height 22
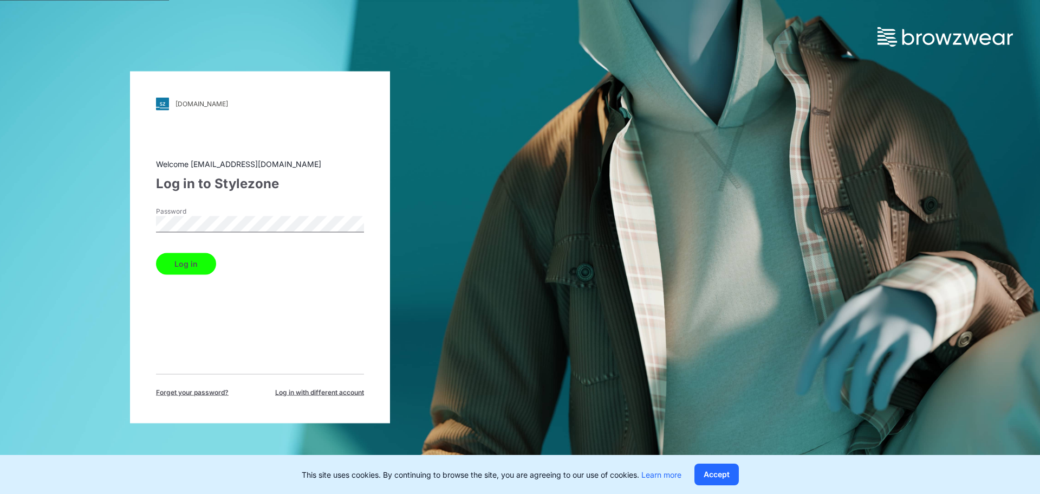
click at [197, 269] on button "Log in" at bounding box center [186, 263] width 60 height 22
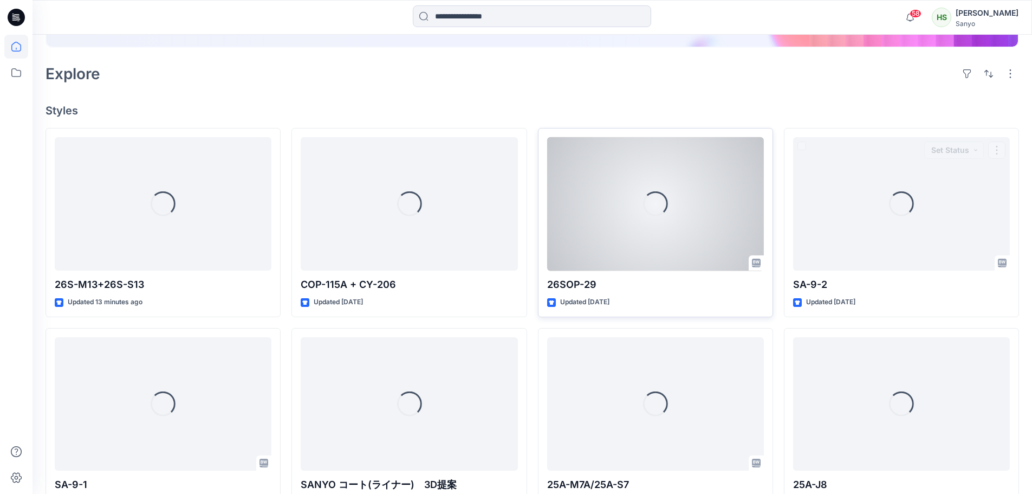
scroll to position [163, 0]
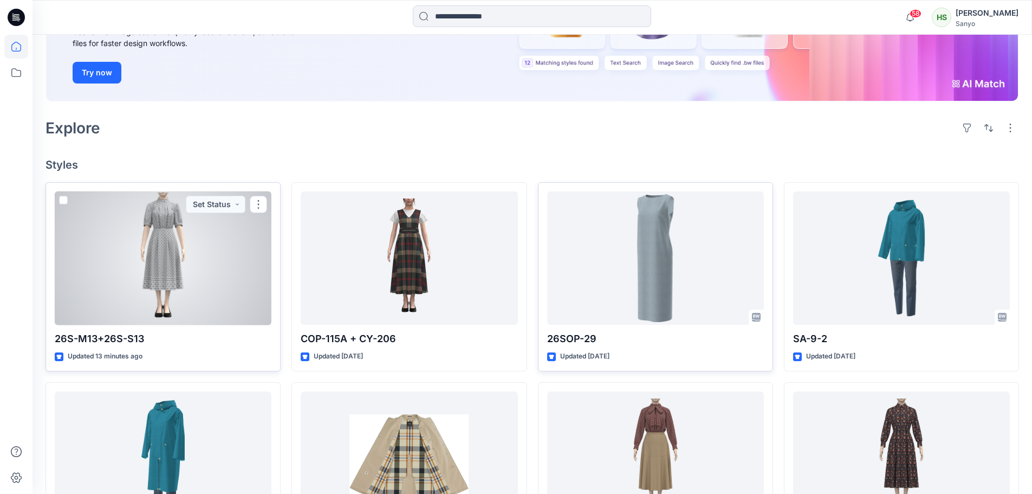
click at [157, 293] on div at bounding box center [163, 258] width 217 height 134
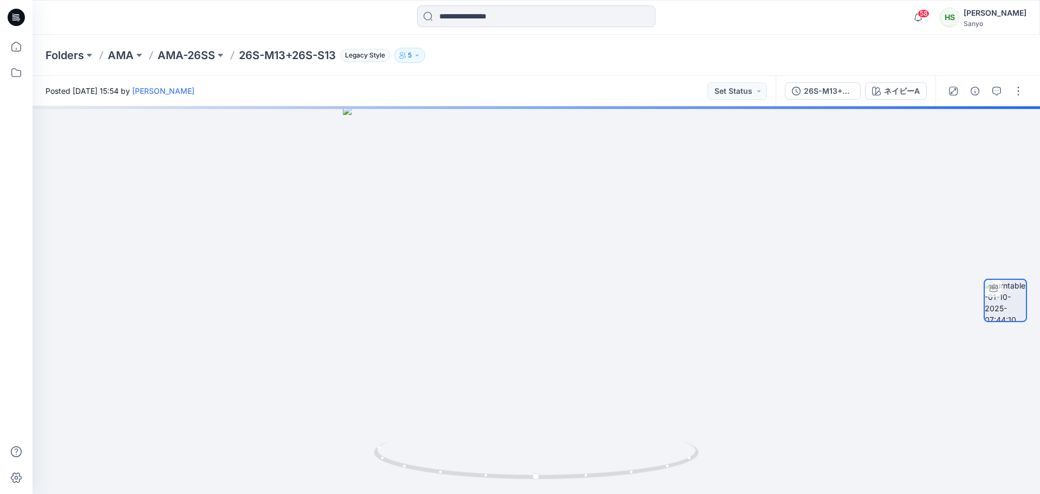
click at [1003, 12] on div "[PERSON_NAME]" at bounding box center [995, 13] width 63 height 13
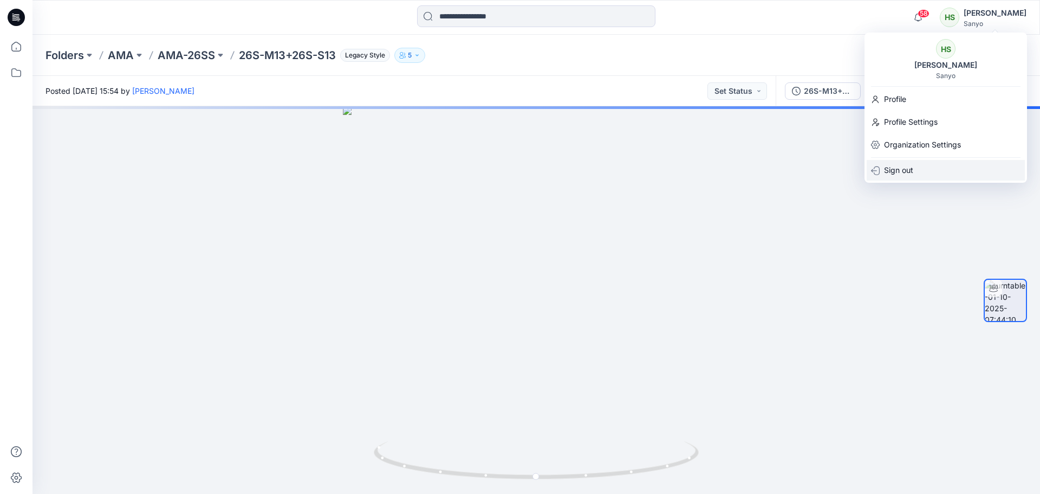
click at [916, 167] on div "Sign out" at bounding box center [946, 170] width 158 height 21
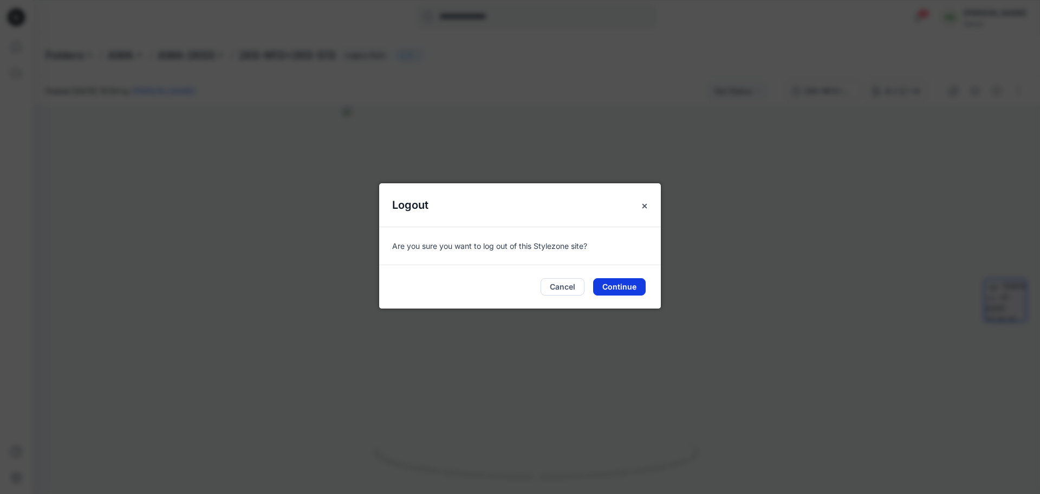
drag, startPoint x: 624, startPoint y: 275, endPoint x: 624, endPoint y: 281, distance: 6.0
click at [624, 278] on div "Cancel Continue" at bounding box center [520, 286] width 282 height 43
click at [624, 287] on button "Continue" at bounding box center [619, 286] width 53 height 17
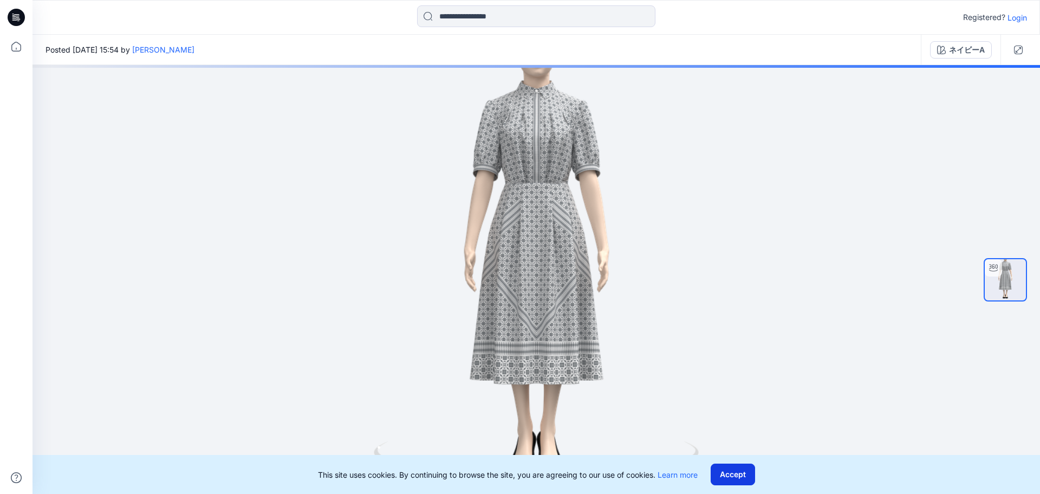
click at [741, 481] on button "Accept" at bounding box center [733, 474] width 44 height 22
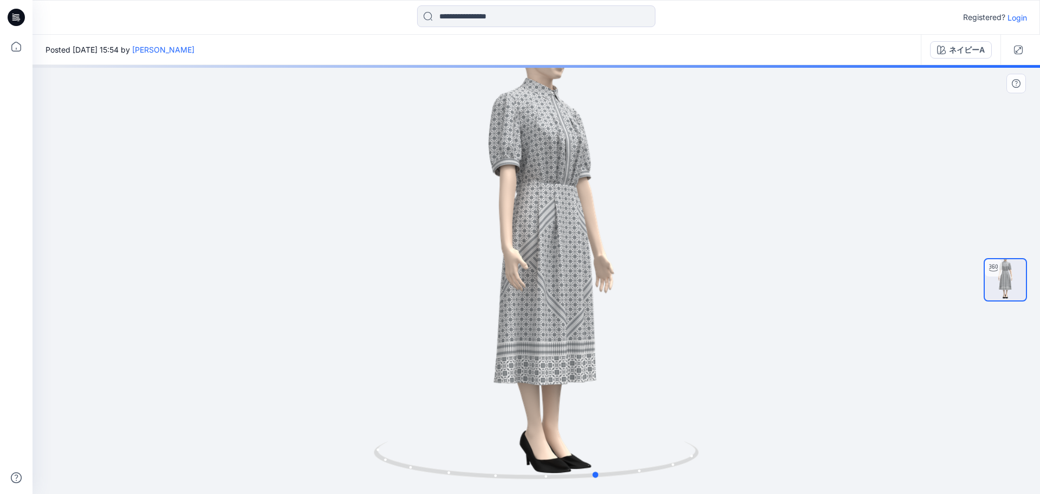
drag, startPoint x: 740, startPoint y: 342, endPoint x: 845, endPoint y: 342, distance: 105.1
click at [845, 342] on div at bounding box center [537, 279] width 1008 height 429
click at [1021, 86] on button "button" at bounding box center [1017, 84] width 20 height 20
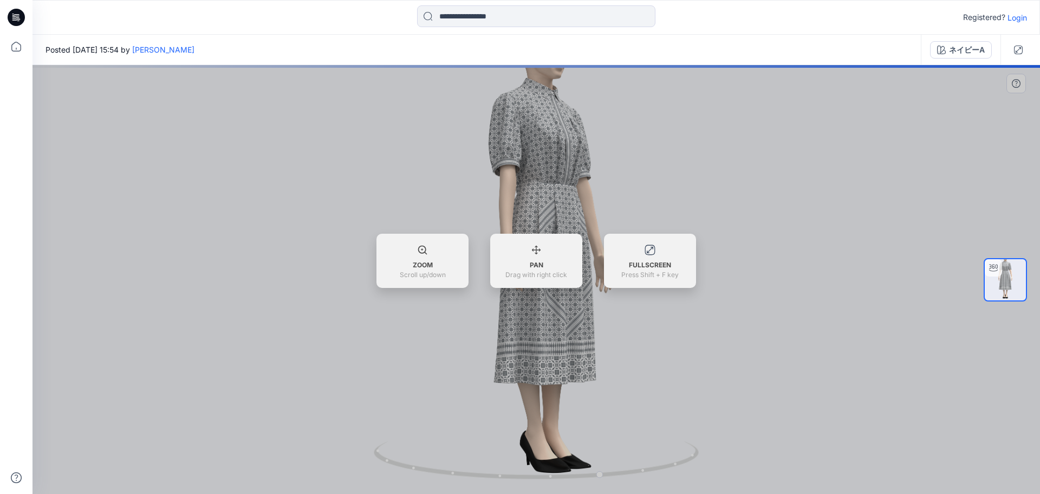
click at [785, 252] on div "ZOOM Scroll up/down PAN Drag with right click FULLSCREEN Press Shift + F key" at bounding box center [537, 260] width 1008 height 54
click at [800, 217] on div at bounding box center [537, 279] width 1008 height 429
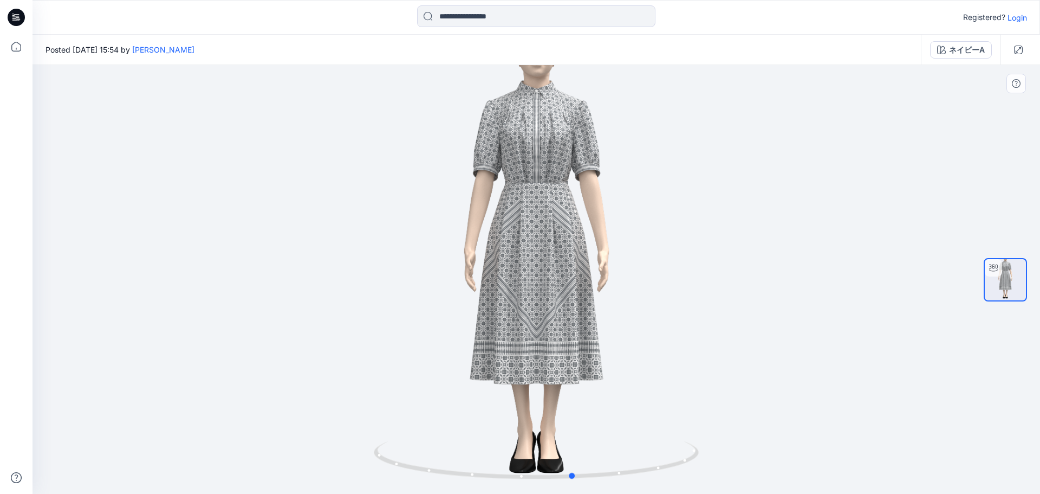
drag, startPoint x: 600, startPoint y: 386, endPoint x: 583, endPoint y: 371, distance: 22.3
click at [570, 382] on div at bounding box center [537, 279] width 1008 height 429
click at [953, 53] on div "ネイビーA" at bounding box center [967, 50] width 36 height 12
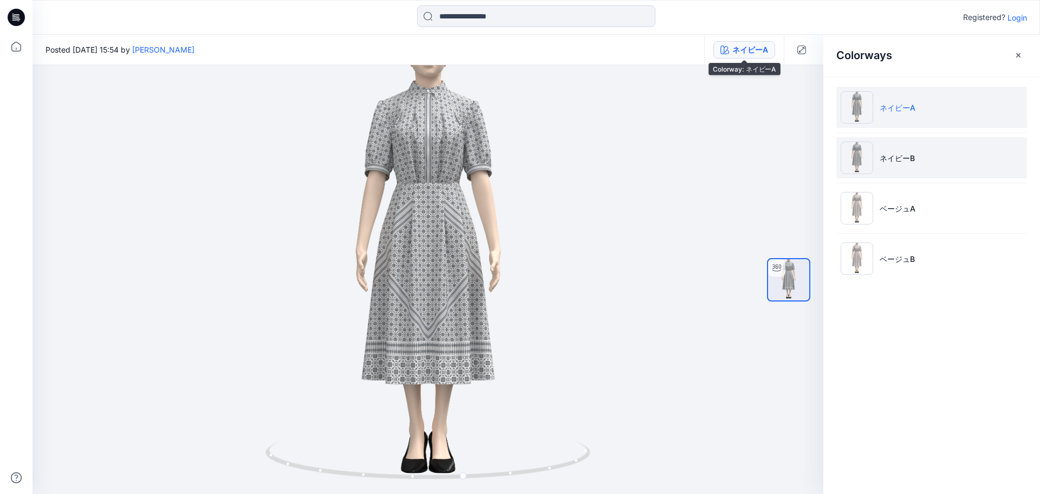
click at [868, 137] on li "ネイビーB" at bounding box center [931, 157] width 191 height 41
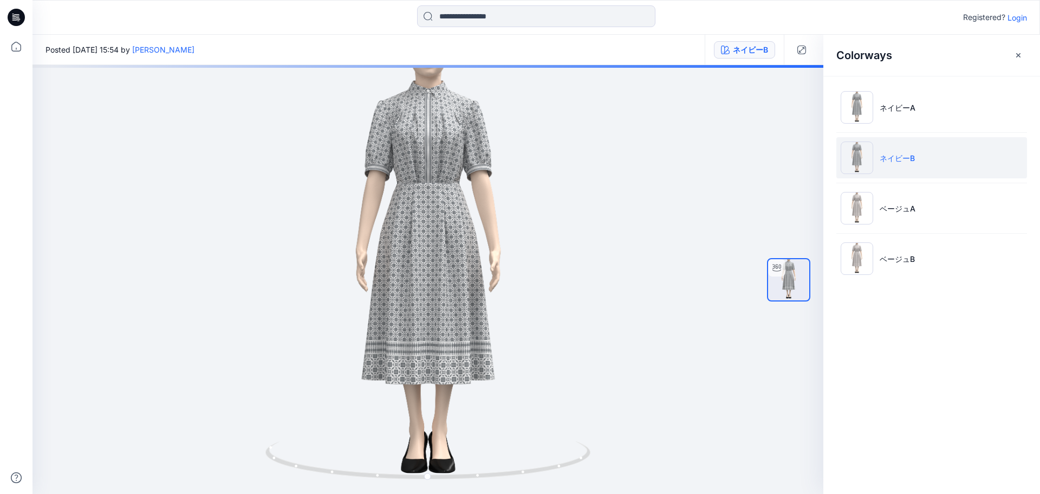
click at [908, 160] on p "ネイビーB" at bounding box center [897, 157] width 35 height 11
click at [907, 88] on li "ネイビーA" at bounding box center [931, 107] width 191 height 41
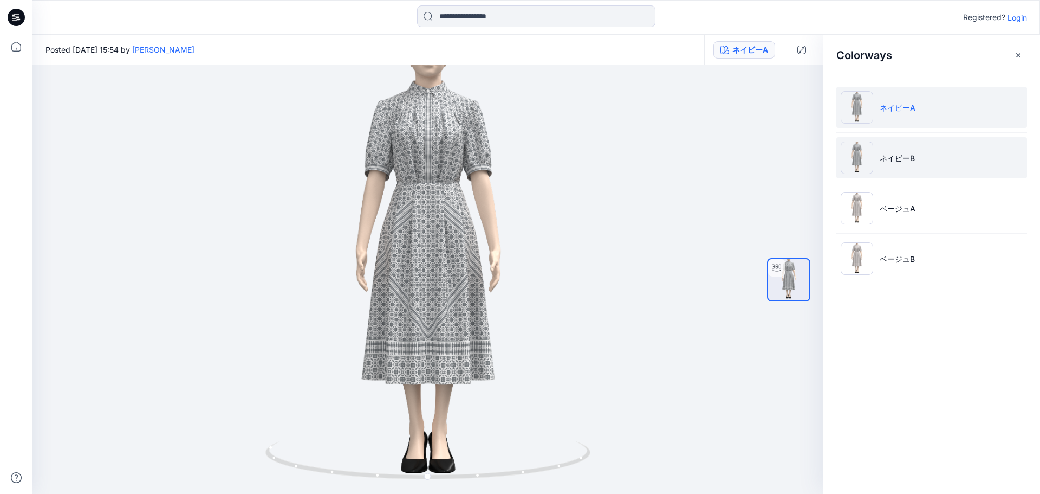
click at [917, 150] on li "ネイビーB" at bounding box center [931, 157] width 191 height 41
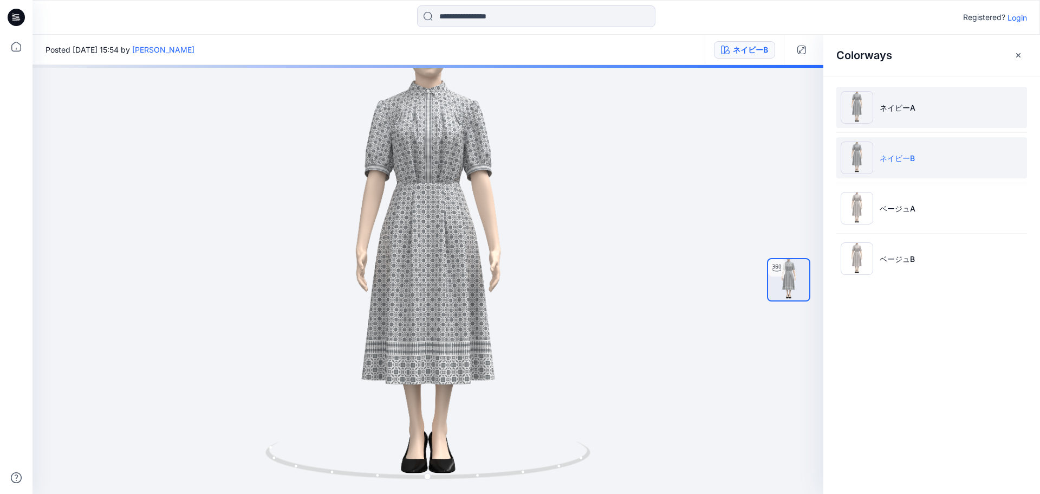
click at [914, 106] on p "ネイビーA" at bounding box center [898, 107] width 36 height 11
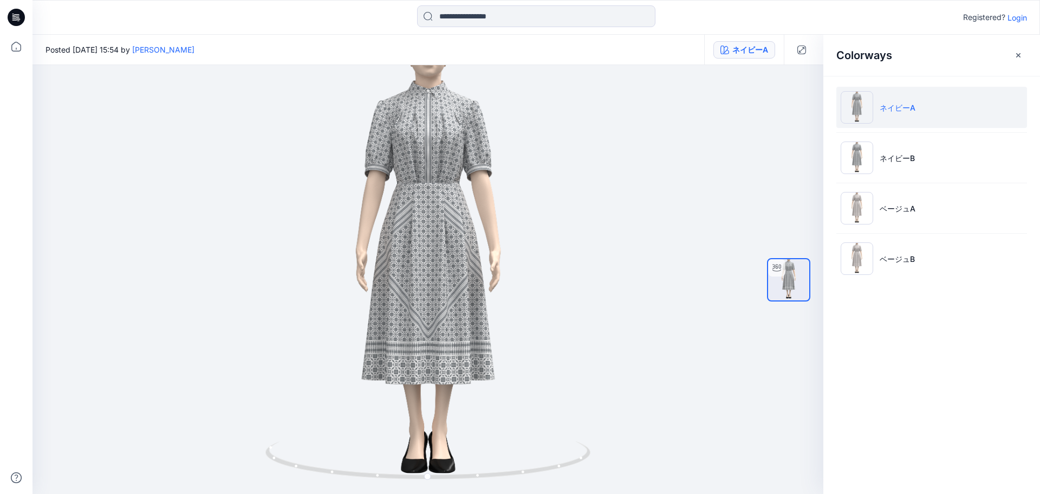
click at [893, 185] on ul "ネイビーA ネイビーB ベージュA ベージュB" at bounding box center [931, 183] width 217 height 214
click at [898, 164] on li "ネイビーB" at bounding box center [931, 157] width 191 height 41
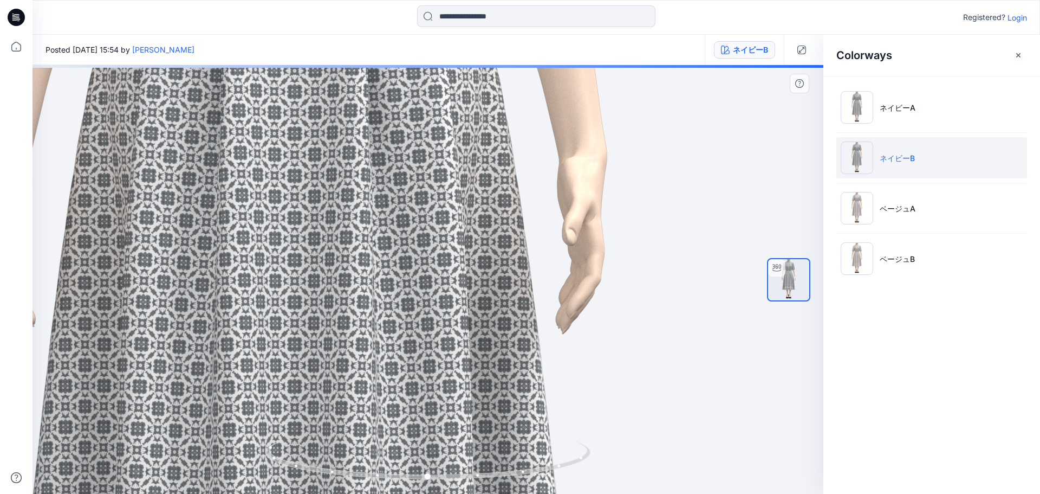
drag, startPoint x: 534, startPoint y: 322, endPoint x: 400, endPoint y: 321, distance: 133.8
click at [400, 321] on img at bounding box center [294, 278] width 1845 height 1845
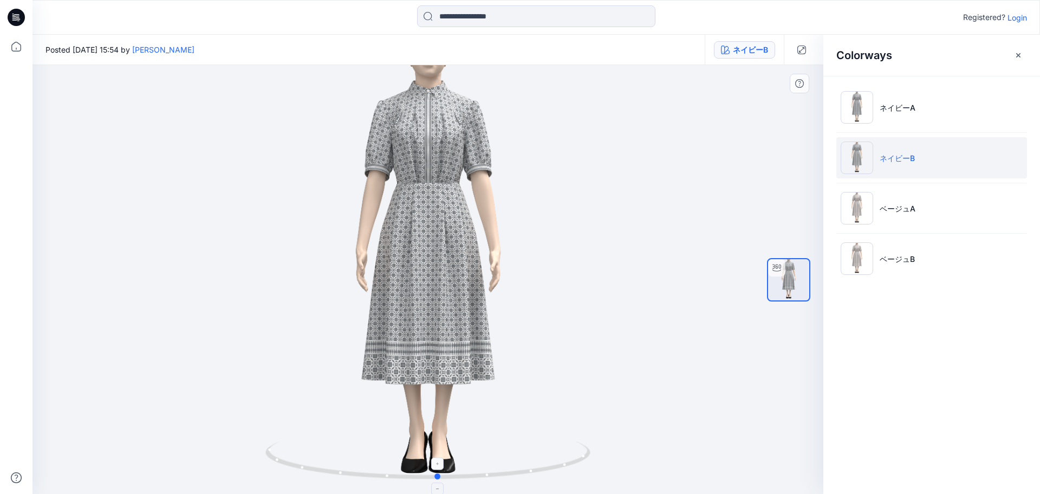
drag, startPoint x: 472, startPoint y: 472, endPoint x: 482, endPoint y: 476, distance: 11.2
click at [482, 476] on icon at bounding box center [429, 461] width 328 height 41
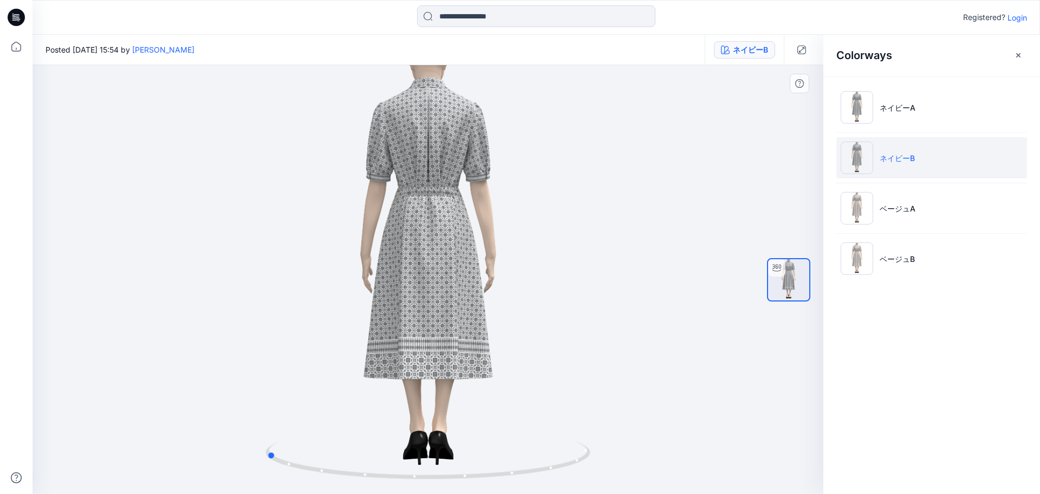
drag, startPoint x: 482, startPoint y: 476, endPoint x: 639, endPoint y: 473, distance: 156.6
click at [639, 473] on div at bounding box center [428, 279] width 791 height 429
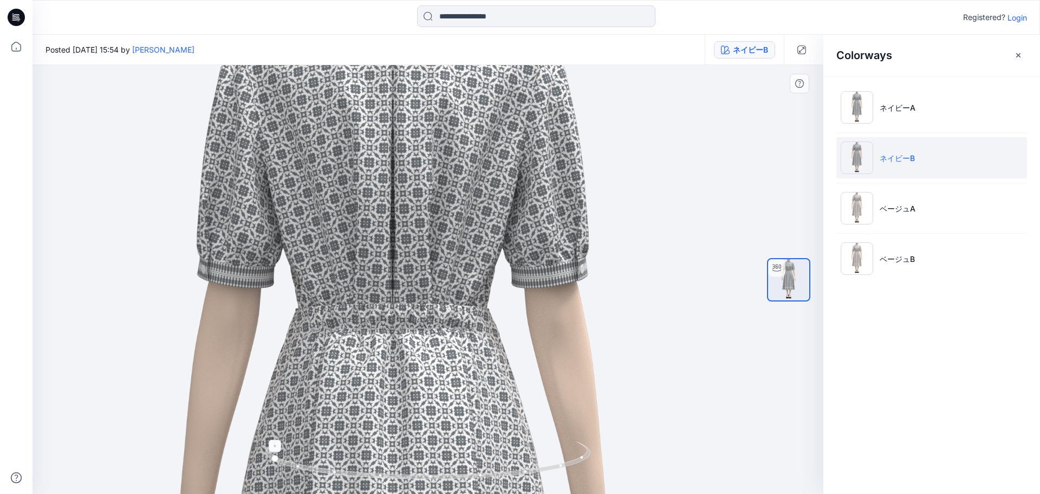
drag, startPoint x: 522, startPoint y: 137, endPoint x: 489, endPoint y: 470, distance: 334.8
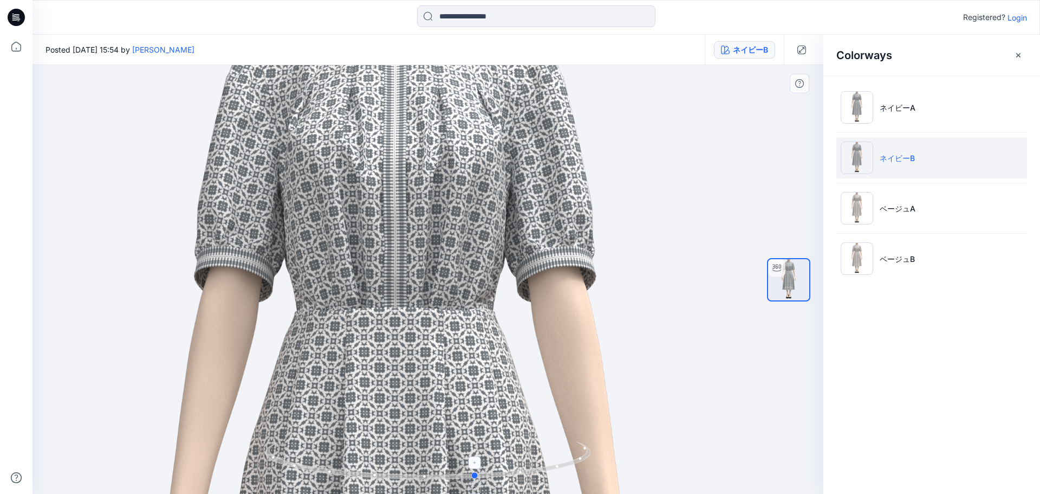
drag, startPoint x: 494, startPoint y: 468, endPoint x: 445, endPoint y: 445, distance: 54.1
click at [364, 466] on icon at bounding box center [429, 461] width 328 height 41
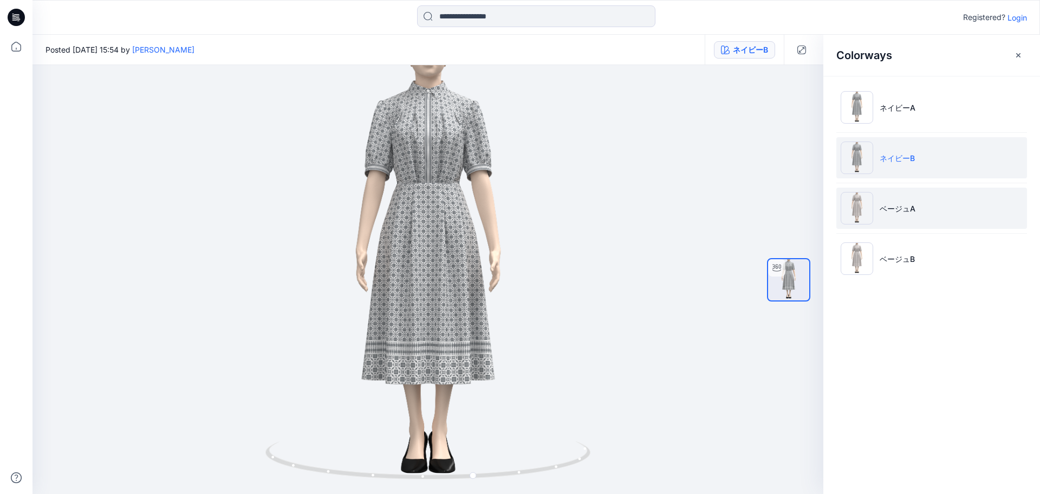
click at [891, 202] on li "ベージュA" at bounding box center [931, 207] width 191 height 41
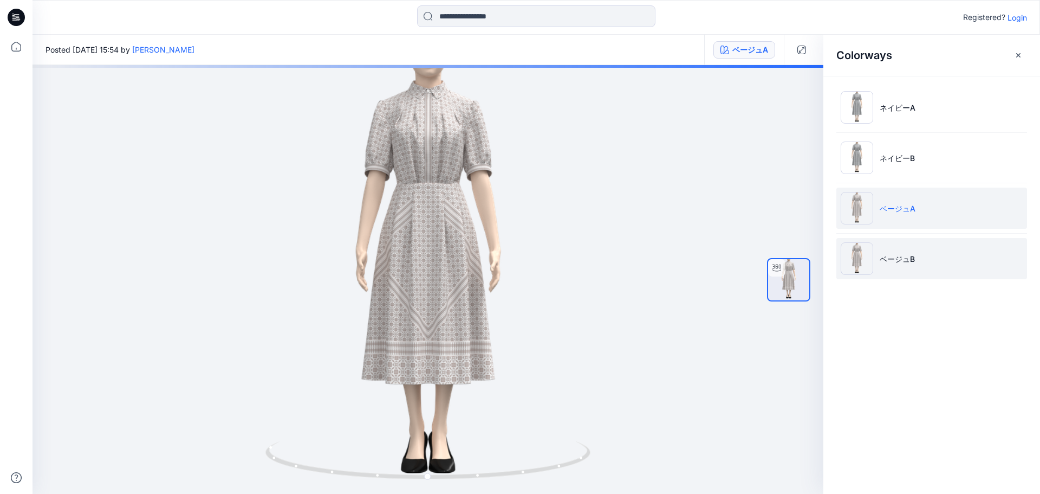
click at [959, 256] on li "ベージュB" at bounding box center [931, 258] width 191 height 41
click at [928, 262] on li "ベージュB" at bounding box center [931, 258] width 191 height 41
click at [927, 228] on li "ベージュA" at bounding box center [931, 207] width 191 height 41
click at [984, 263] on li "ベージュB" at bounding box center [931, 258] width 191 height 41
click at [929, 224] on li "ベージュA" at bounding box center [931, 207] width 191 height 41
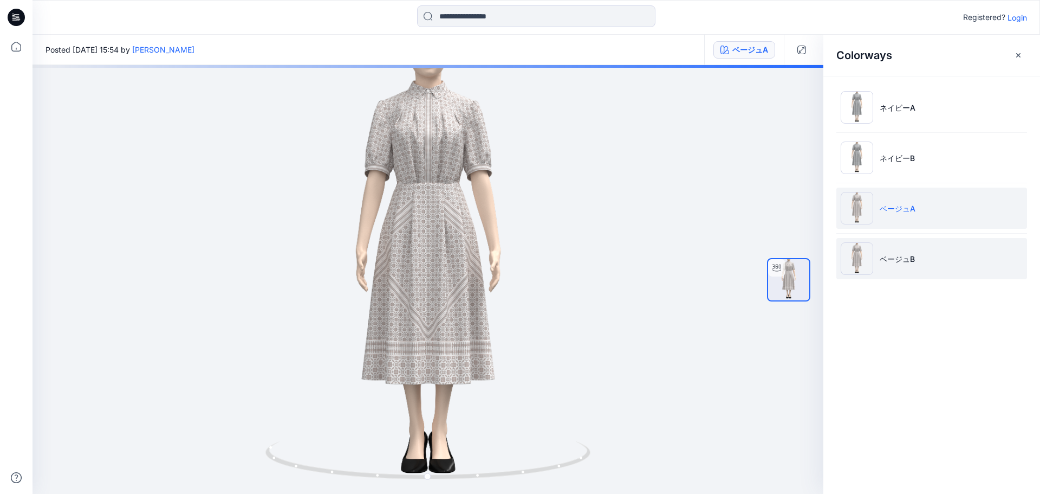
click at [948, 260] on li "ベージュB" at bounding box center [931, 258] width 191 height 41
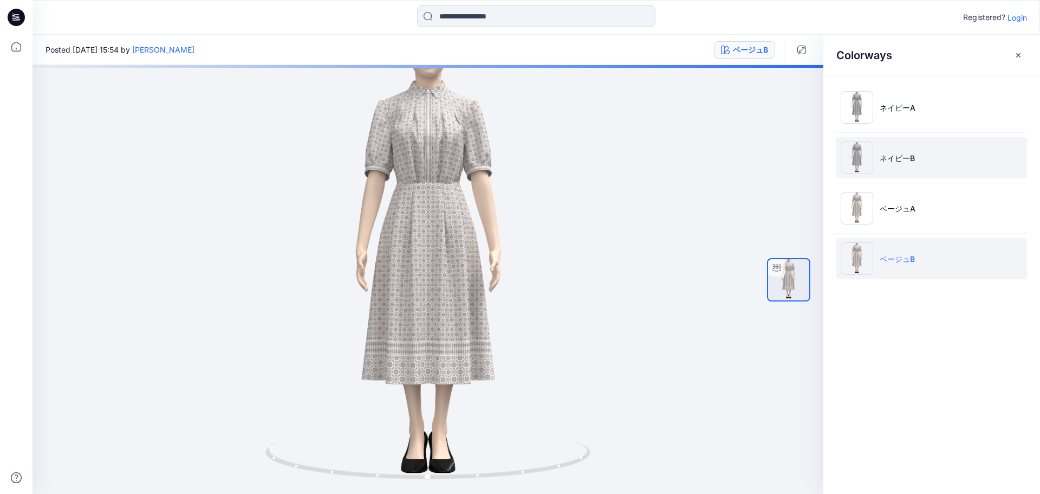
click at [983, 164] on li "ネイビーB" at bounding box center [931, 157] width 191 height 41
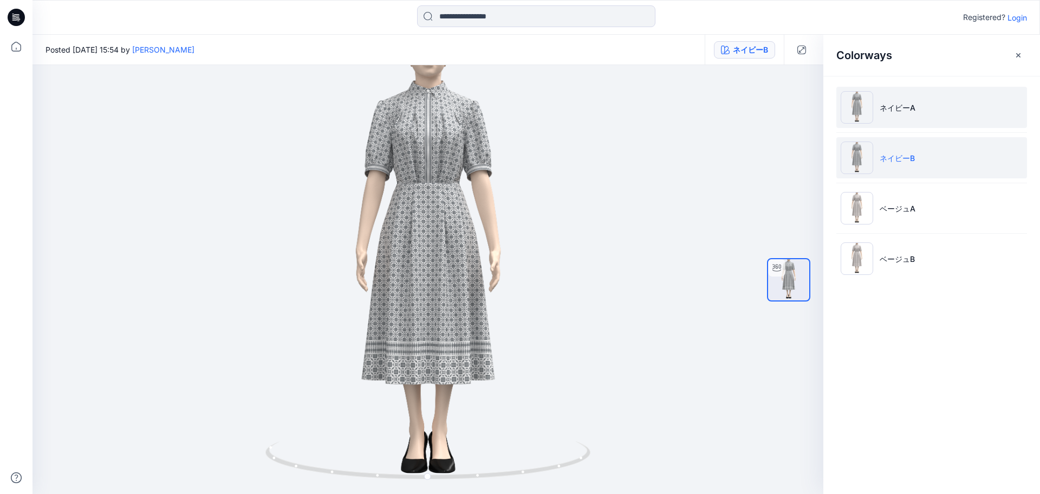
click at [919, 121] on li "ネイビーA" at bounding box center [931, 107] width 191 height 41
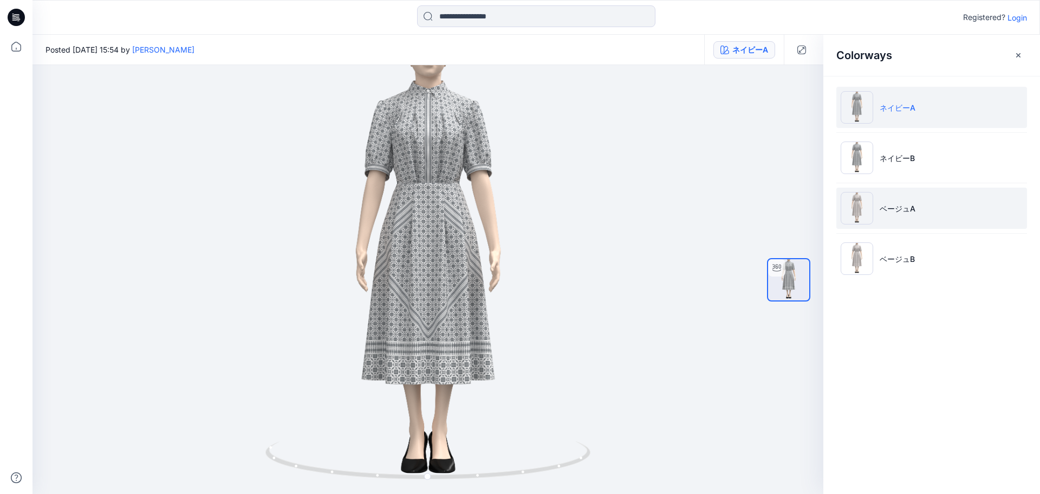
click at [955, 213] on li "ベージュA" at bounding box center [931, 207] width 191 height 41
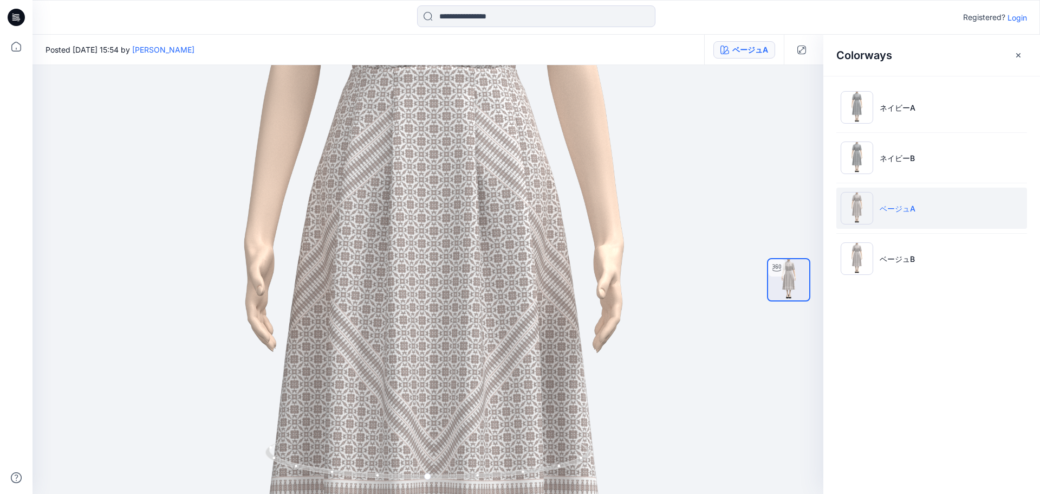
drag, startPoint x: 467, startPoint y: 191, endPoint x: 546, endPoint y: 517, distance: 335.4
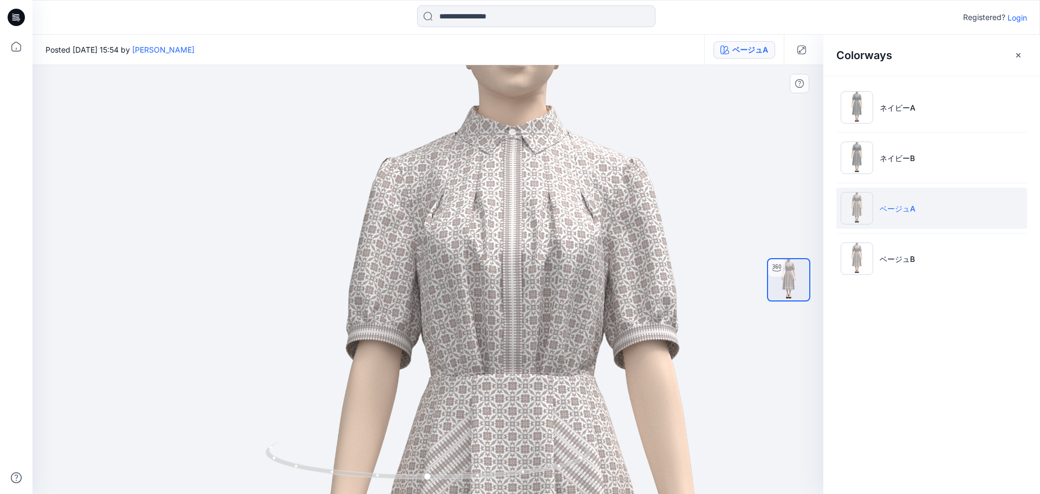
drag, startPoint x: 483, startPoint y: 226, endPoint x: 440, endPoint y: 290, distance: 76.9
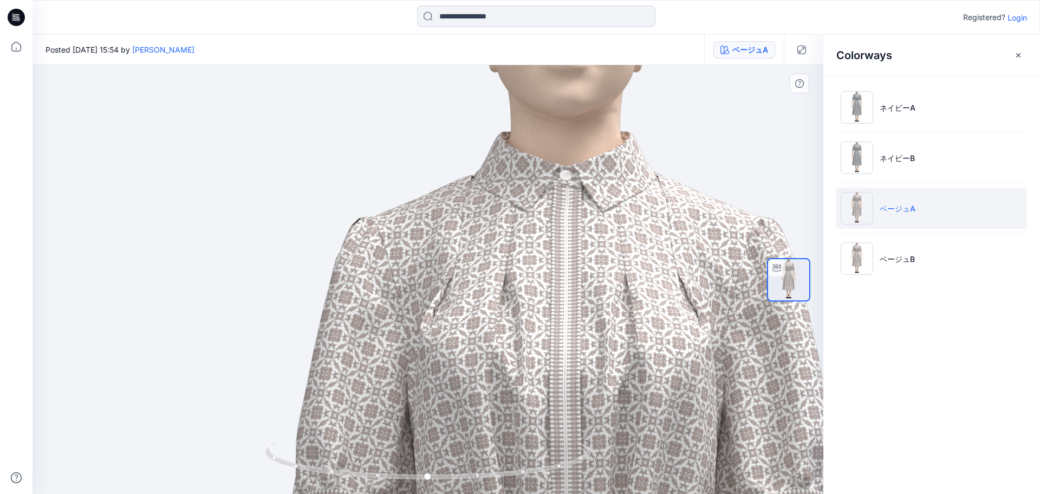
drag, startPoint x: 592, startPoint y: 240, endPoint x: 574, endPoint y: 267, distance: 31.7
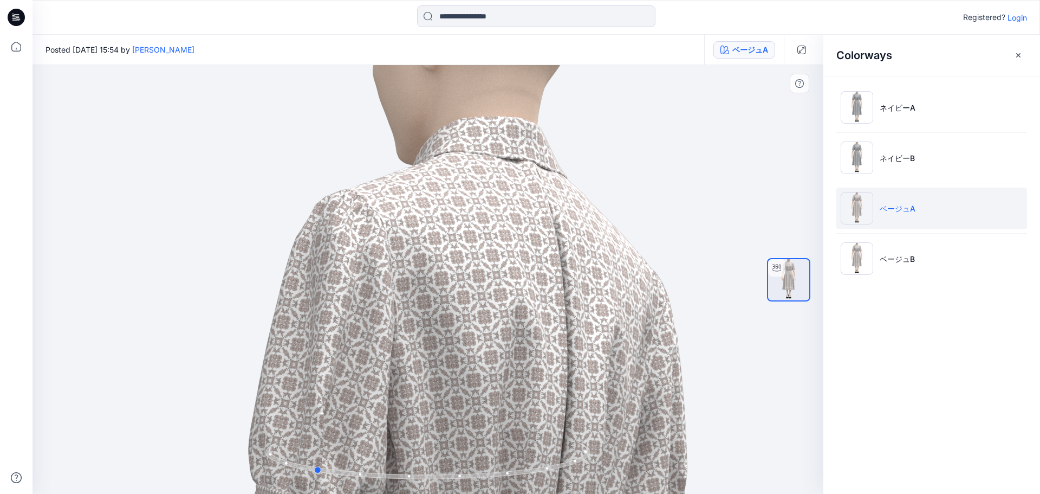
drag, startPoint x: 477, startPoint y: 442, endPoint x: 696, endPoint y: 440, distance: 218.9
click at [696, 440] on div at bounding box center [428, 279] width 791 height 429
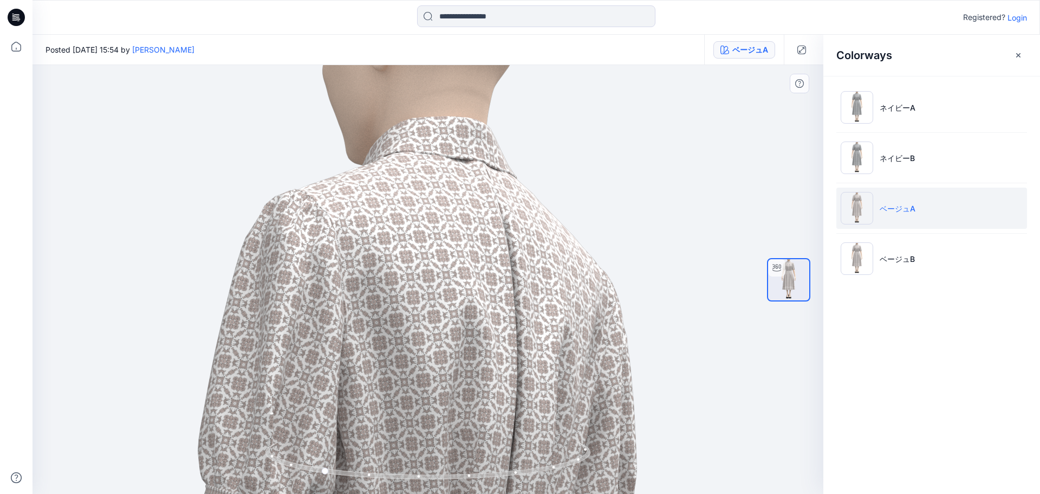
drag, startPoint x: 666, startPoint y: 456, endPoint x: 637, endPoint y: 459, distance: 29.4
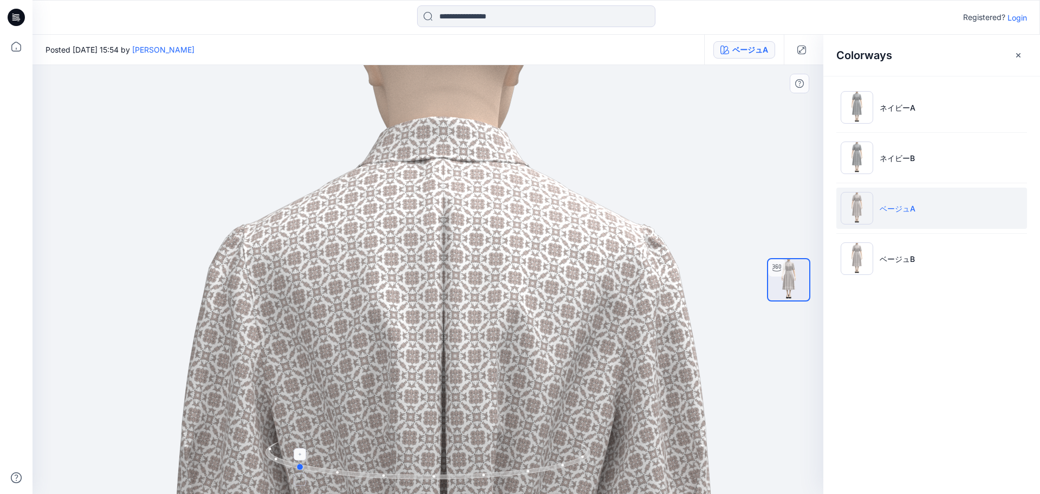
drag, startPoint x: 548, startPoint y: 466, endPoint x: 522, endPoint y: 481, distance: 29.8
click at [522, 481] on icon at bounding box center [429, 461] width 328 height 41
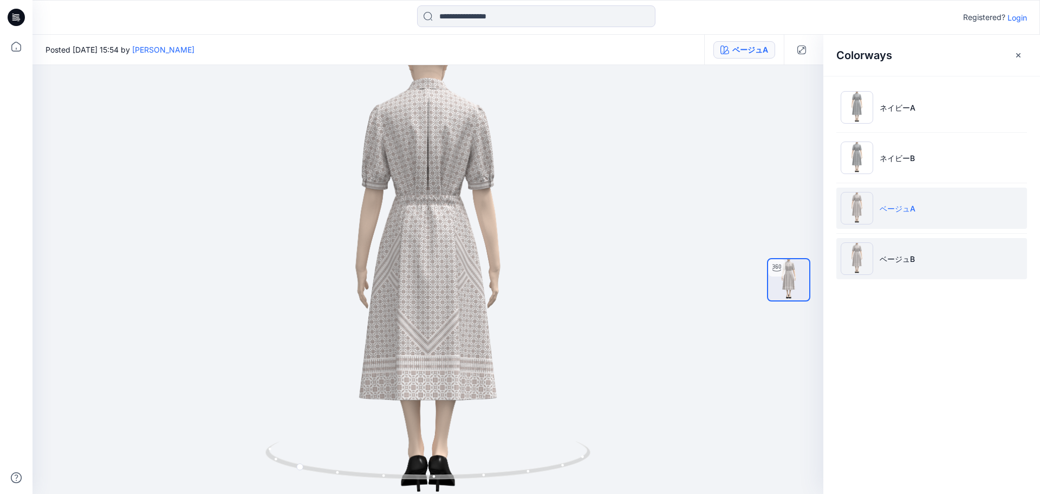
click at [855, 257] on img at bounding box center [857, 258] width 33 height 33
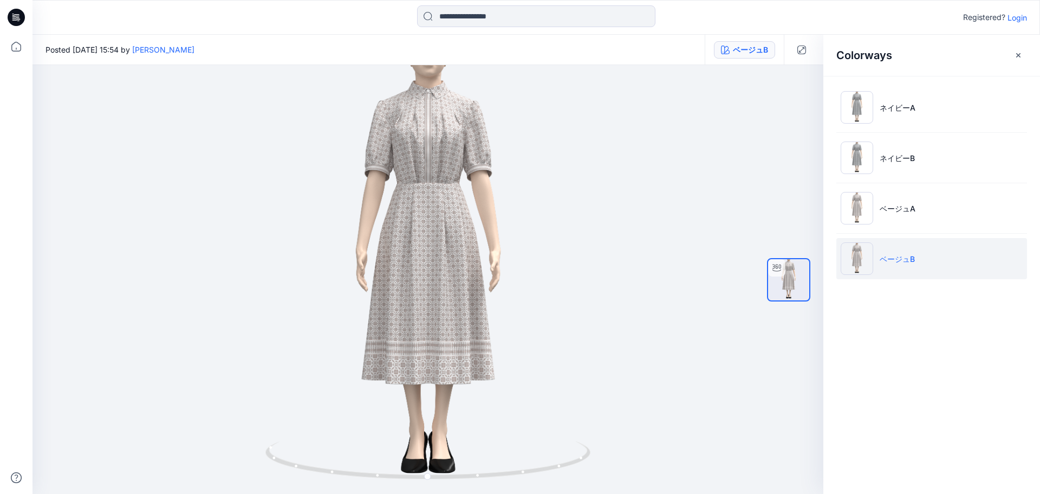
click at [907, 282] on ul "ネイビーA ネイビーB ベージュA ベージュB" at bounding box center [931, 183] width 217 height 214
click at [919, 254] on li "ベージュB" at bounding box center [931, 258] width 191 height 41
click at [944, 218] on li "ベージュA" at bounding box center [931, 207] width 191 height 41
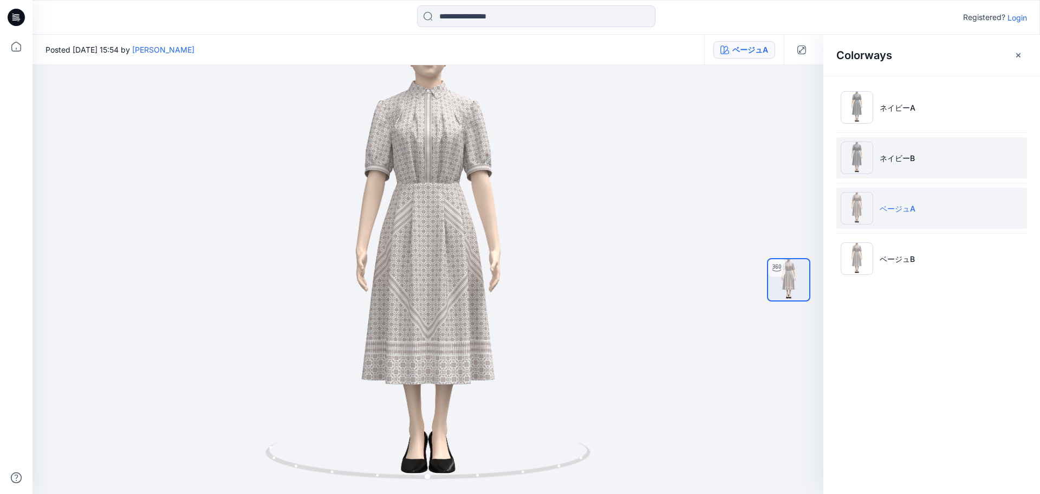
click at [860, 142] on img at bounding box center [857, 157] width 33 height 33
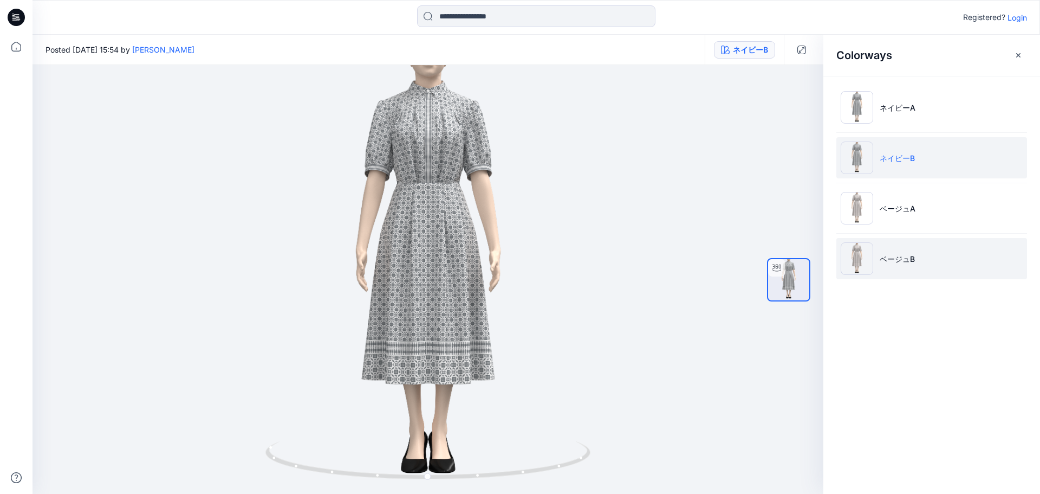
click at [884, 245] on li "ベージュB" at bounding box center [931, 258] width 191 height 41
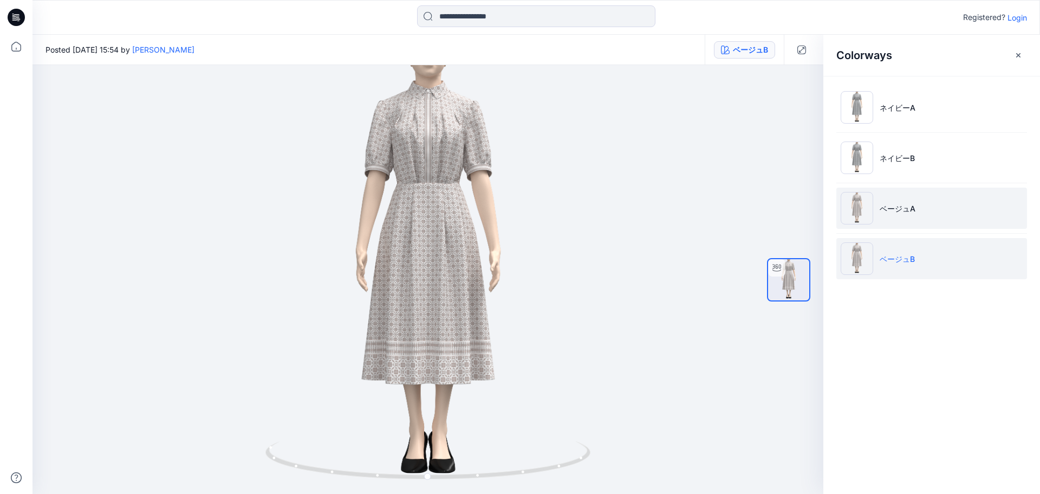
click at [906, 212] on p "ベージュA" at bounding box center [898, 208] width 36 height 11
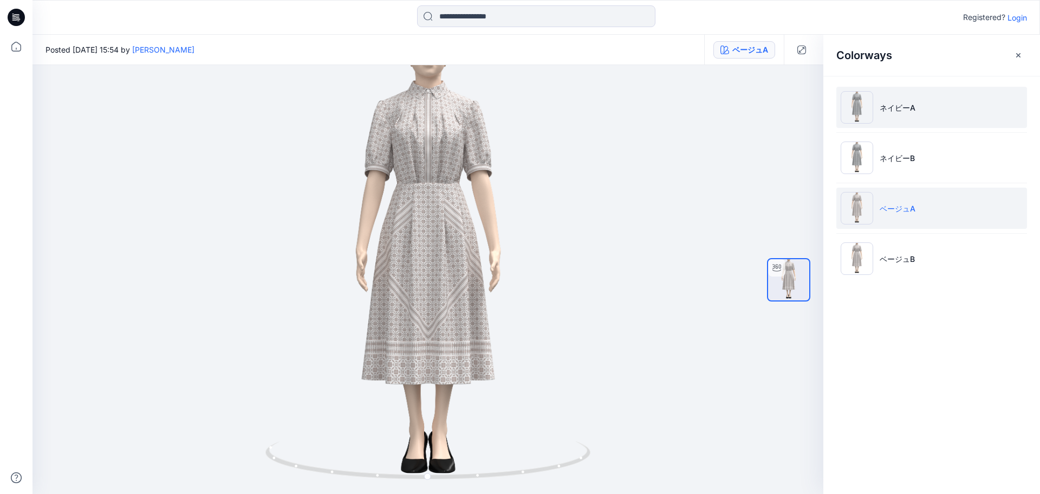
click at [923, 117] on li "ネイビーA" at bounding box center [931, 107] width 191 height 41
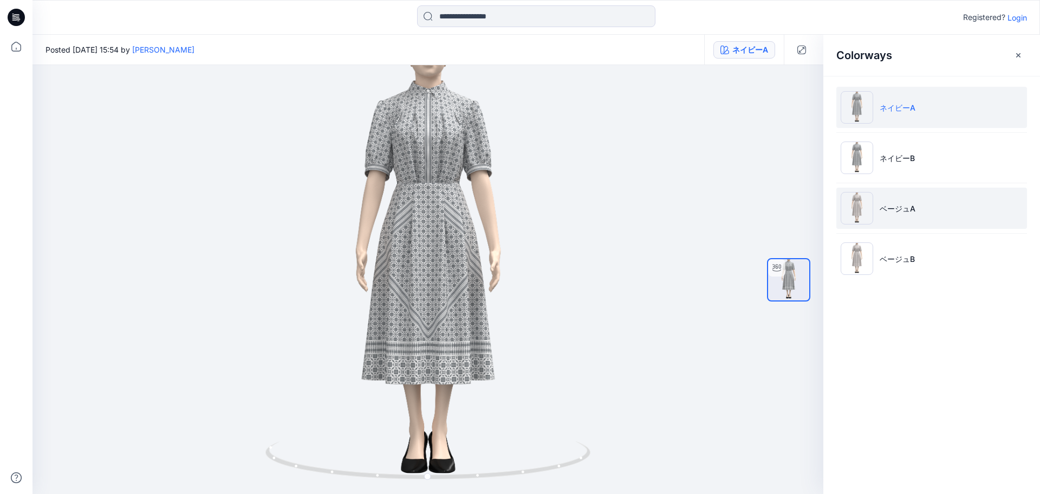
click at [923, 200] on li "ベージュA" at bounding box center [931, 207] width 191 height 41
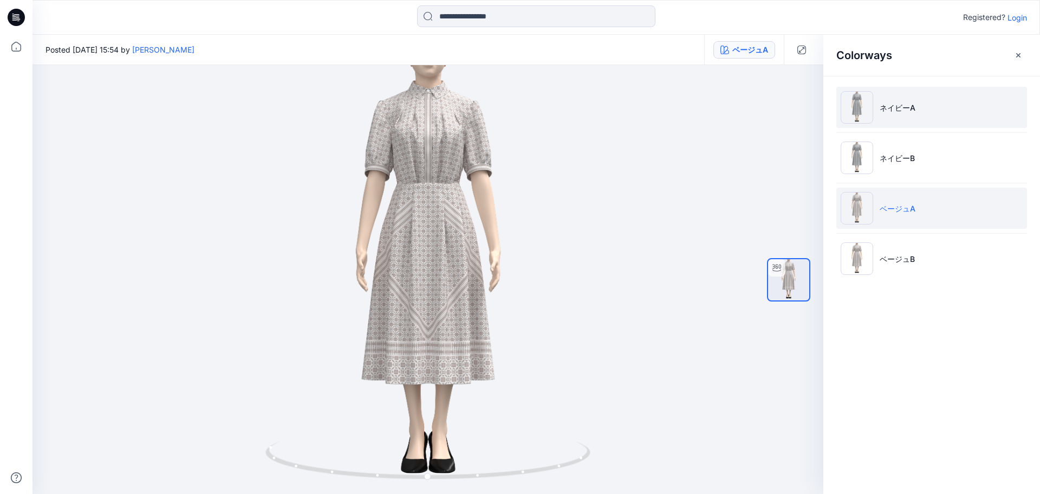
click at [936, 104] on li "ネイビーA" at bounding box center [931, 107] width 191 height 41
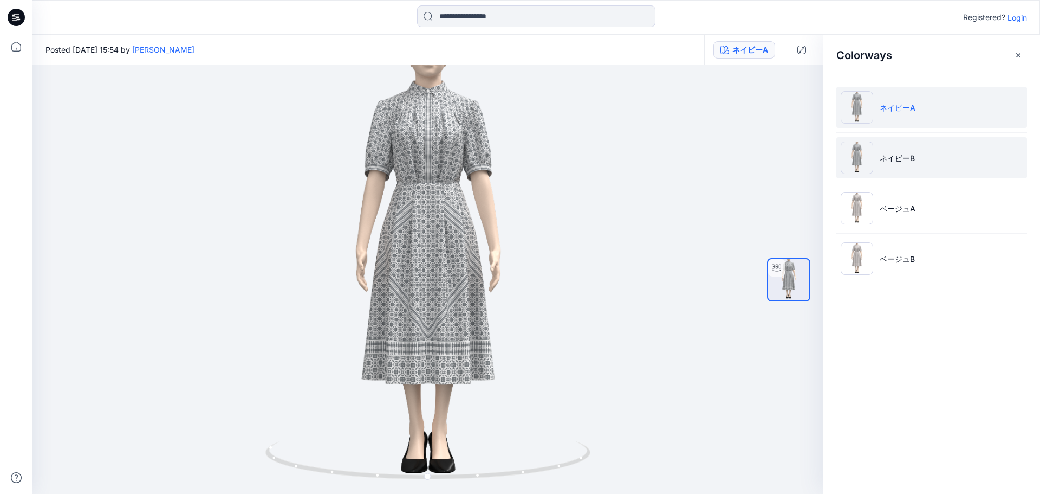
click at [957, 173] on li "ネイビーB" at bounding box center [931, 157] width 191 height 41
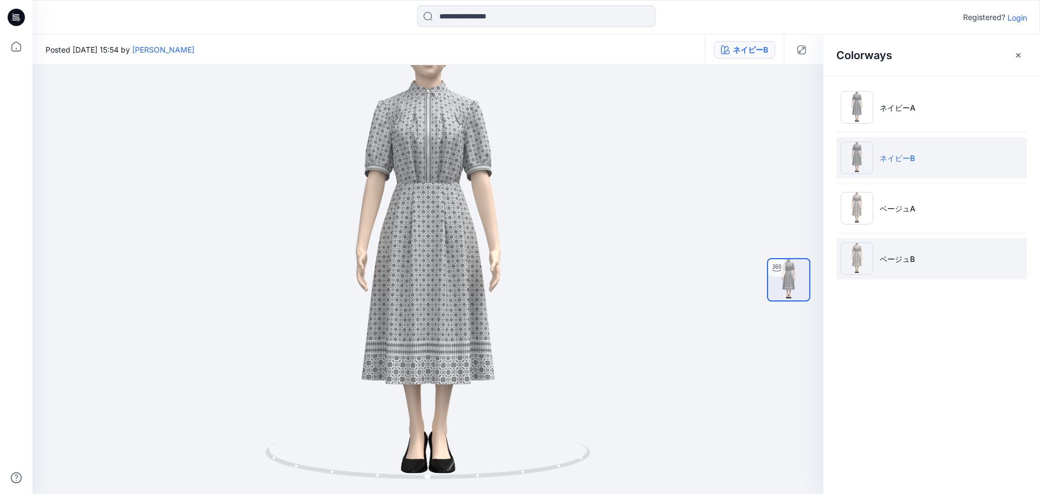
click at [931, 261] on li "ベージュB" at bounding box center [931, 258] width 191 height 41
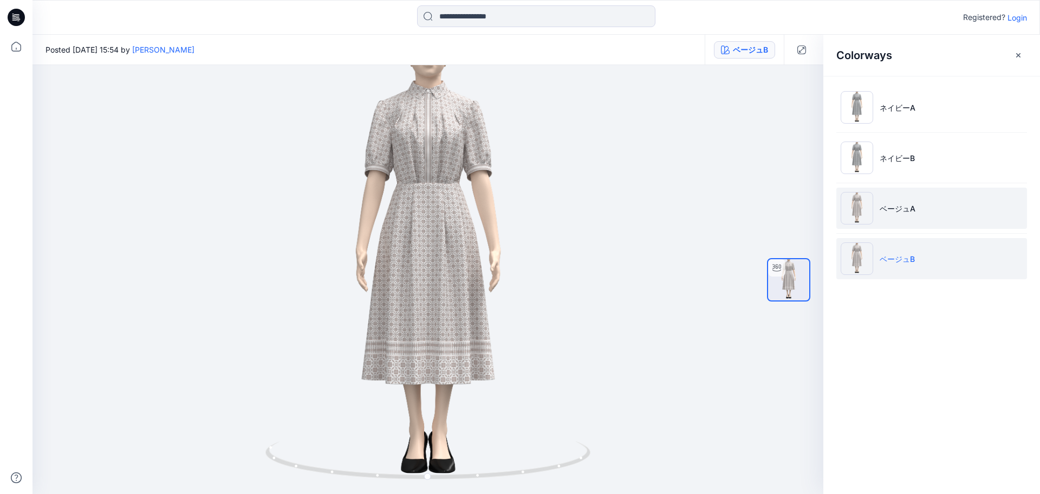
click at [926, 228] on li "ベージュA" at bounding box center [931, 207] width 191 height 41
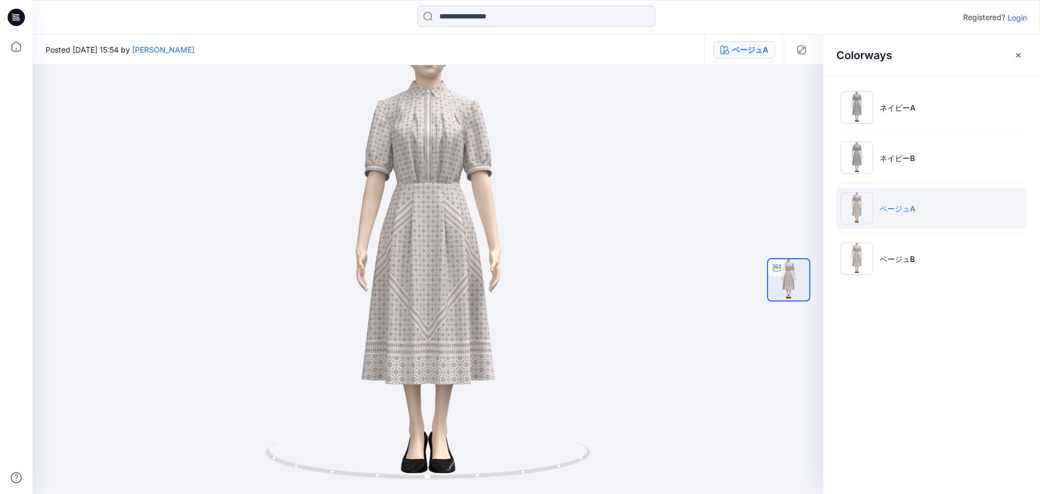
click at [925, 211] on li "ベージュA" at bounding box center [931, 207] width 191 height 41
click at [1015, 51] on icon "button" at bounding box center [1018, 55] width 9 height 9
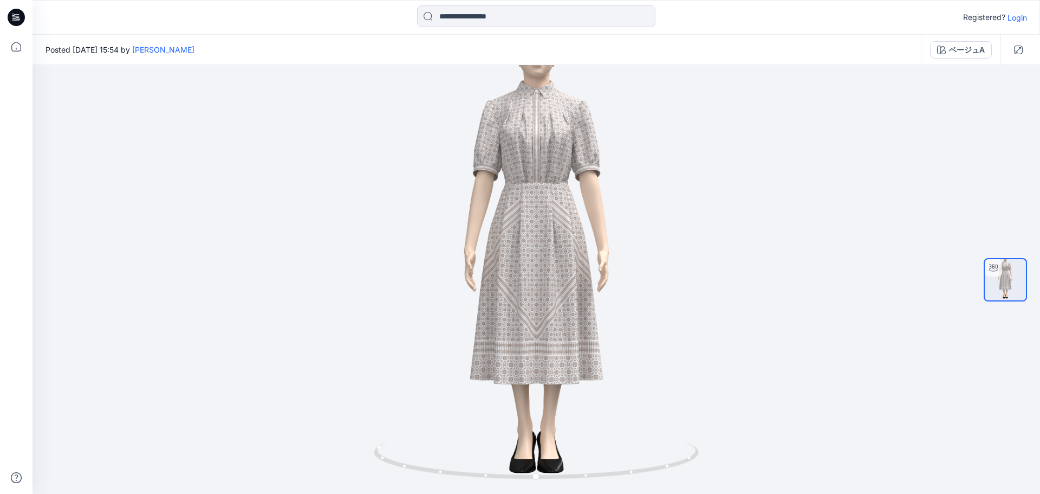
click at [937, 61] on div "ベージュA" at bounding box center [961, 50] width 80 height 30
click at [944, 53] on icon "button" at bounding box center [941, 50] width 9 height 9
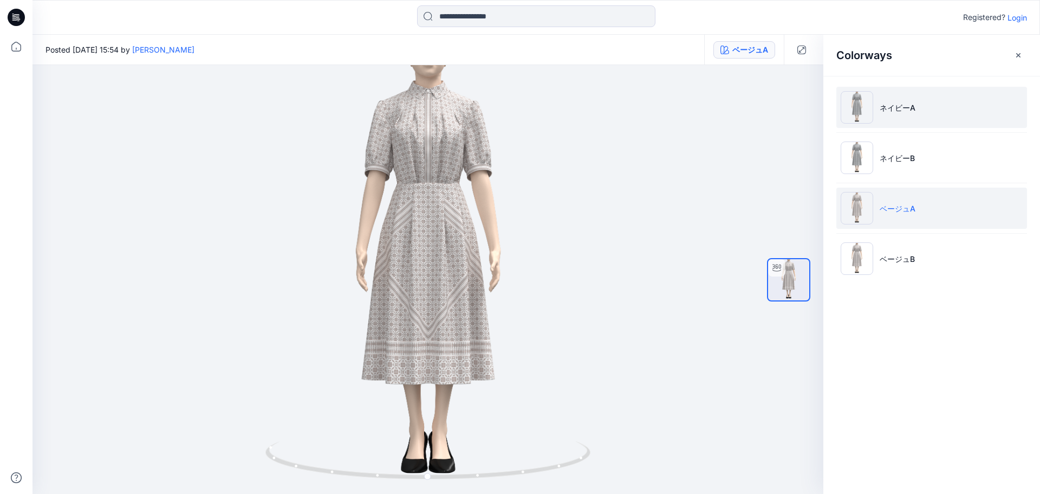
click at [997, 105] on li "ネイビーA" at bounding box center [931, 107] width 191 height 41
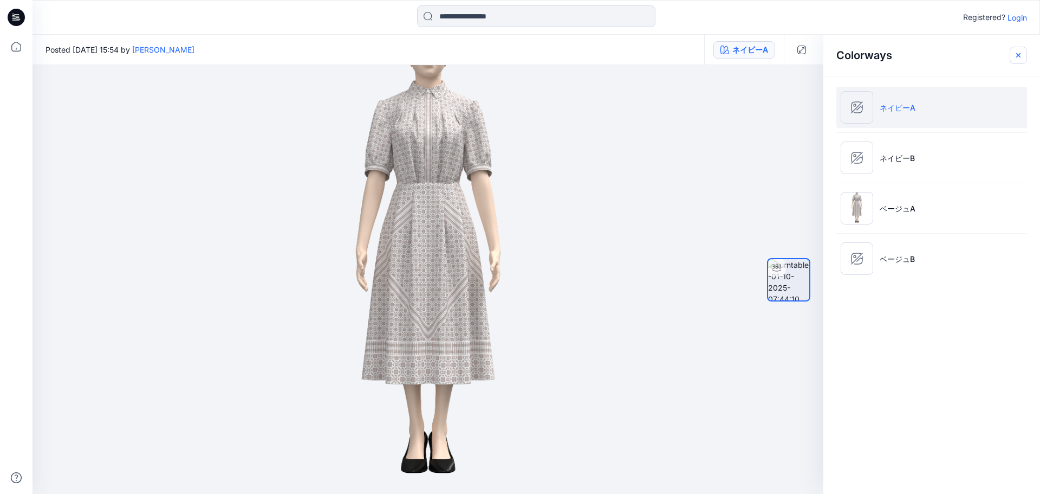
click at [1015, 55] on icon "button" at bounding box center [1018, 55] width 9 height 9
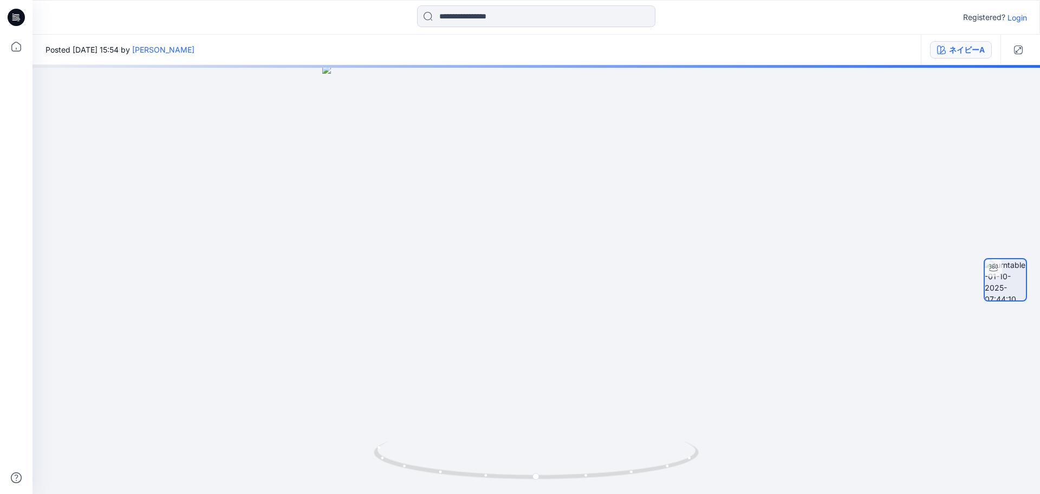
click at [940, 49] on icon "button" at bounding box center [941, 50] width 9 height 9
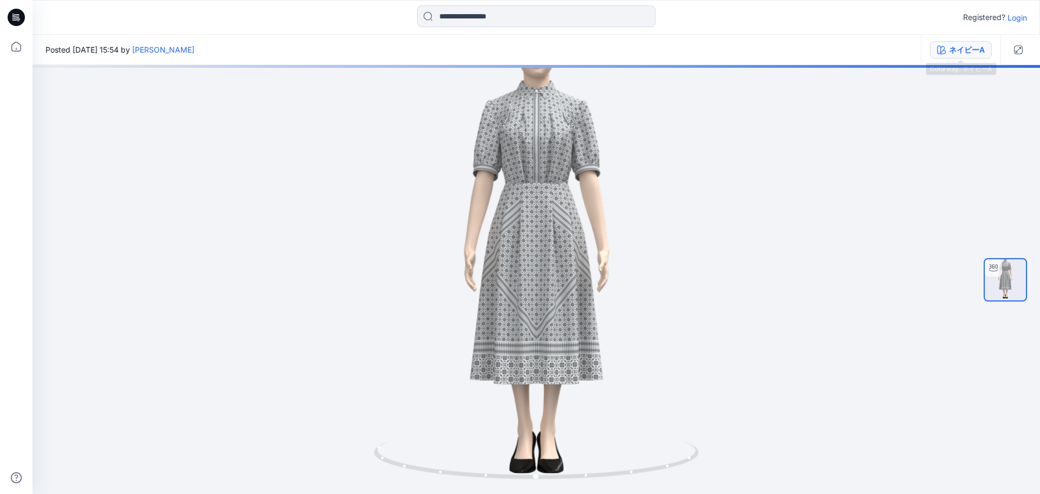
click at [956, 47] on div "ネイビーA" at bounding box center [967, 50] width 36 height 12
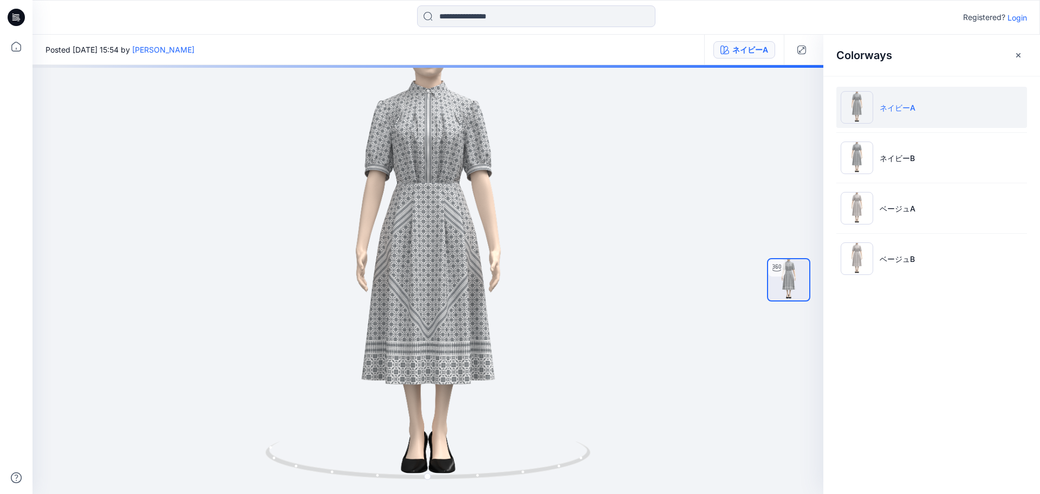
click at [959, 135] on ul "ネイビーA ネイビーB ベージュA ベージュB" at bounding box center [931, 183] width 217 height 214
click at [951, 158] on li "ネイビーB" at bounding box center [931, 157] width 191 height 41
click at [918, 112] on li "ネイビーA" at bounding box center [931, 107] width 191 height 41
click at [915, 148] on li "ネイビーB" at bounding box center [931, 157] width 191 height 41
click at [908, 114] on li "ネイビーA" at bounding box center [931, 107] width 191 height 41
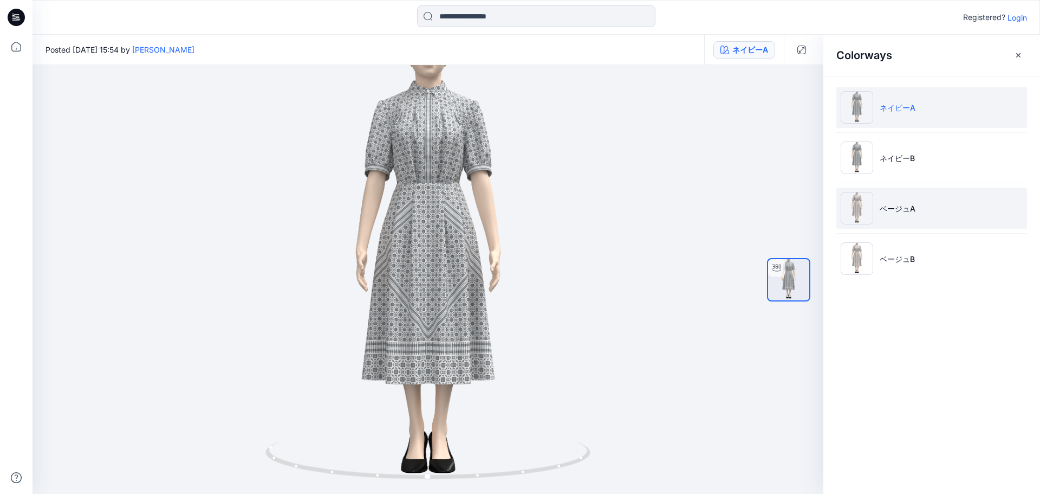
click at [975, 218] on li "ベージュA" at bounding box center [931, 207] width 191 height 41
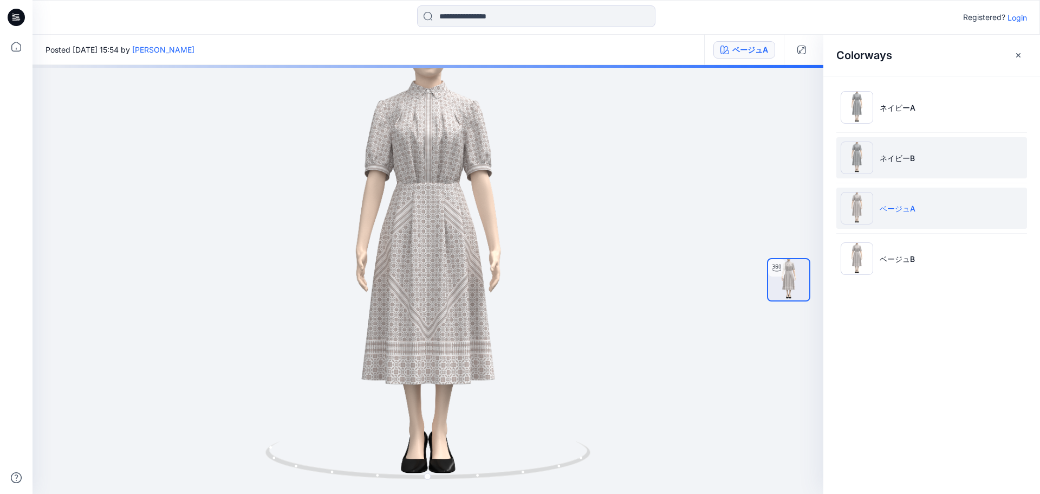
click at [942, 158] on li "ネイビーB" at bounding box center [931, 157] width 191 height 41
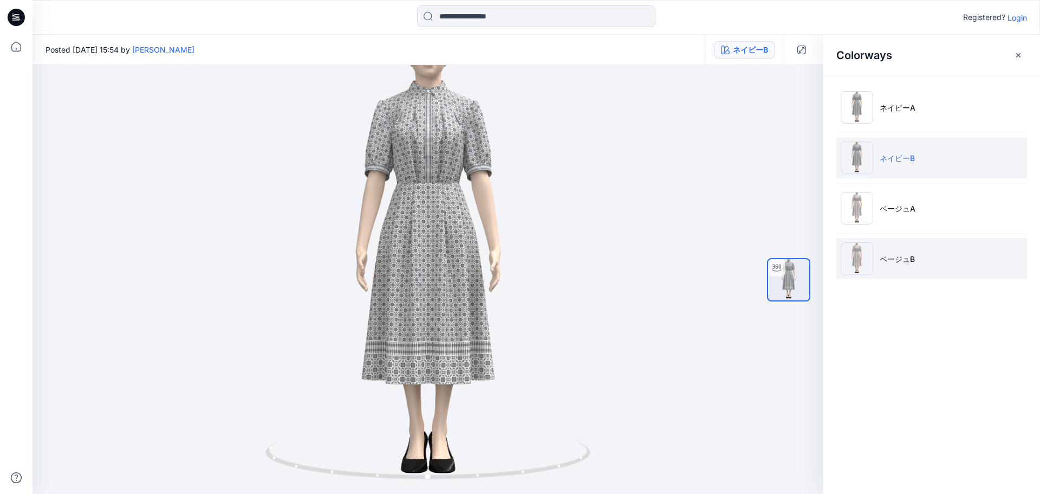
click at [940, 262] on li "ベージュB" at bounding box center [931, 258] width 191 height 41
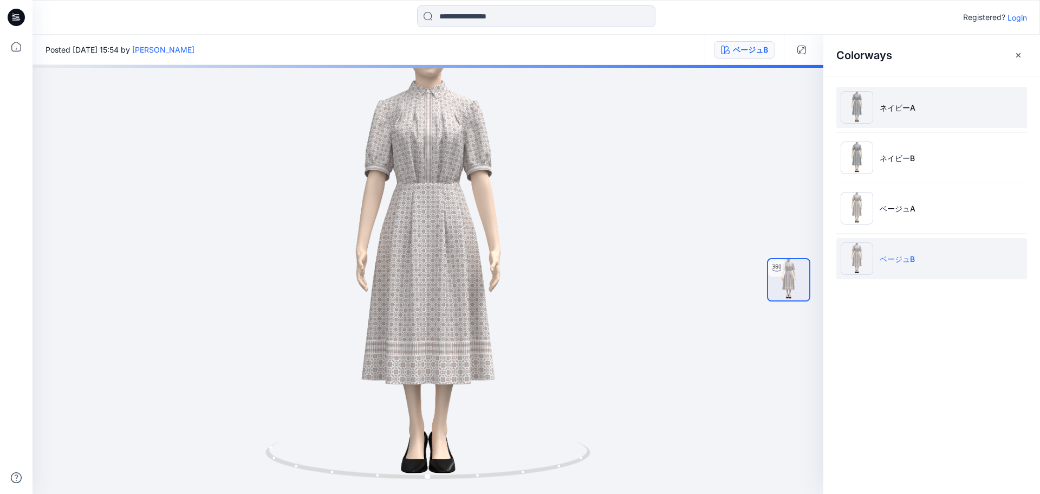
click at [900, 102] on li "ネイビーA" at bounding box center [931, 107] width 191 height 41
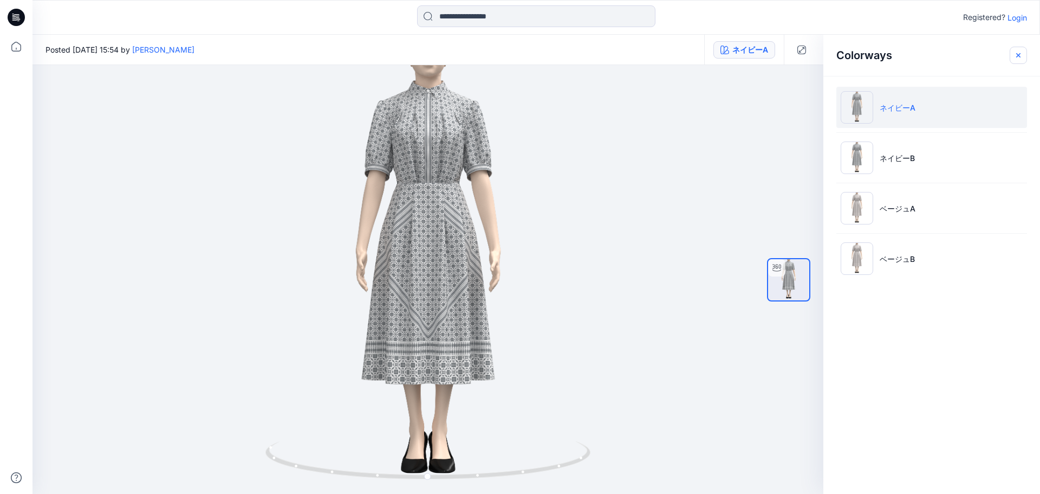
click at [1021, 61] on button "button" at bounding box center [1018, 55] width 17 height 17
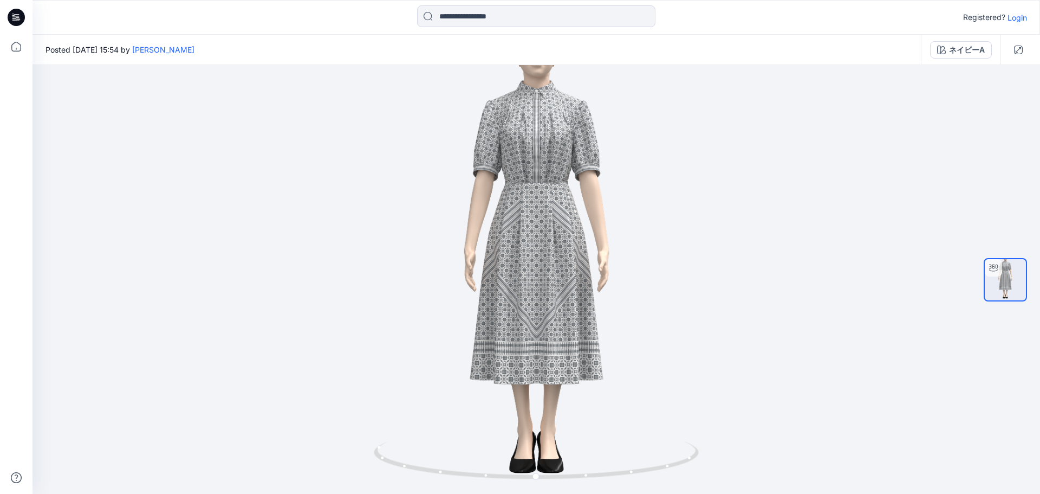
click at [975, 64] on div "ネイビーA" at bounding box center [961, 50] width 80 height 30
click at [968, 36] on div "ネイビーA" at bounding box center [961, 50] width 80 height 30
click at [958, 50] on div "ネイビーA" at bounding box center [967, 50] width 36 height 12
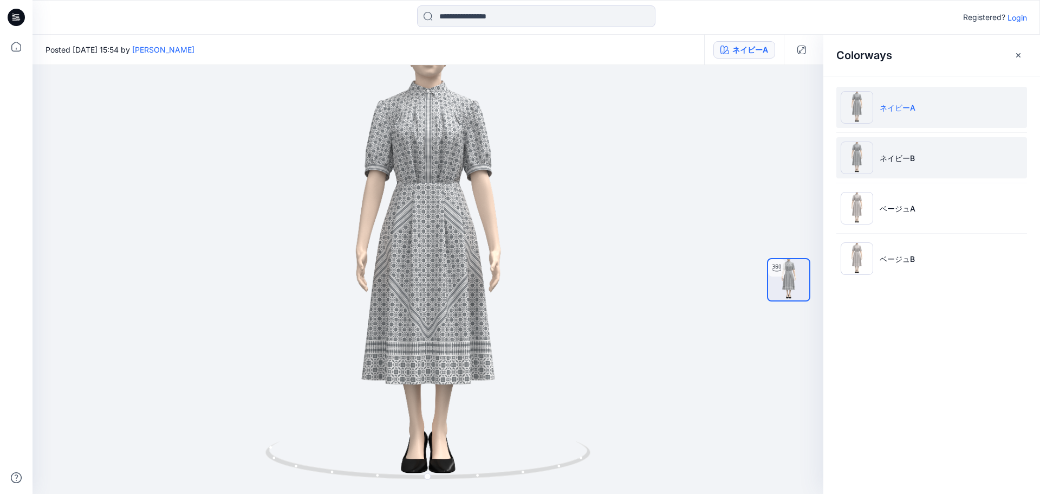
click at [943, 147] on li "ネイビーB" at bounding box center [931, 157] width 191 height 41
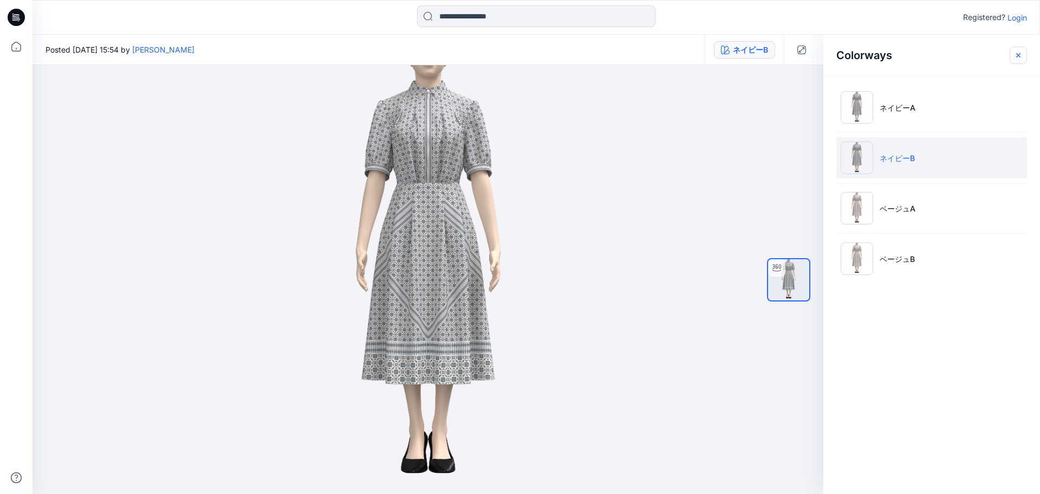
click at [1022, 53] on icon "button" at bounding box center [1018, 55] width 9 height 9
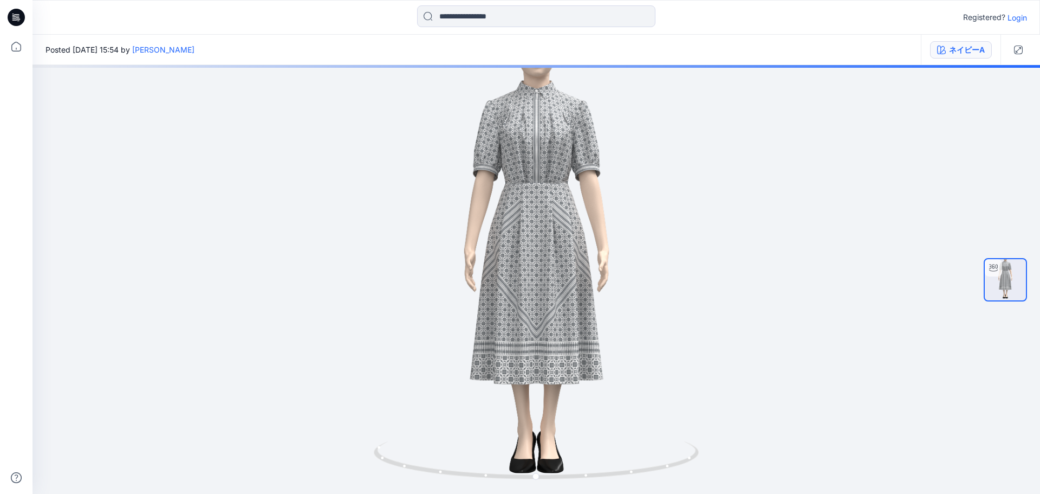
click at [963, 57] on div "ネイビーA" at bounding box center [961, 50] width 80 height 30
click at [973, 57] on button "ネイビーA" at bounding box center [961, 49] width 62 height 17
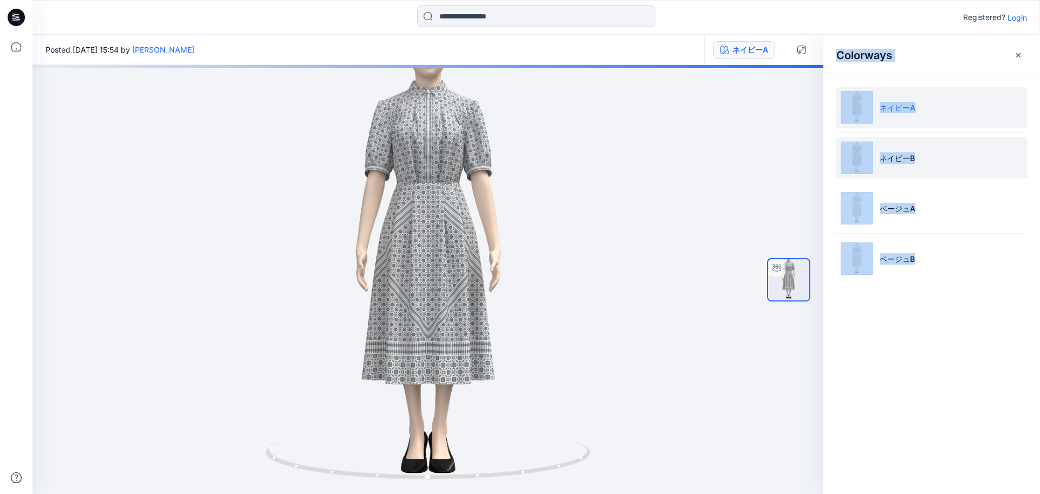
click at [950, 155] on li "ネイビーB" at bounding box center [931, 157] width 191 height 41
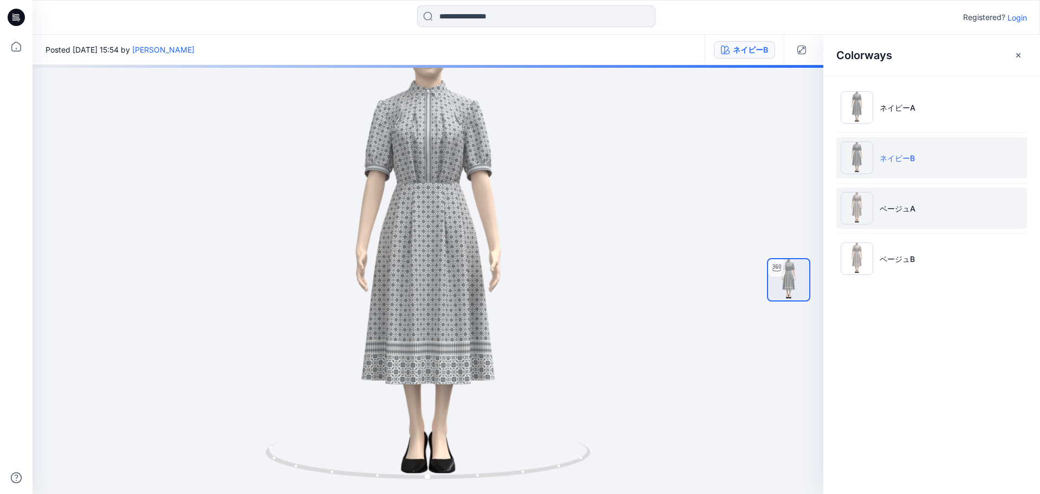
click at [949, 197] on li "ベージュA" at bounding box center [931, 207] width 191 height 41
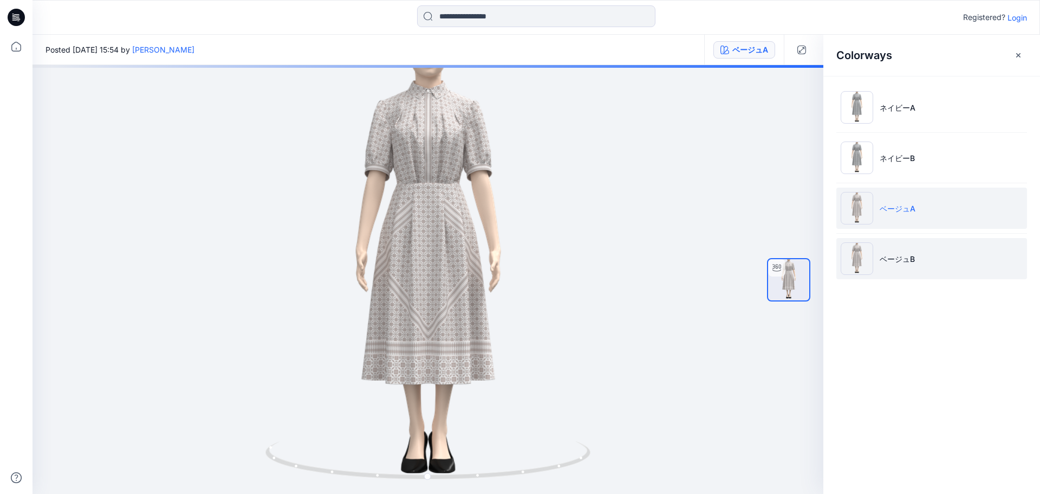
click at [922, 254] on li "ベージュB" at bounding box center [931, 258] width 191 height 41
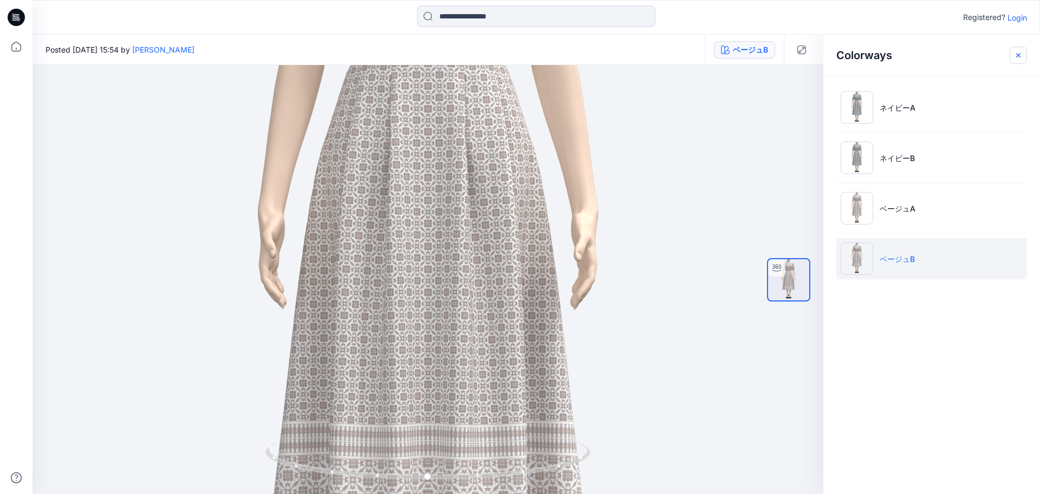
click at [1018, 54] on icon "button" at bounding box center [1018, 55] width 4 height 4
